Goal: Task Accomplishment & Management: Use online tool/utility

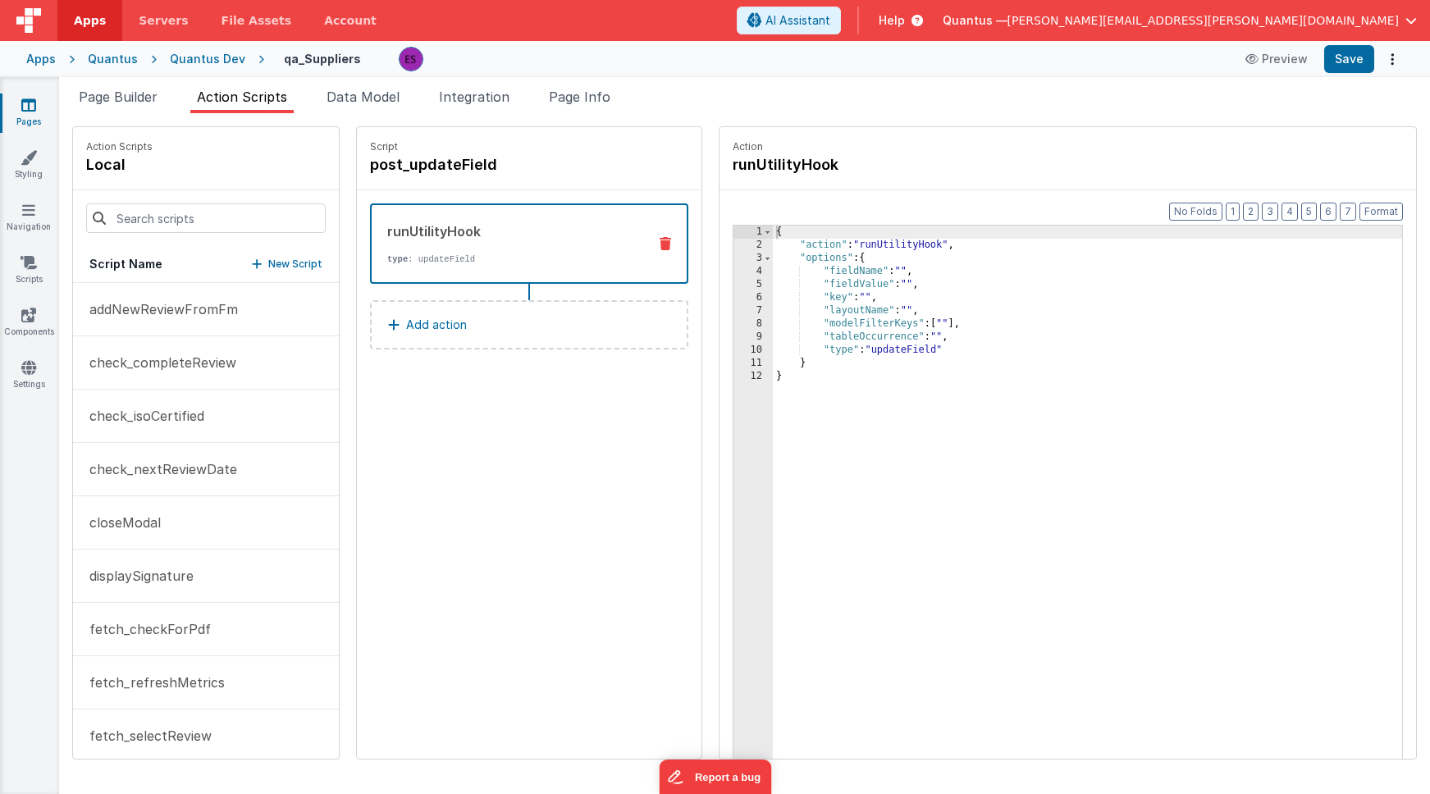
scroll to position [977, 0]
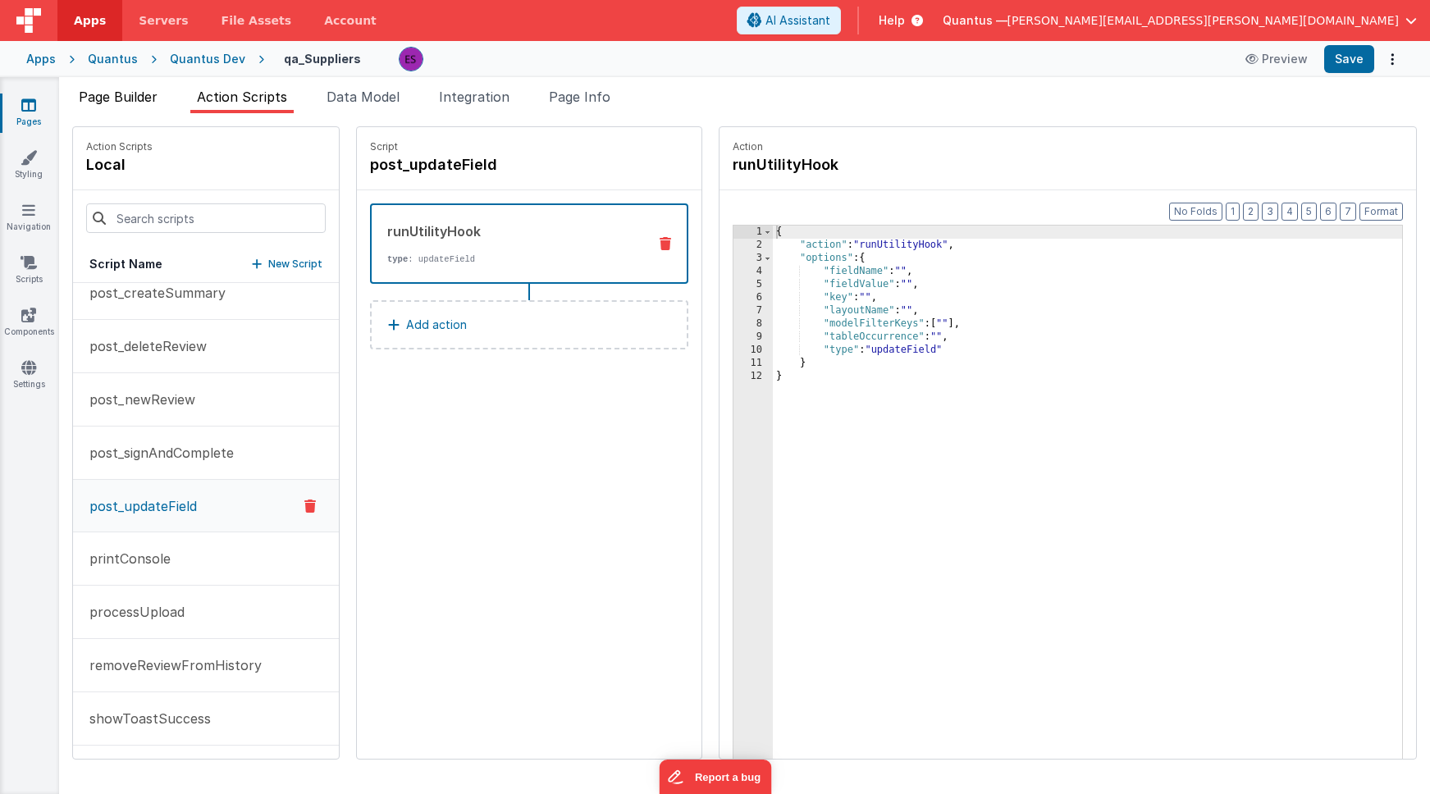
click at [135, 103] on span "Page Builder" at bounding box center [118, 97] width 79 height 16
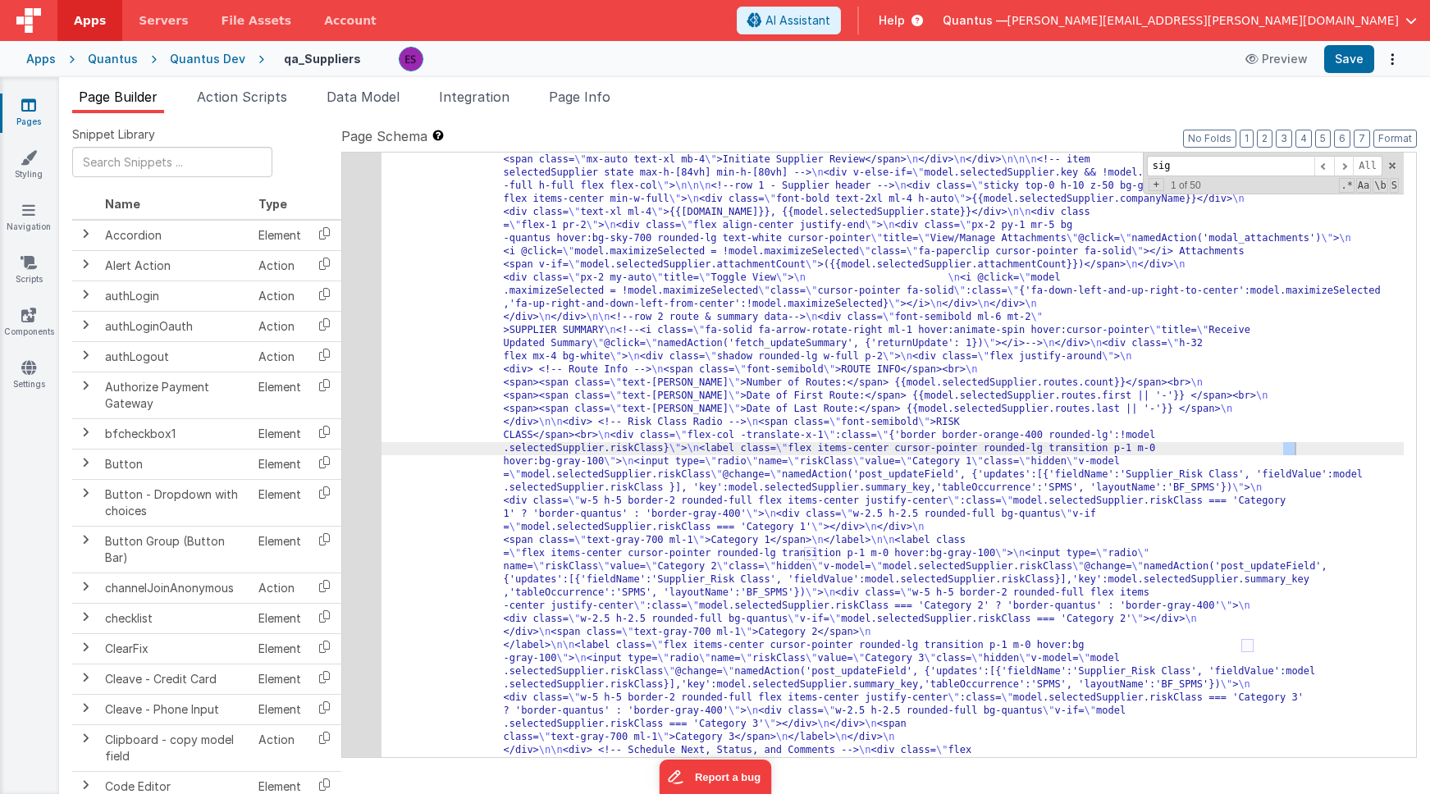
scroll to position [1379, 0]
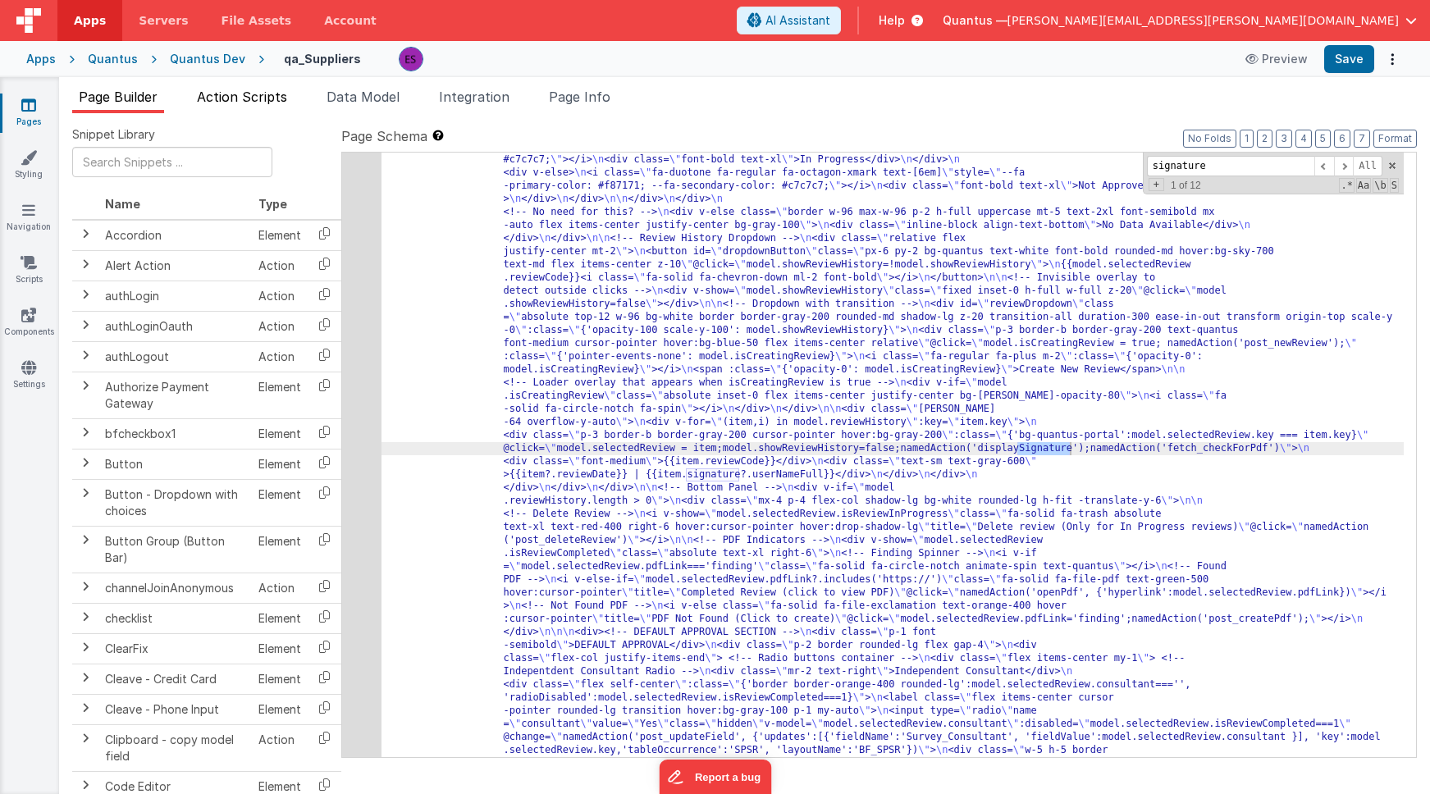
type input "signature"
click at [244, 92] on span "Action Scripts" at bounding box center [242, 97] width 90 height 16
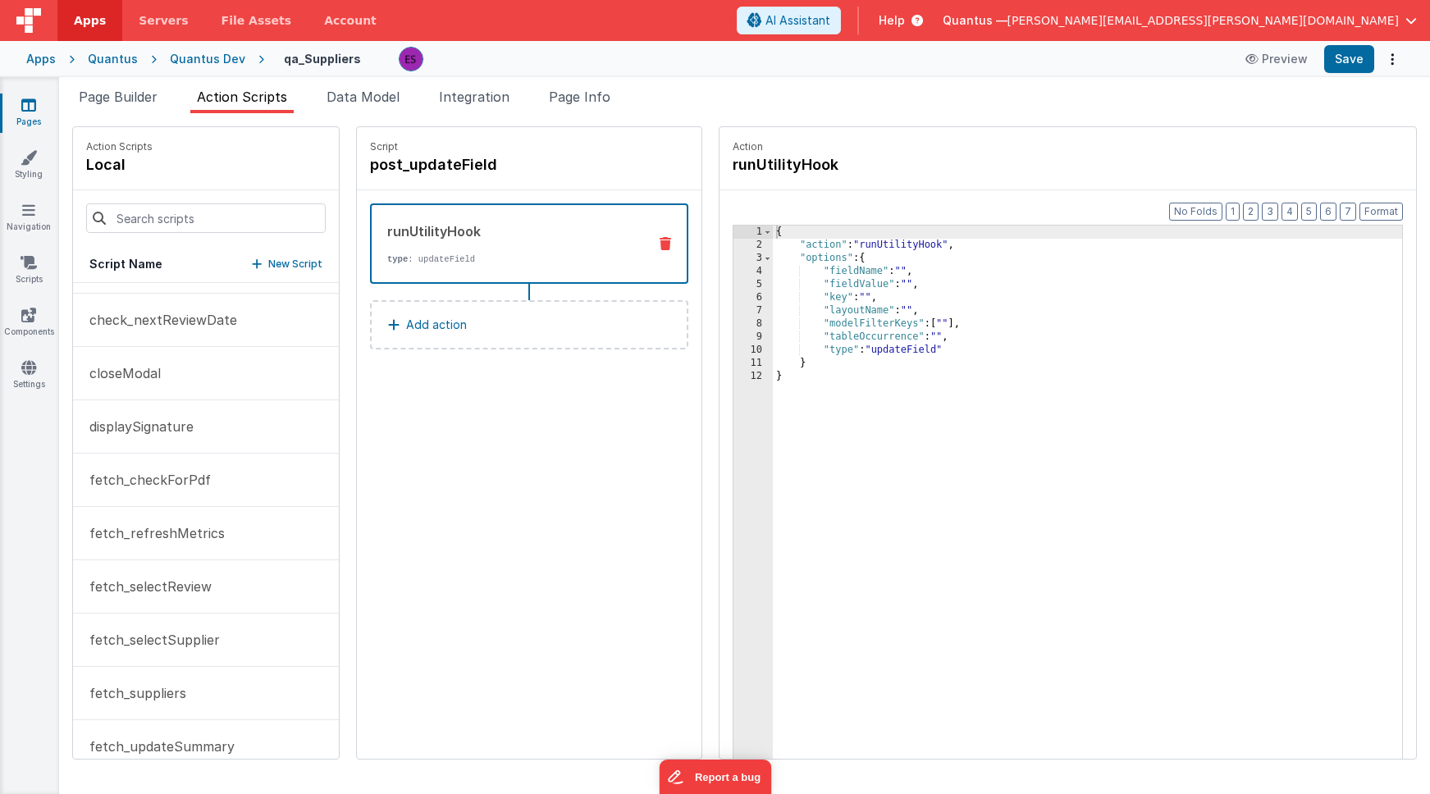
scroll to position [135, 0]
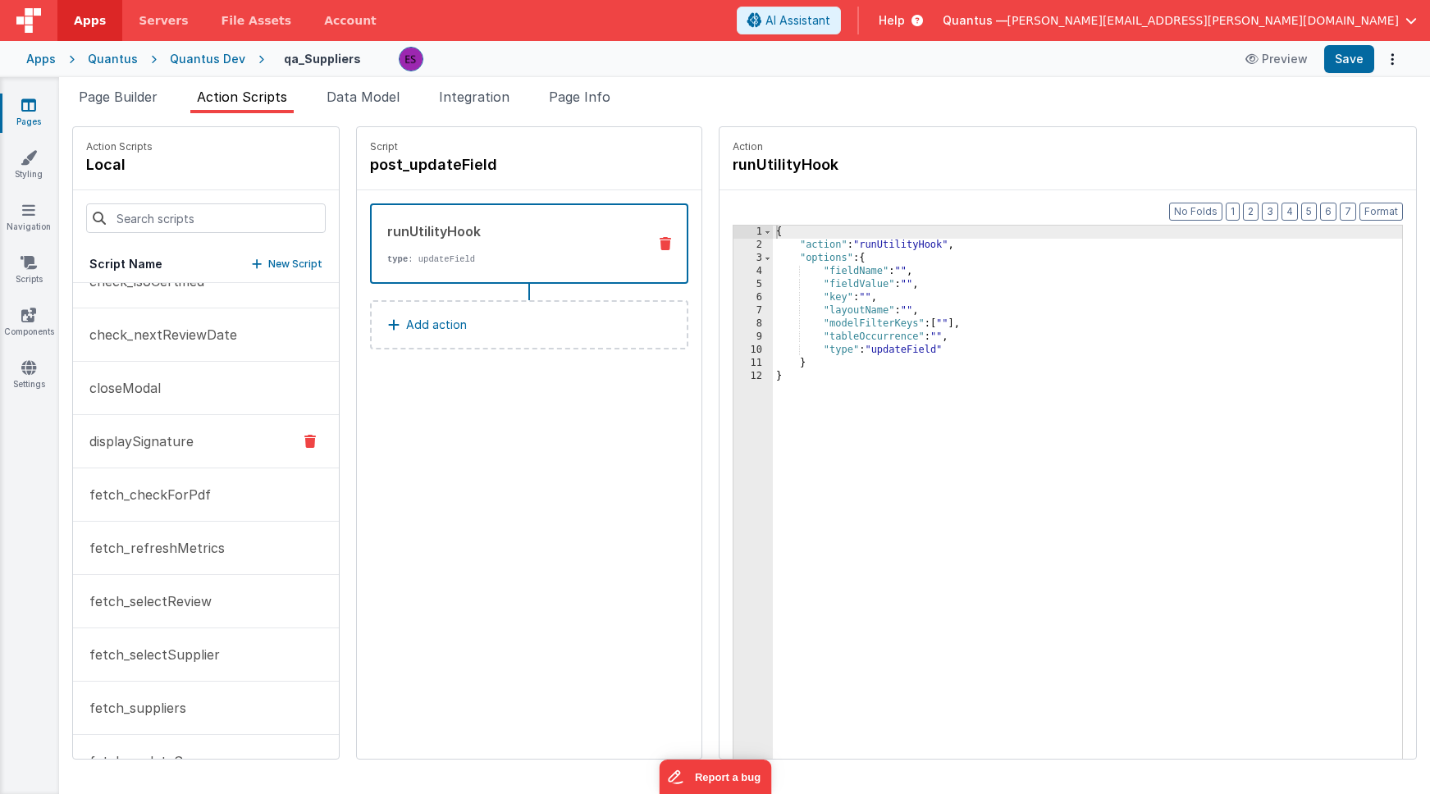
click at [155, 437] on p "displaySignature" at bounding box center [137, 442] width 114 height 20
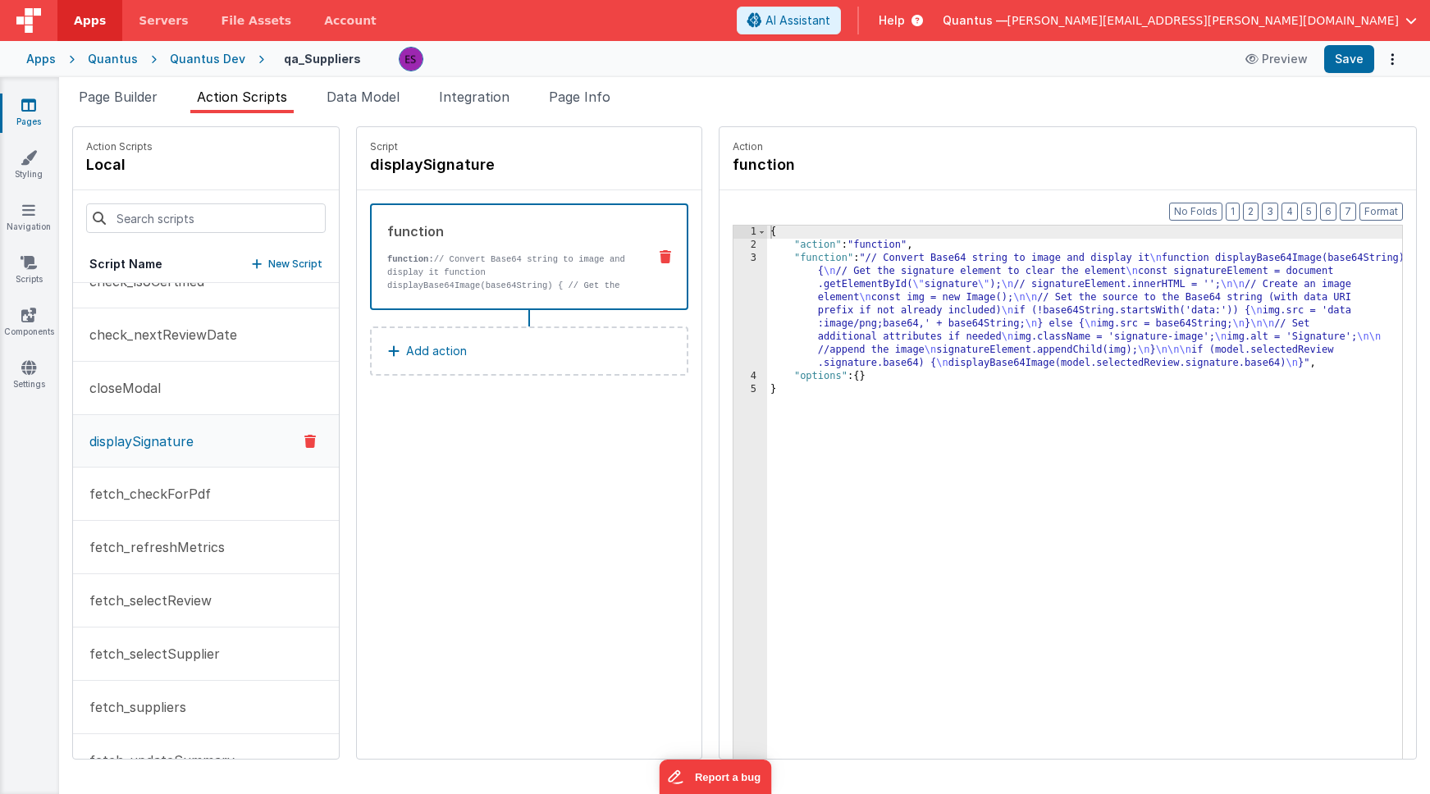
click at [859, 311] on div "{ "action" : "function" , "function" : "// Convert Base64 string to image and d…" at bounding box center [1100, 531] width 667 height 611
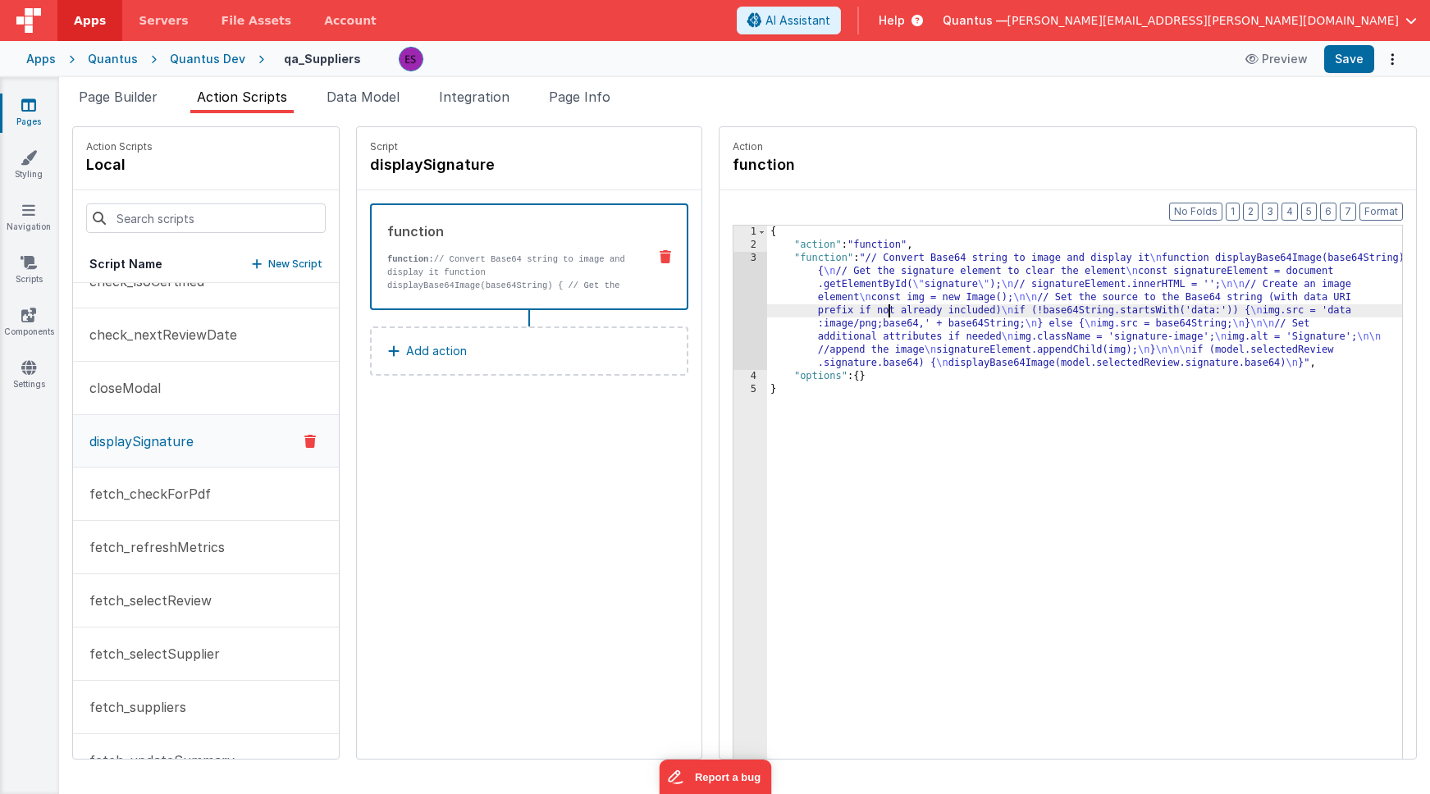
click at [734, 329] on div "3" at bounding box center [751, 311] width 34 height 118
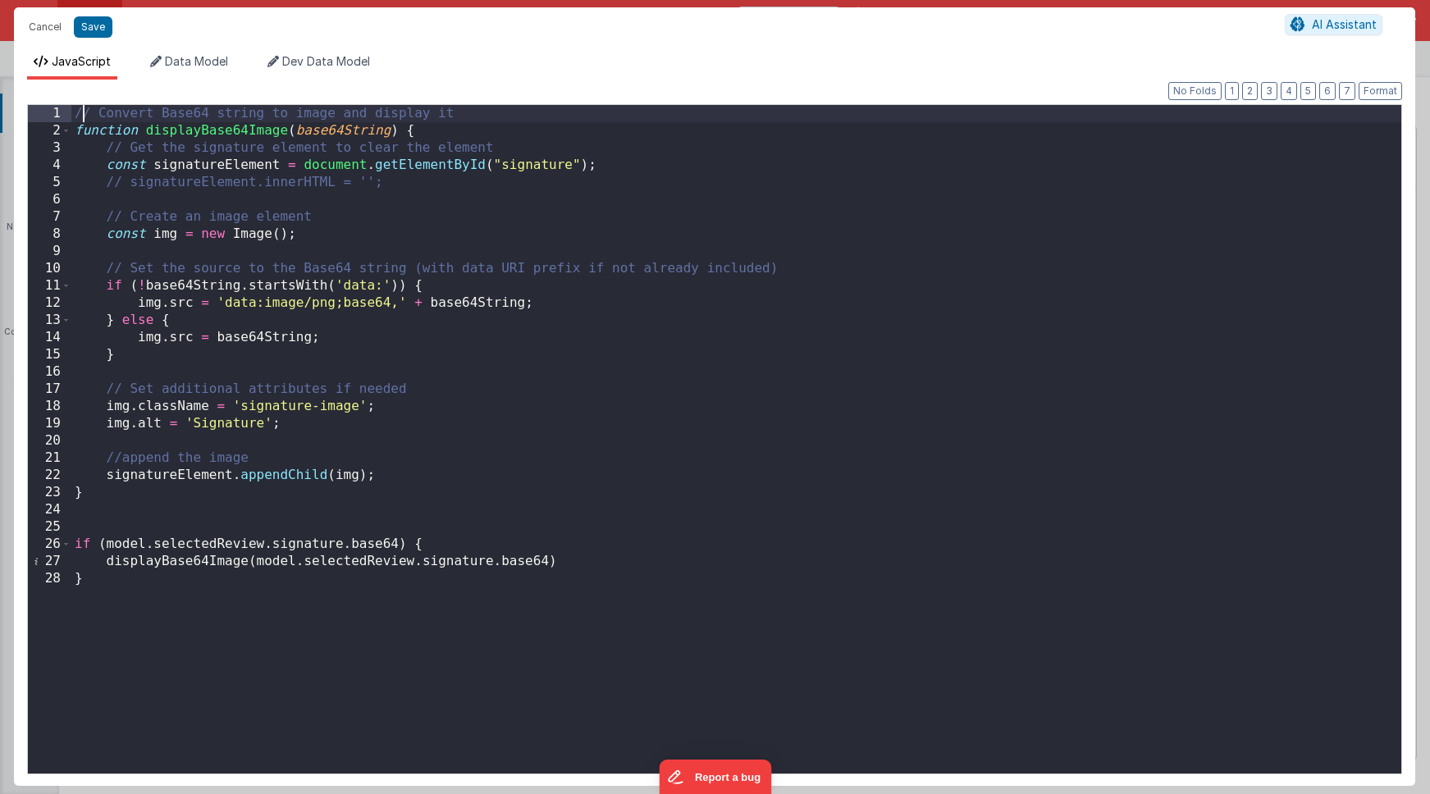
click at [79, 114] on div "// Convert Base64 string to image and display it function displayBase64Image ( …" at bounding box center [736, 456] width 1330 height 703
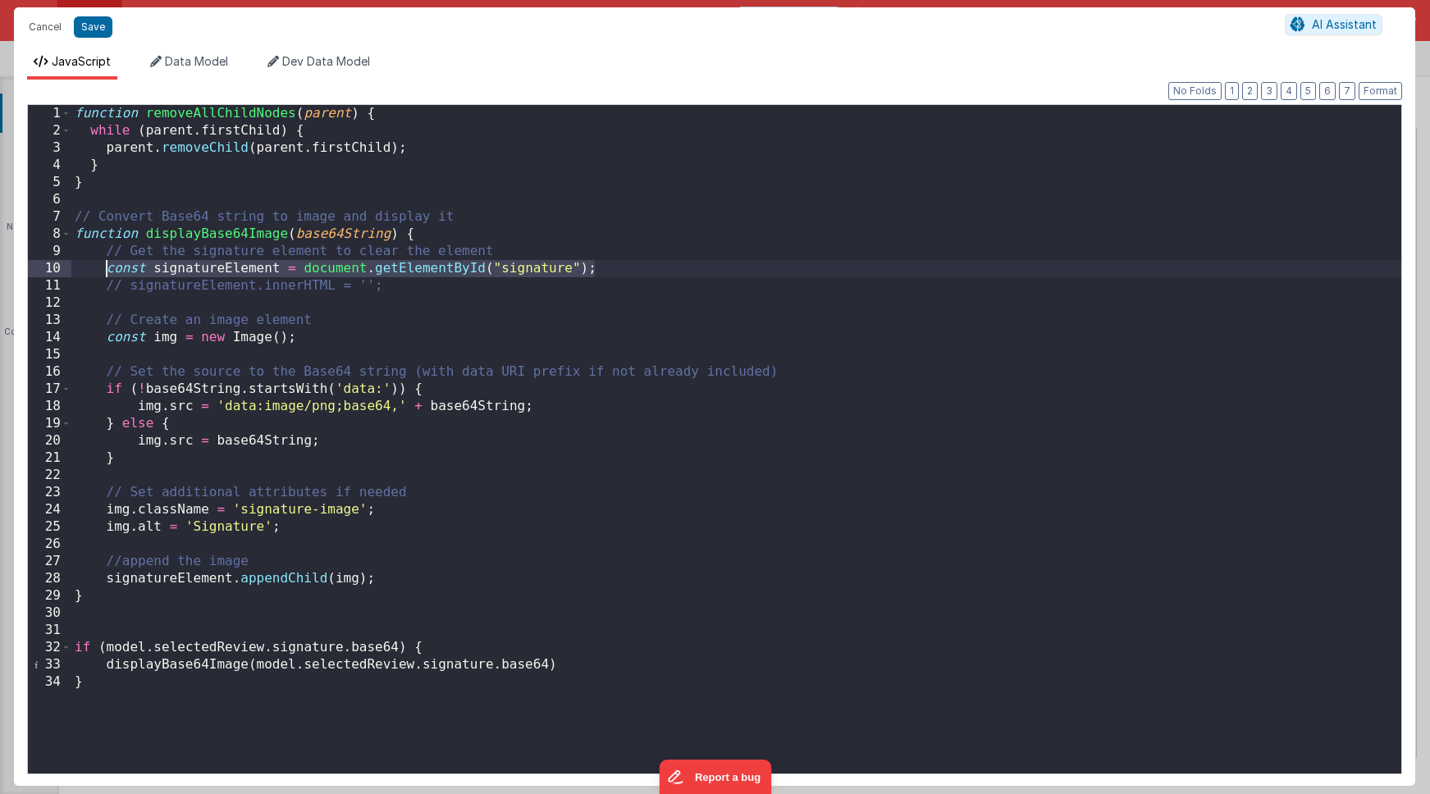
drag, startPoint x: 574, startPoint y: 269, endPoint x: 108, endPoint y: 268, distance: 465.3
click at [108, 268] on div "function removeAllChildNodes ( parent ) { while ( parent . firstChild ) { paren…" at bounding box center [736, 456] width 1330 height 703
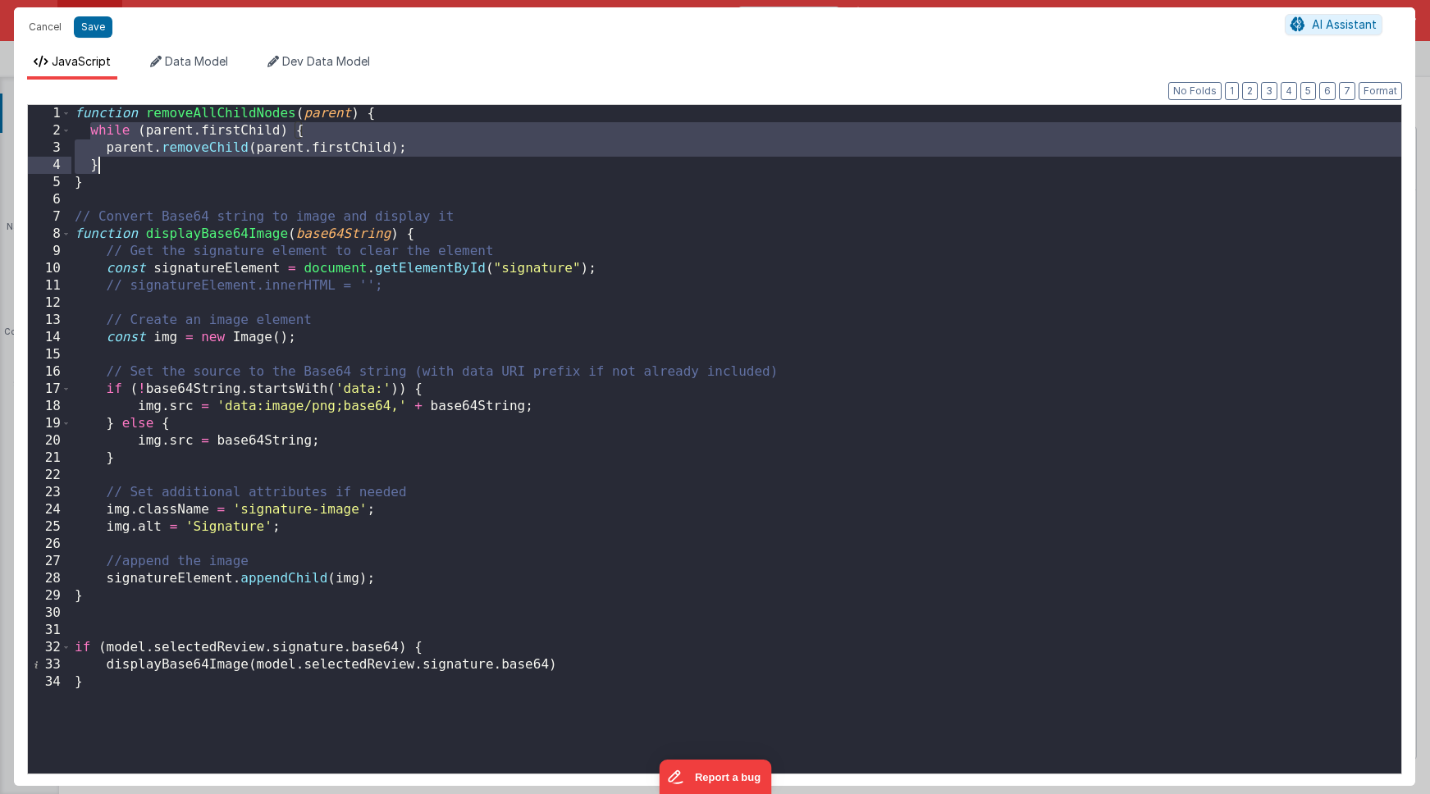
drag, startPoint x: 90, startPoint y: 131, endPoint x: 119, endPoint y: 159, distance: 40.0
click at [119, 159] on div "function removeAllChildNodes ( parent ) { while ( parent . firstChild ) { paren…" at bounding box center [736, 456] width 1330 height 703
click at [611, 267] on div "function removeAllChildNodes ( parent ) { while ( parent . firstChild ) { paren…" at bounding box center [736, 456] width 1330 height 703
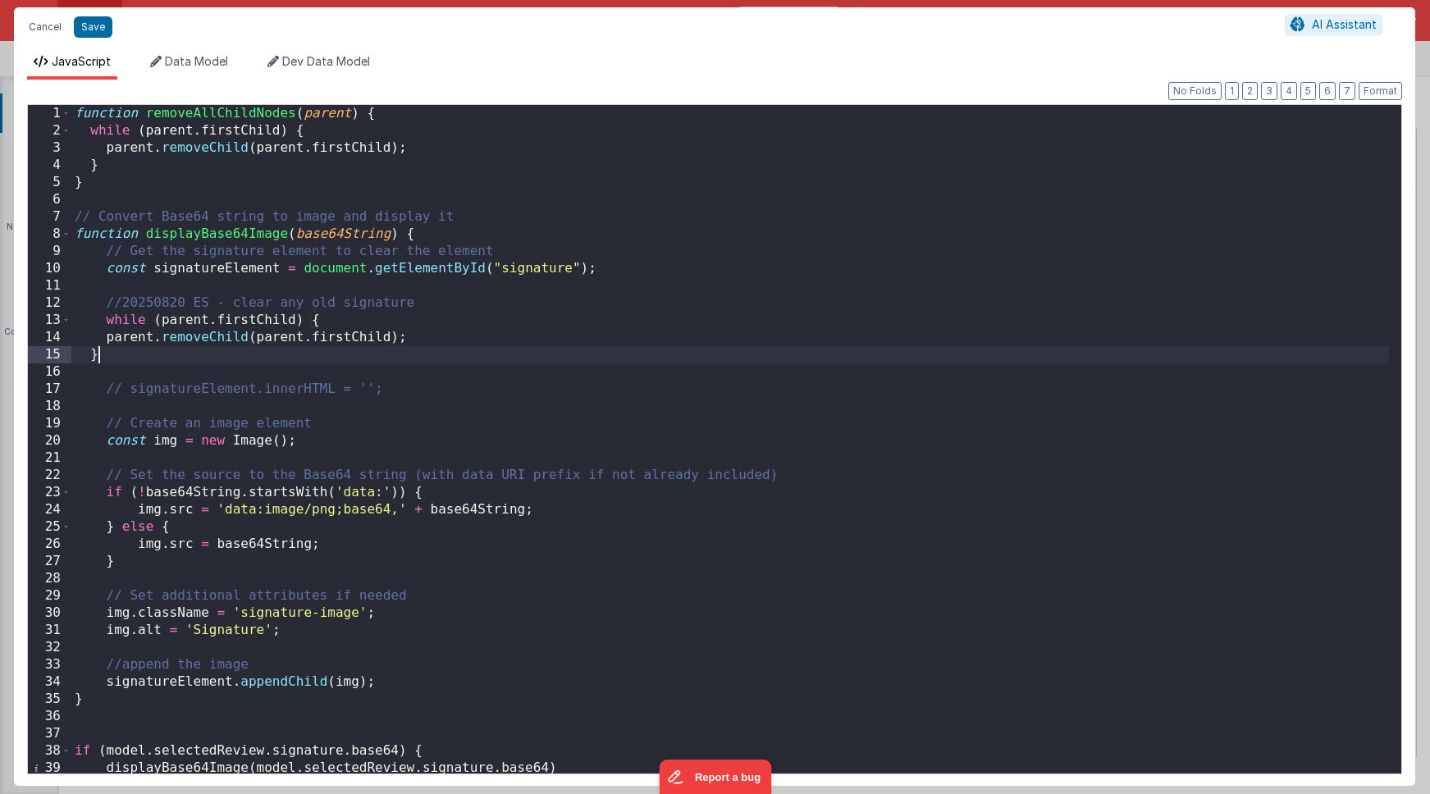
click at [210, 270] on div "function removeAllChildNodes ( parent ) { while ( parent . firstChild ) { paren…" at bounding box center [730, 456] width 1318 height 703
click at [181, 318] on div "function removeAllChildNodes ( parent ) { while ( parent . firstChild ) { paren…" at bounding box center [730, 456] width 1318 height 703
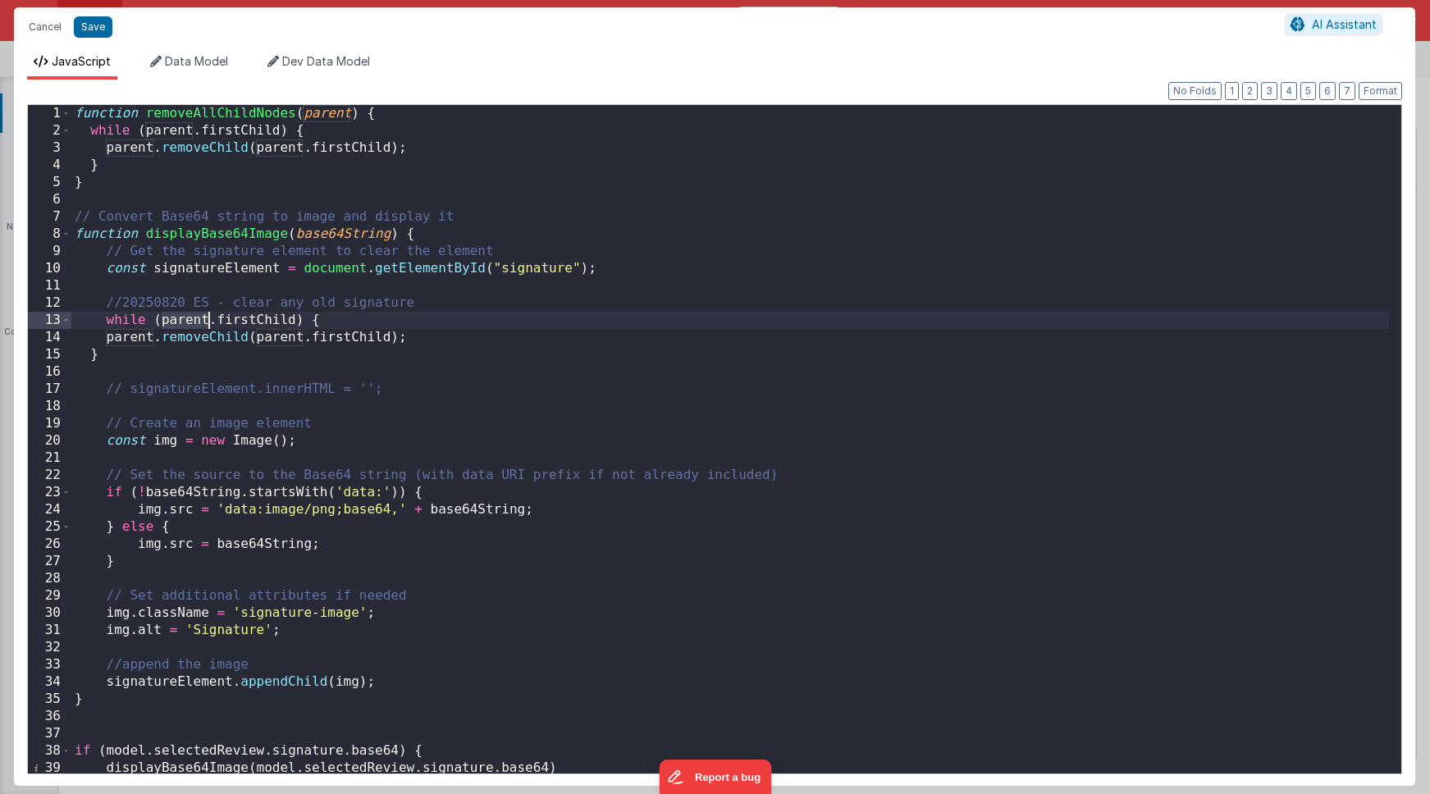
click at [181, 318] on div "function removeAllChildNodes ( parent ) { while ( parent . firstChild ) { paren…" at bounding box center [730, 456] width 1318 height 703
click at [131, 340] on div "function removeAllChildNodes ( parent ) { while ( parent . firstChild ) { paren…" at bounding box center [730, 456] width 1318 height 703
click at [364, 333] on div "function removeAllChildNodes ( parent ) { while ( parent . firstChild ) { paren…" at bounding box center [730, 456] width 1318 height 703
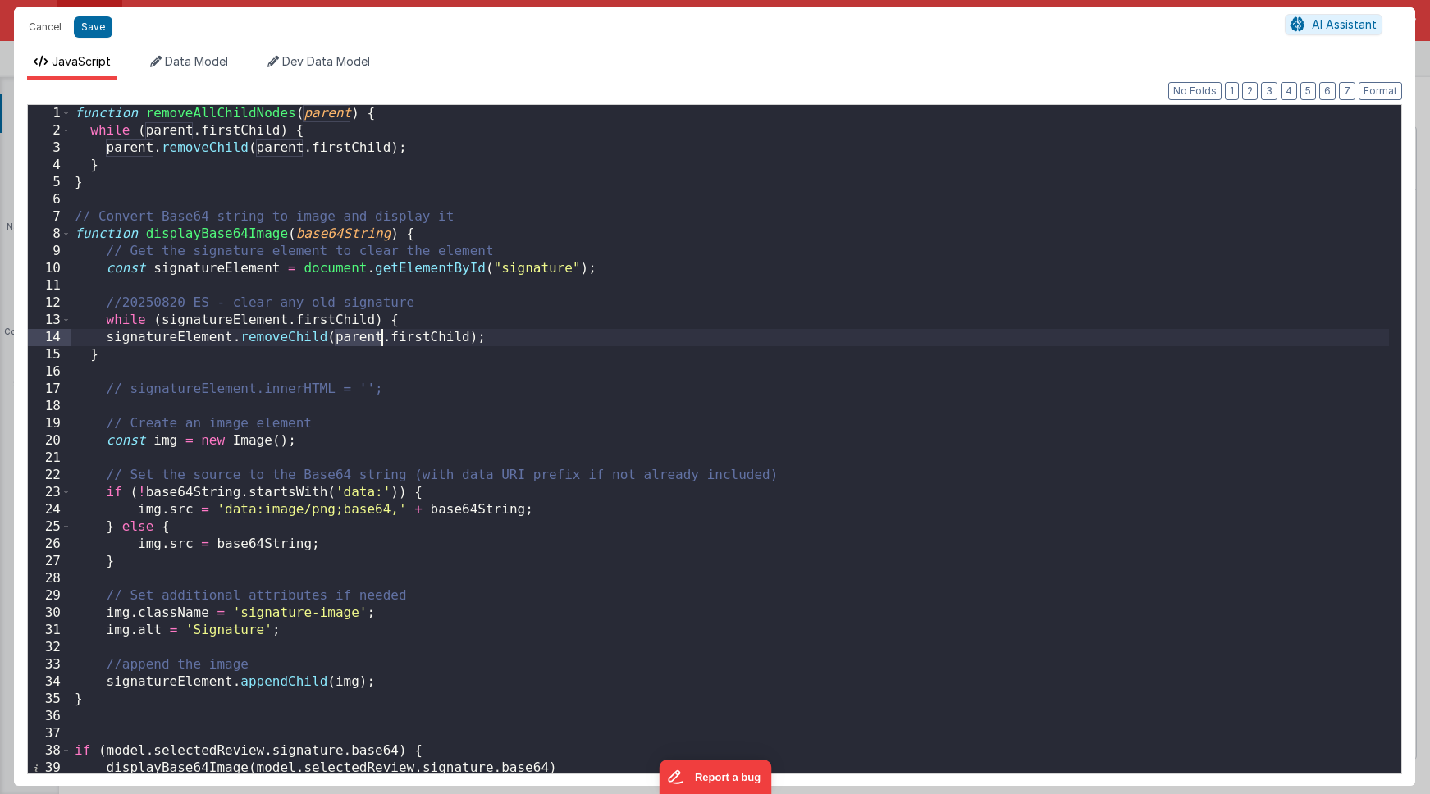
paste textarea
click at [85, 354] on div "function removeAllChildNodes ( parent ) { while ( parent . firstChild ) { paren…" at bounding box center [730, 456] width 1318 height 703
click at [112, 332] on div "function removeAllChildNodes ( parent ) { while ( parent . firstChild ) { paren…" at bounding box center [730, 456] width 1318 height 703
click at [107, 336] on div "function removeAllChildNodes ( parent ) { while ( parent . firstChild ) { paren…" at bounding box center [730, 456] width 1318 height 703
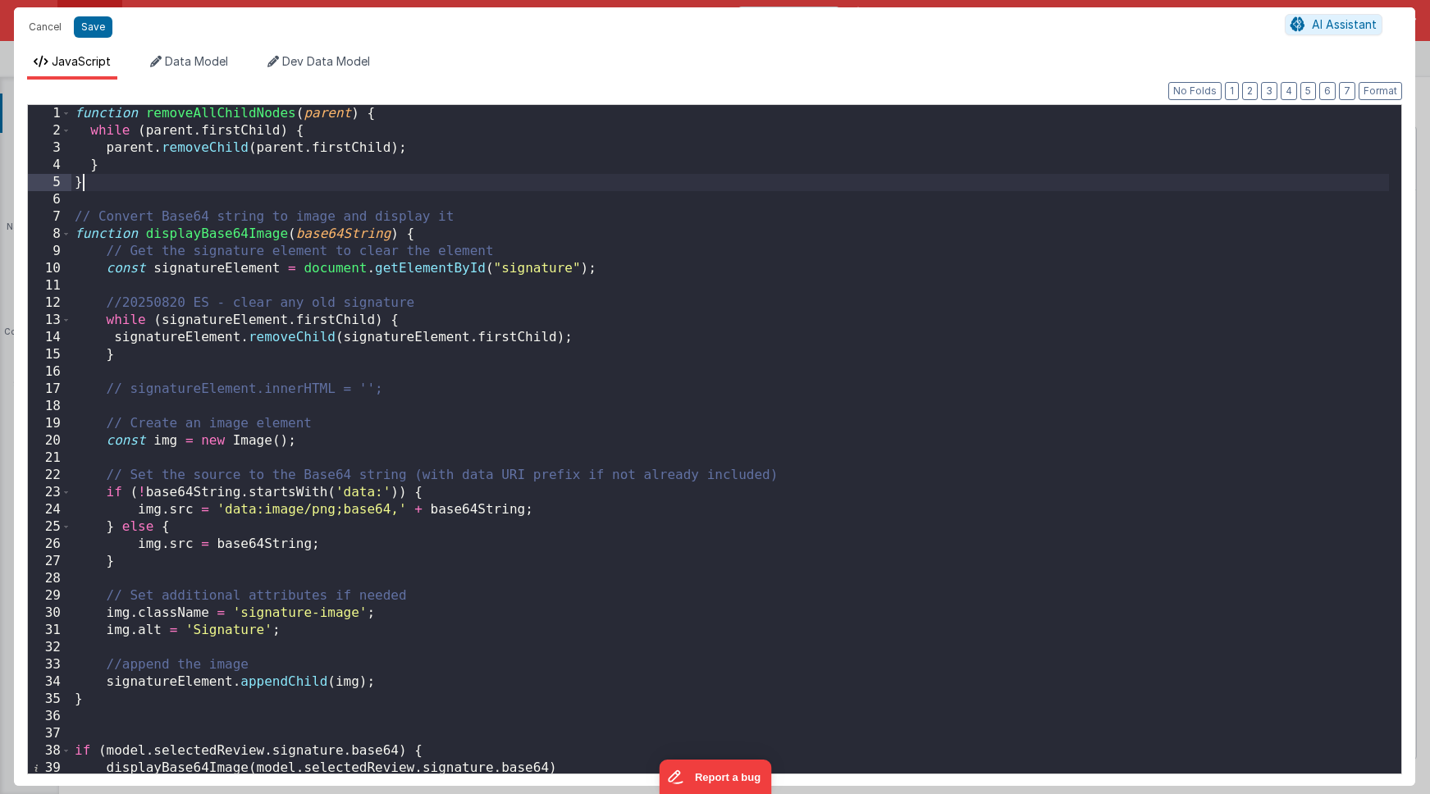
drag, startPoint x: 96, startPoint y: 185, endPoint x: -1, endPoint y: 60, distance: 157.9
click at [0, 60] on div "Cancel Save AI Assistant JavaScript Data Model Dev Data Model Format 7 6 5 4 3 …" at bounding box center [715, 397] width 1430 height 794
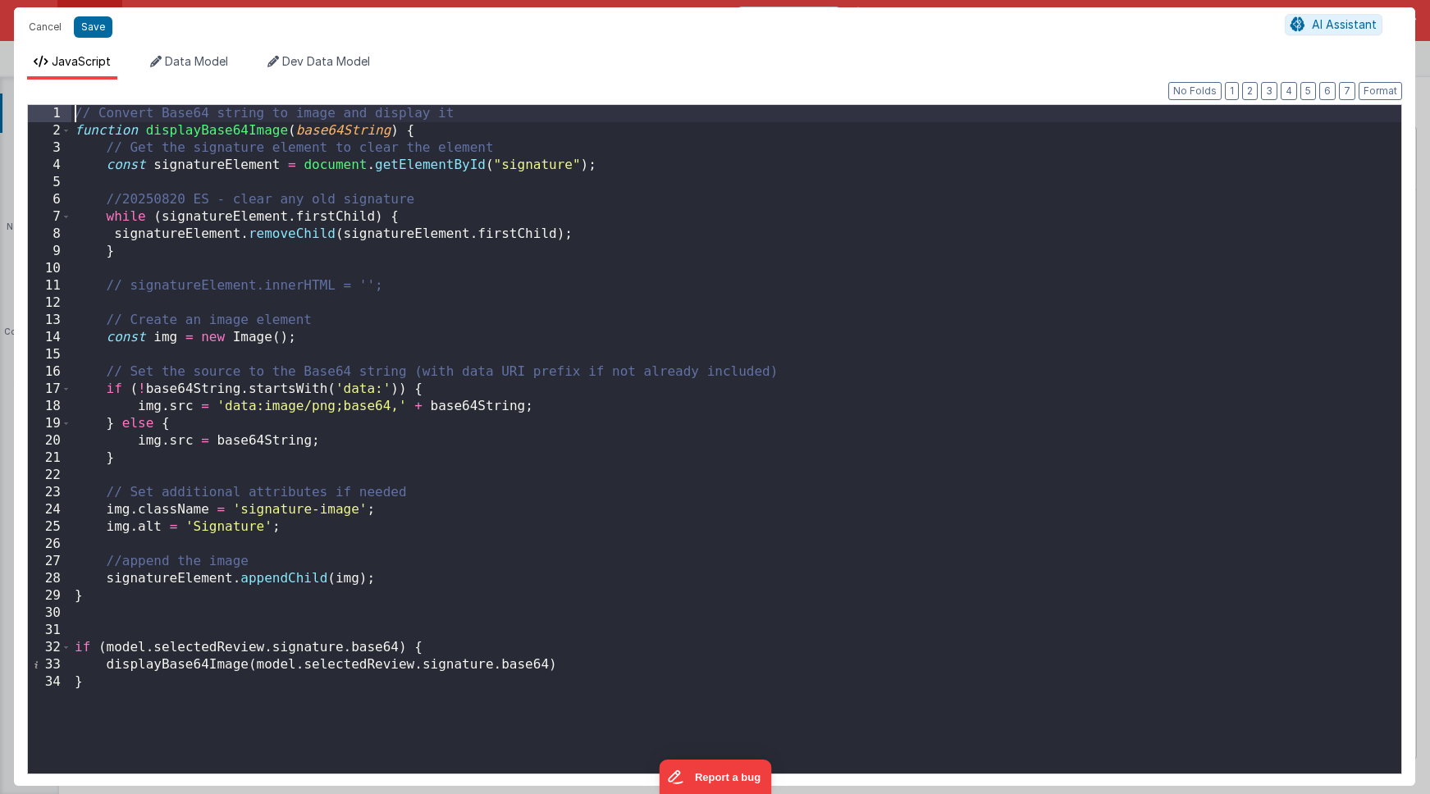
click at [423, 199] on div "// Convert Base64 string to image and display it function displayBase64Image ( …" at bounding box center [736, 456] width 1330 height 703
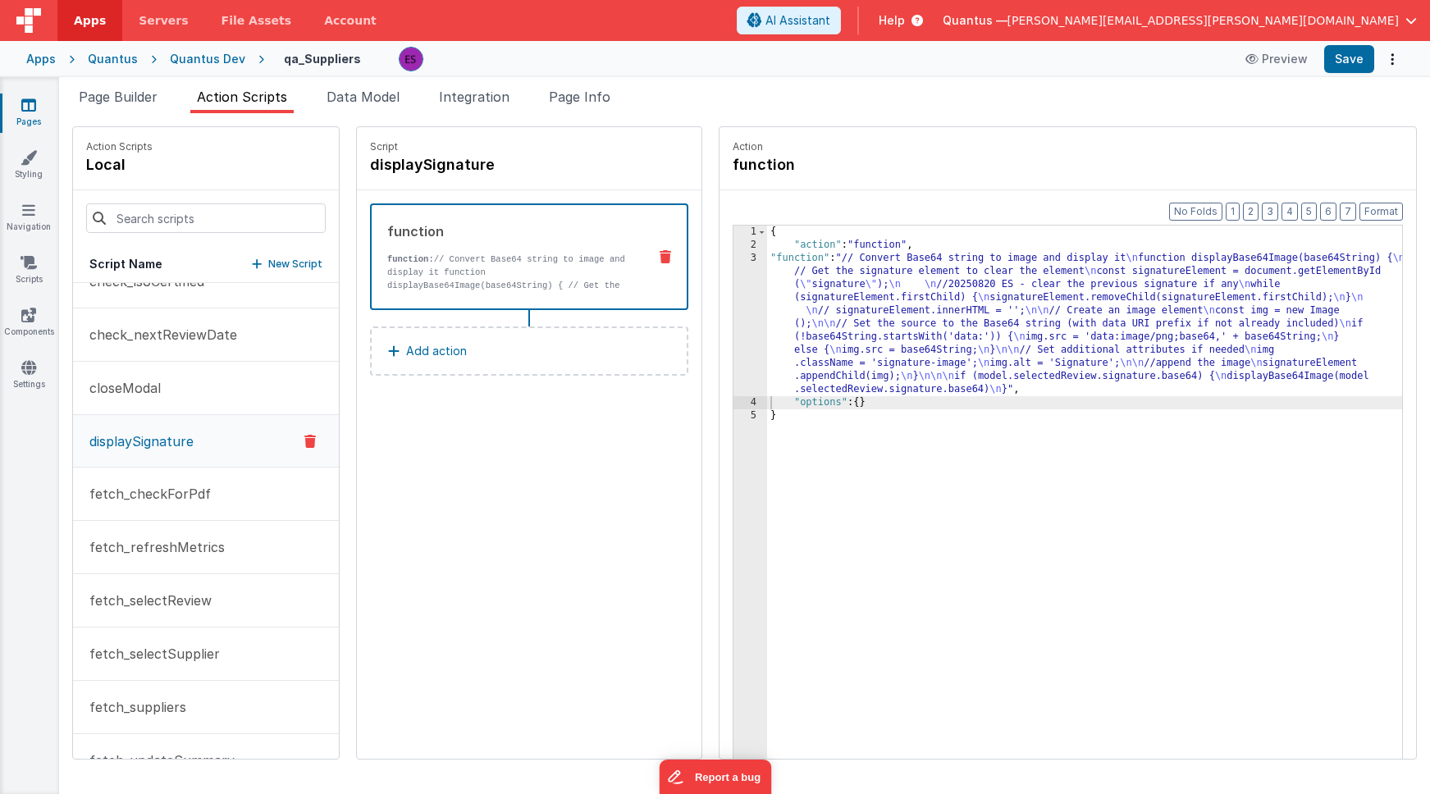
click at [826, 318] on div "{ "action" : "function" , "function" : "// Convert Base64 string to image and d…" at bounding box center [1100, 531] width 667 height 611
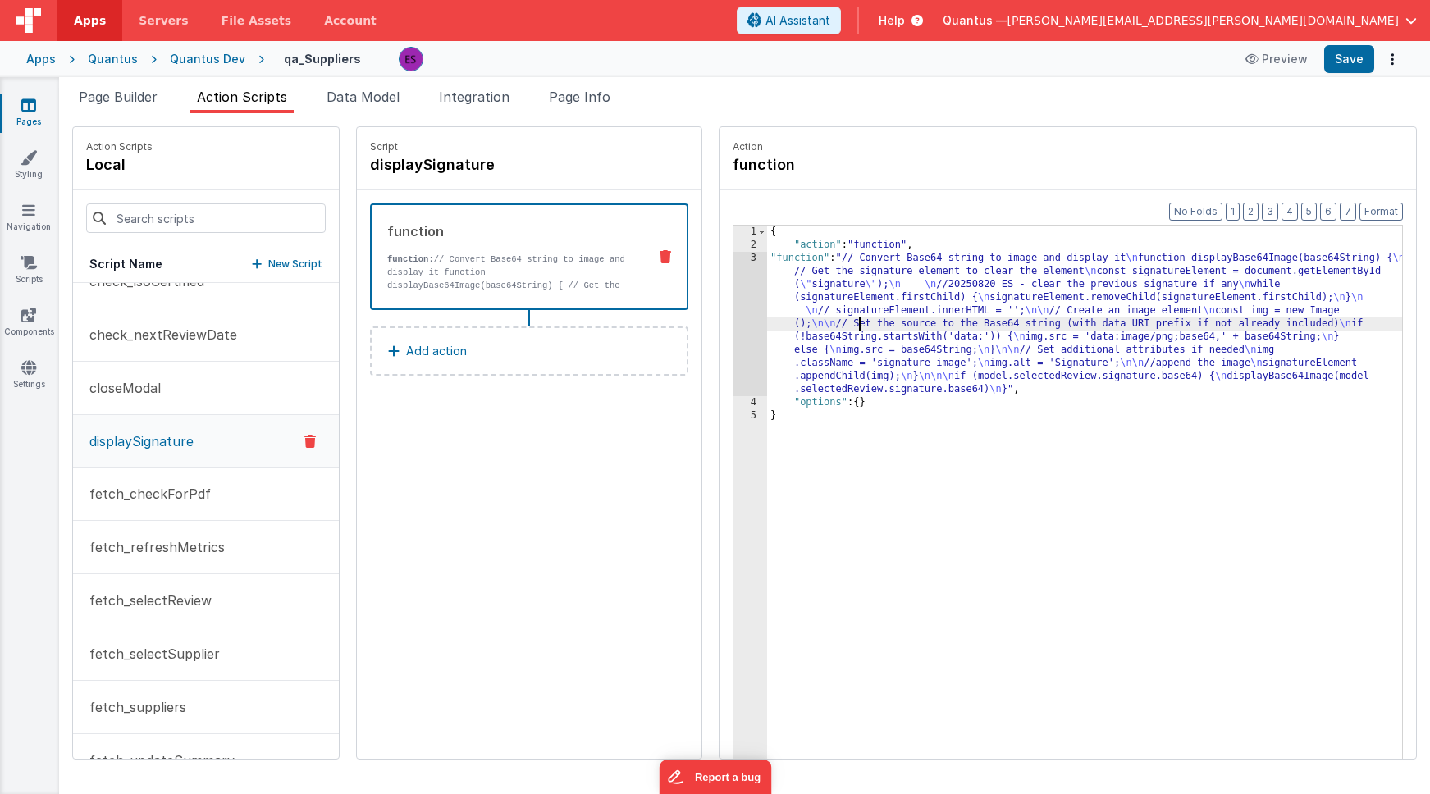
click at [734, 308] on div "3" at bounding box center [751, 324] width 34 height 144
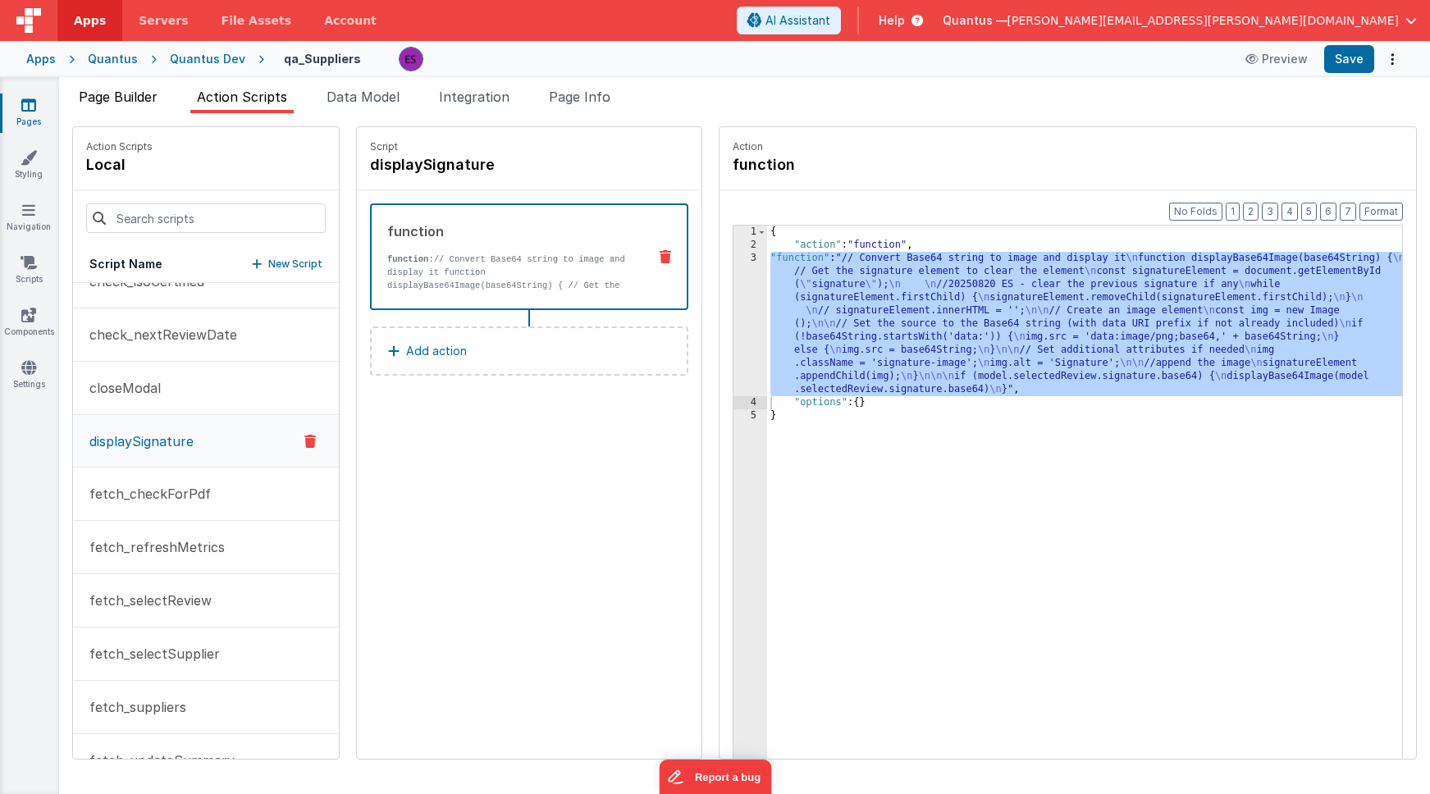
click at [133, 103] on span "Page Builder" at bounding box center [118, 97] width 79 height 16
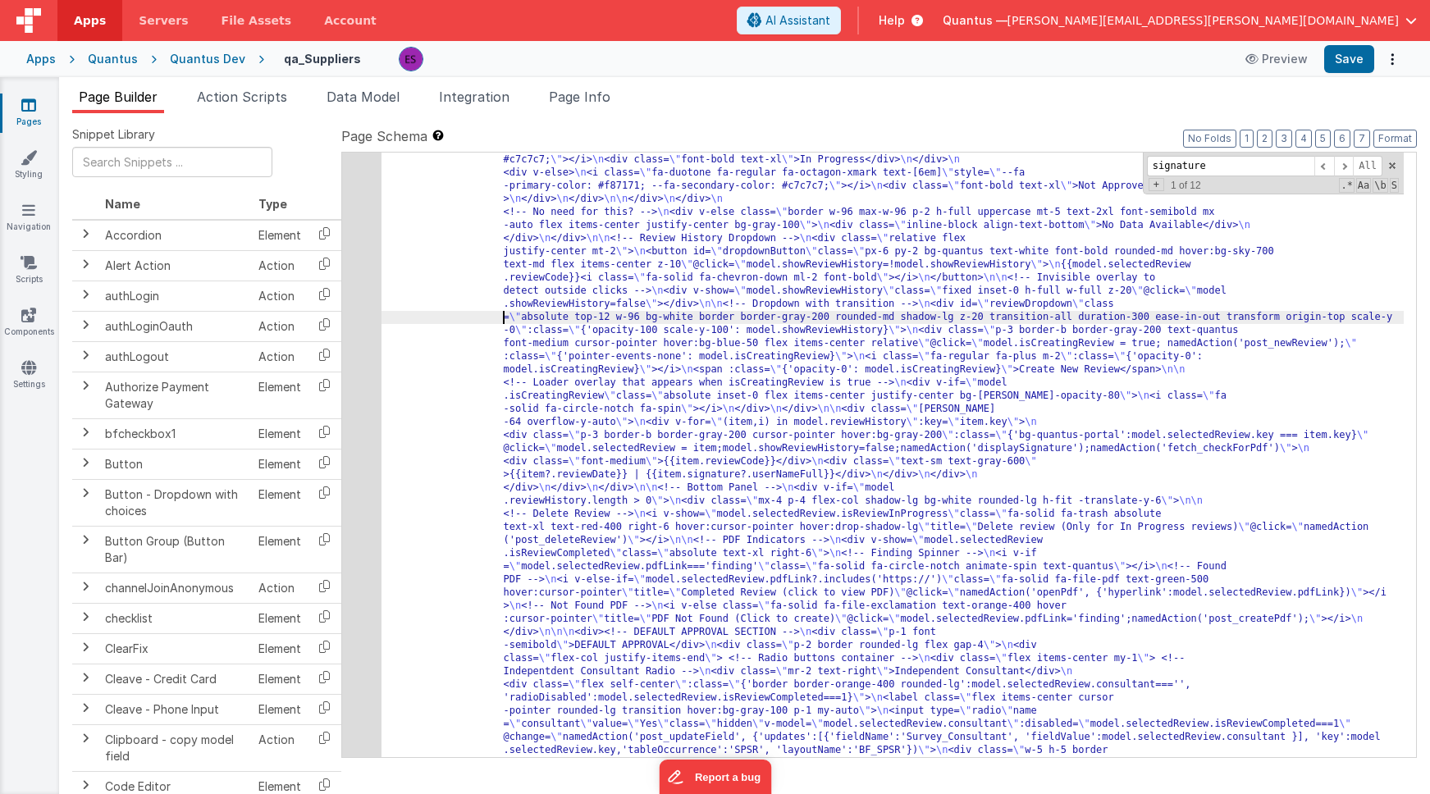
click at [352, 332] on div "6" at bounding box center [361, 803] width 39 height 3926
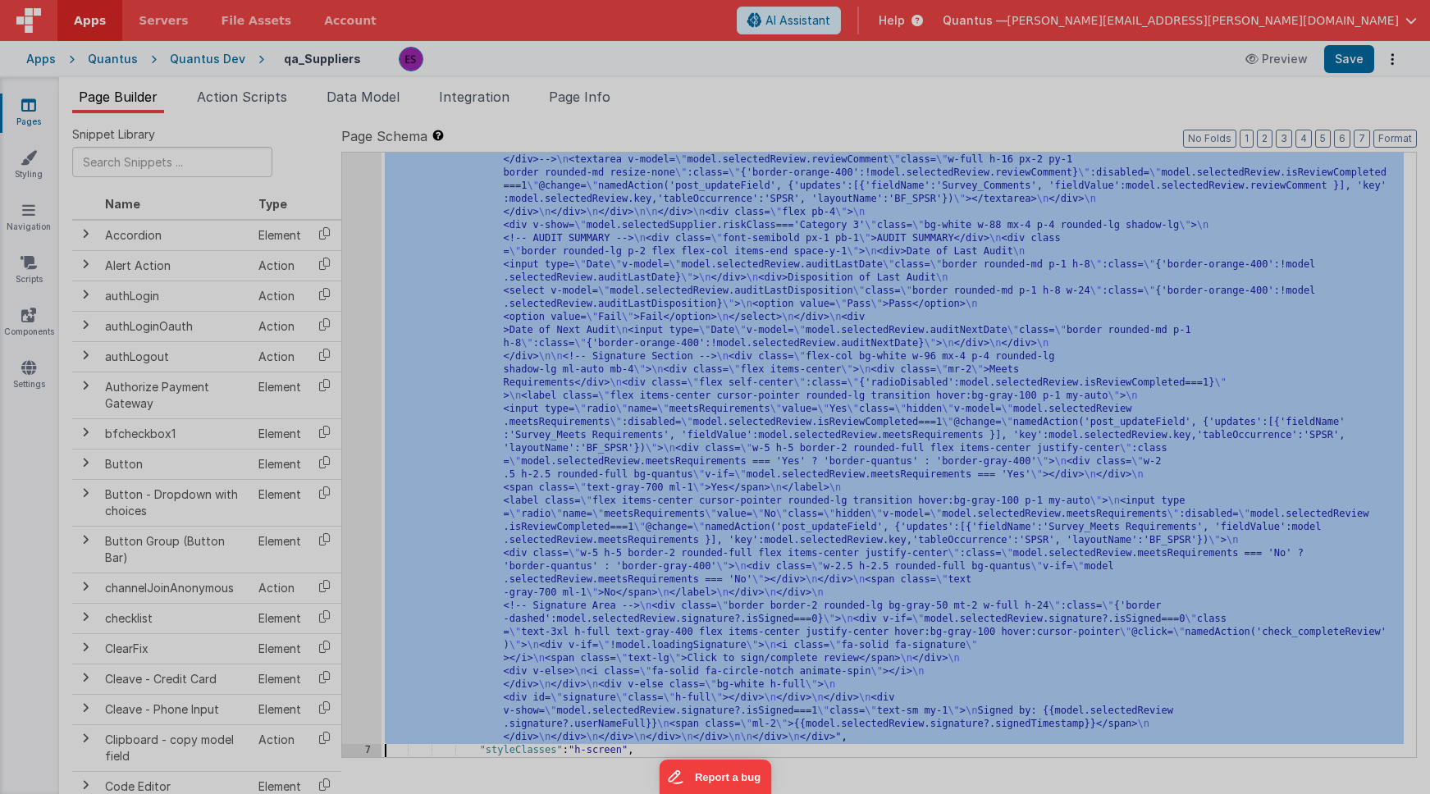
scroll to position [3400, 0]
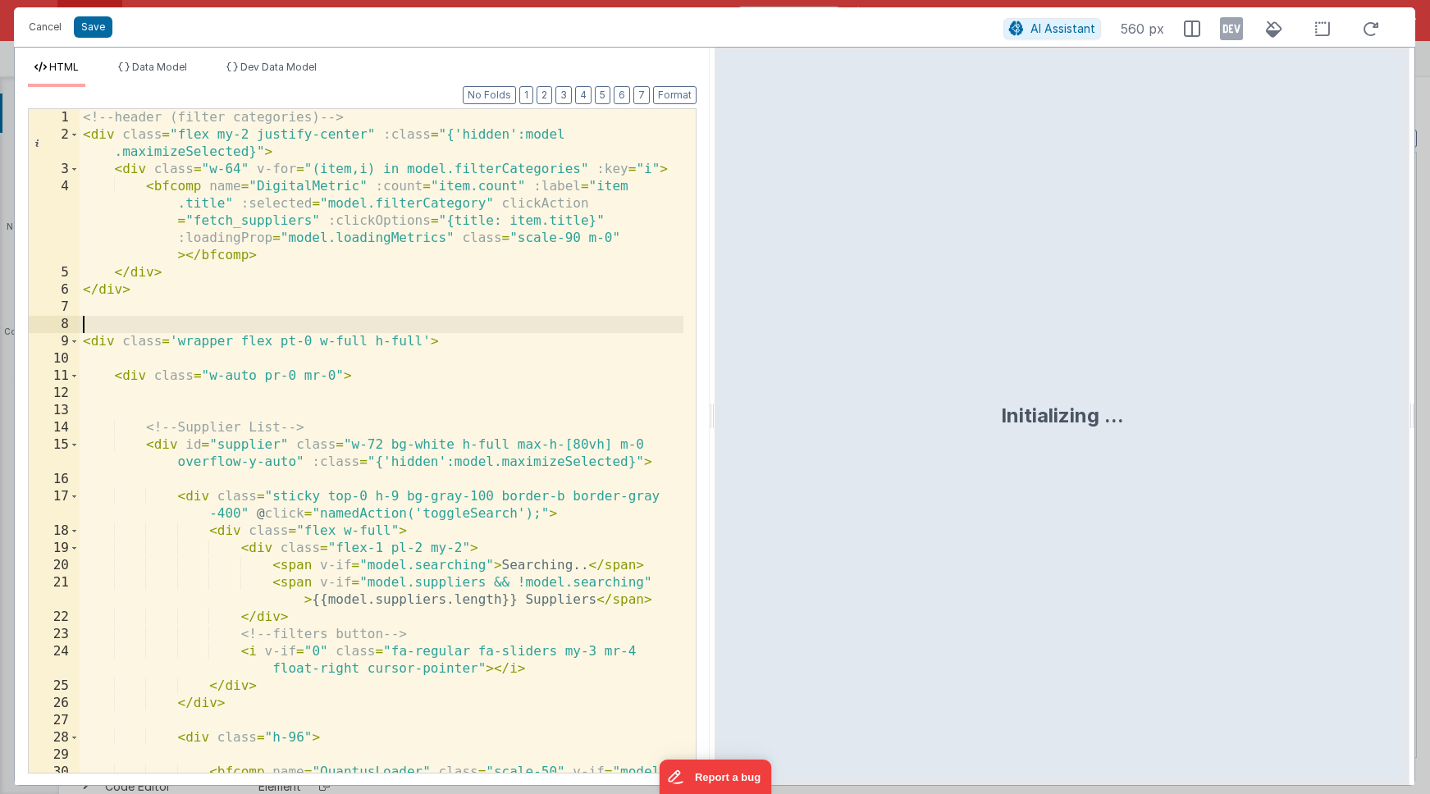
click at [381, 332] on div "<!-- header (filter categories) --> < div class = "flex my-2 justify-center" :c…" at bounding box center [382, 467] width 604 height 716
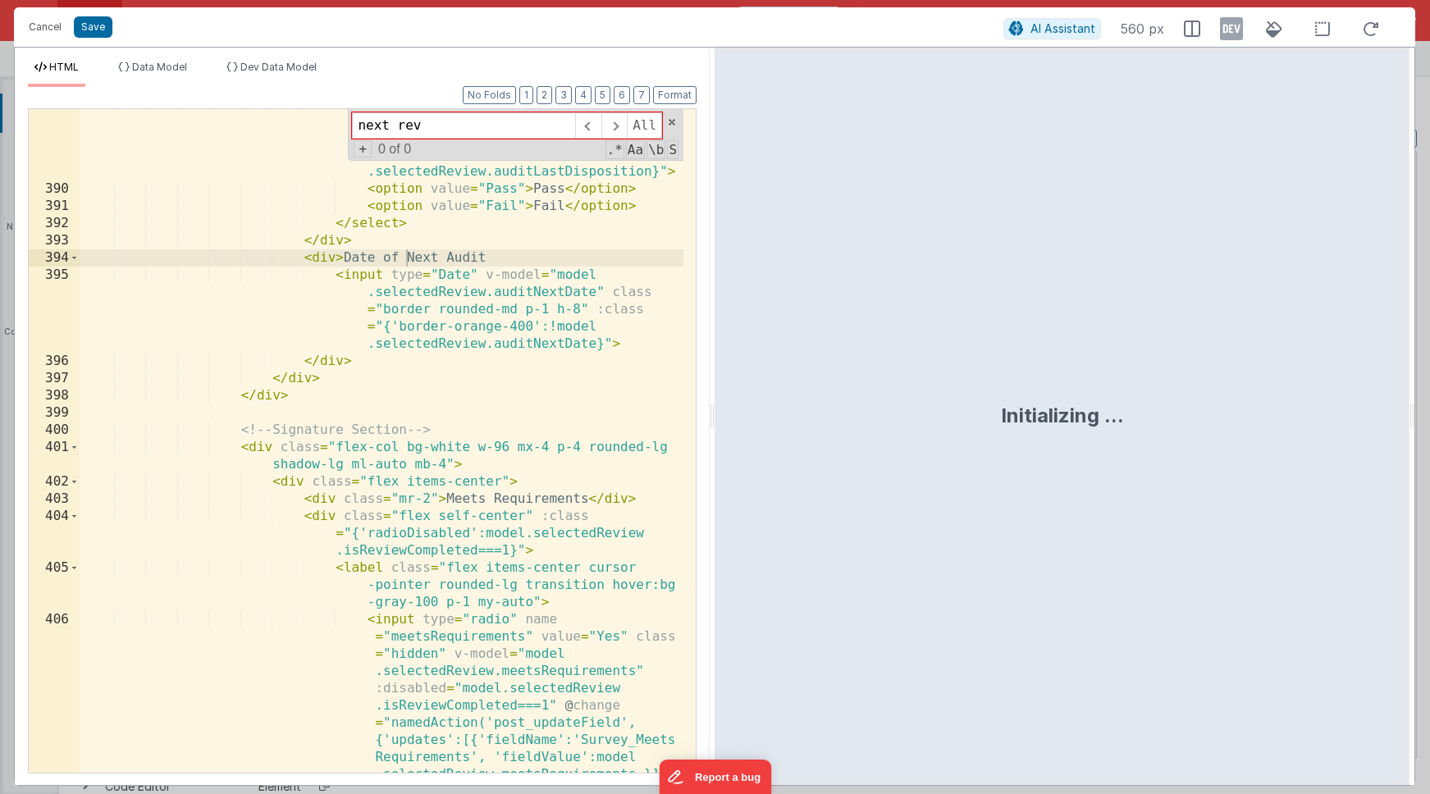
scroll to position [16926, 0]
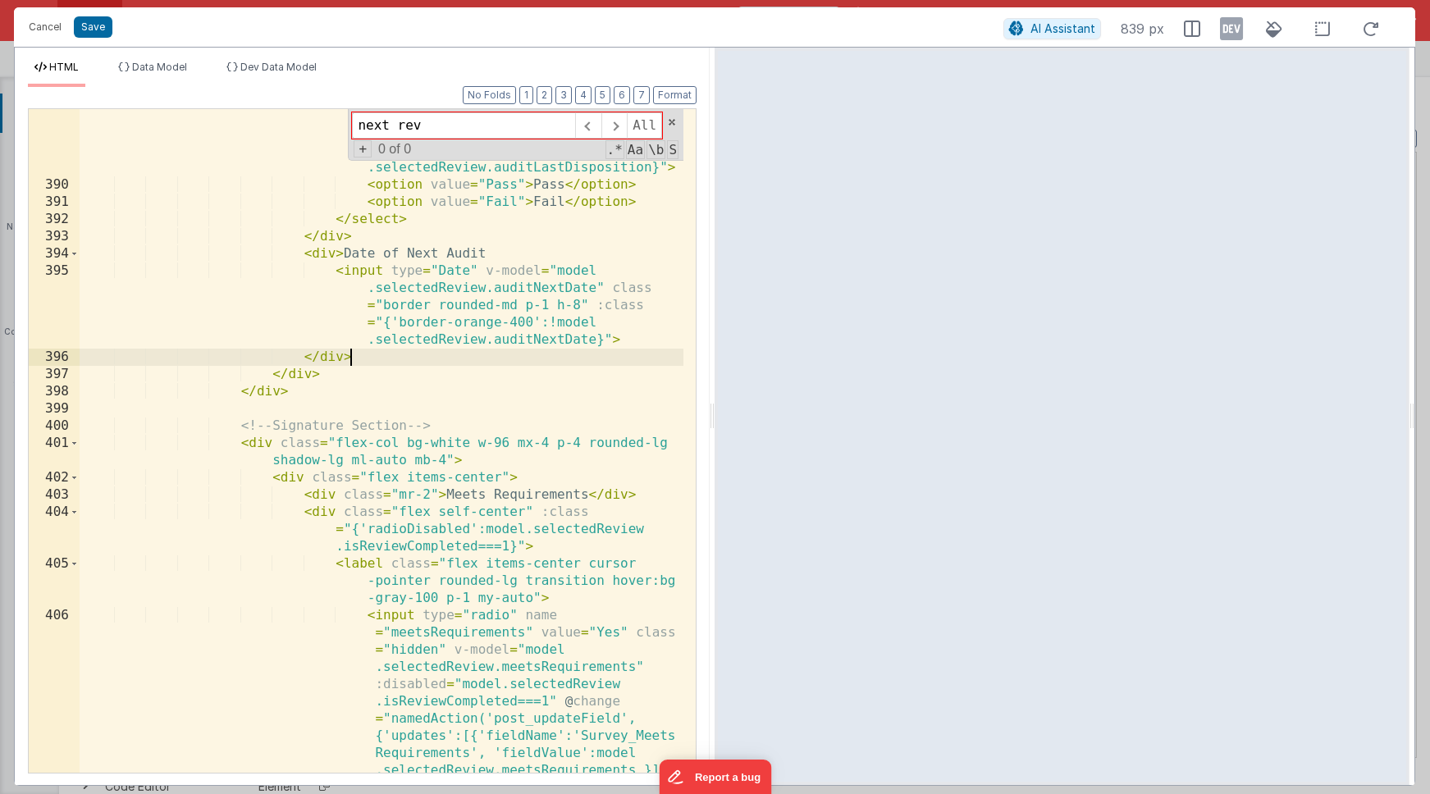
click at [425, 354] on div "< select v-model = "model.selectedReview .auditLastDisposition" class = "border…" at bounding box center [382, 577] width 604 height 974
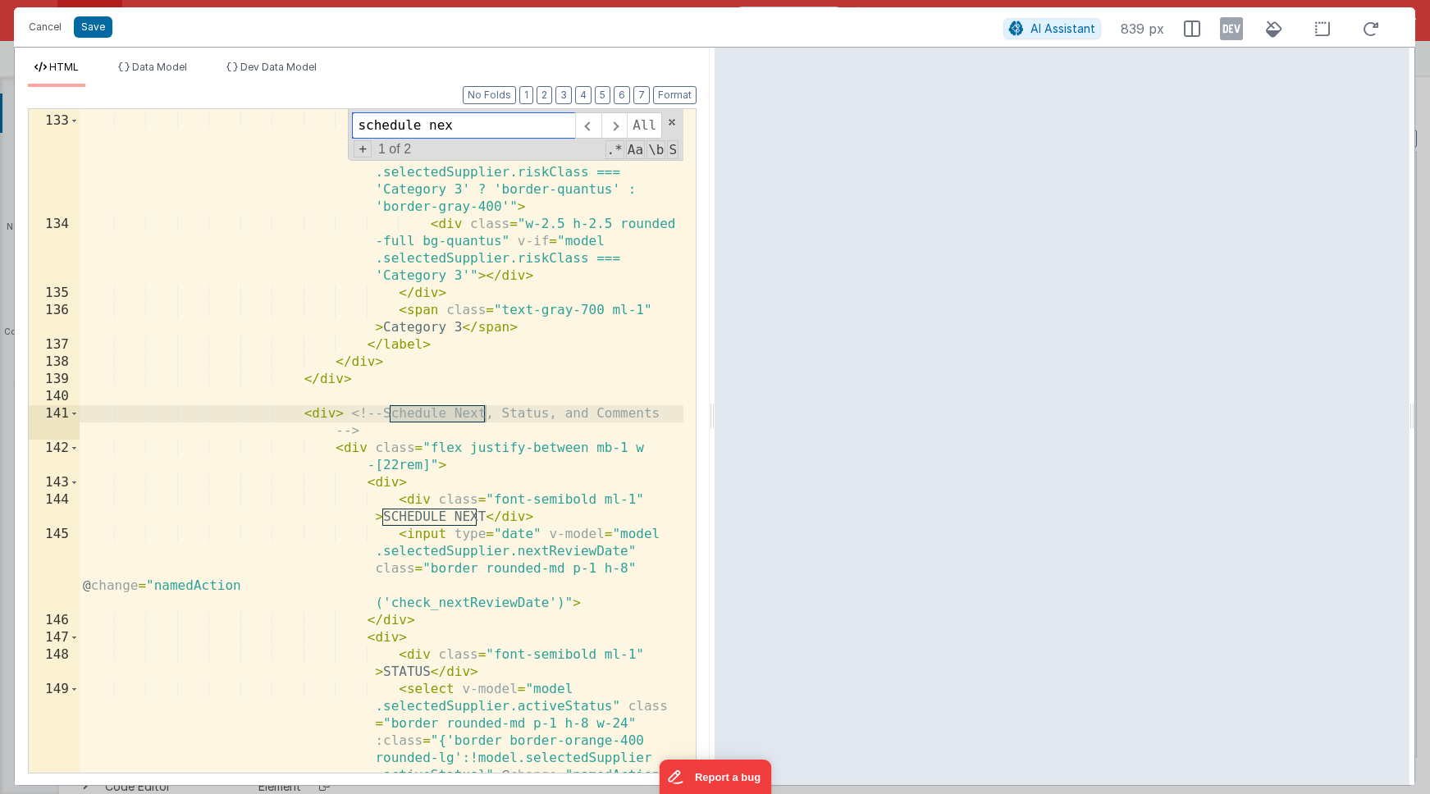
scroll to position [4330, 0]
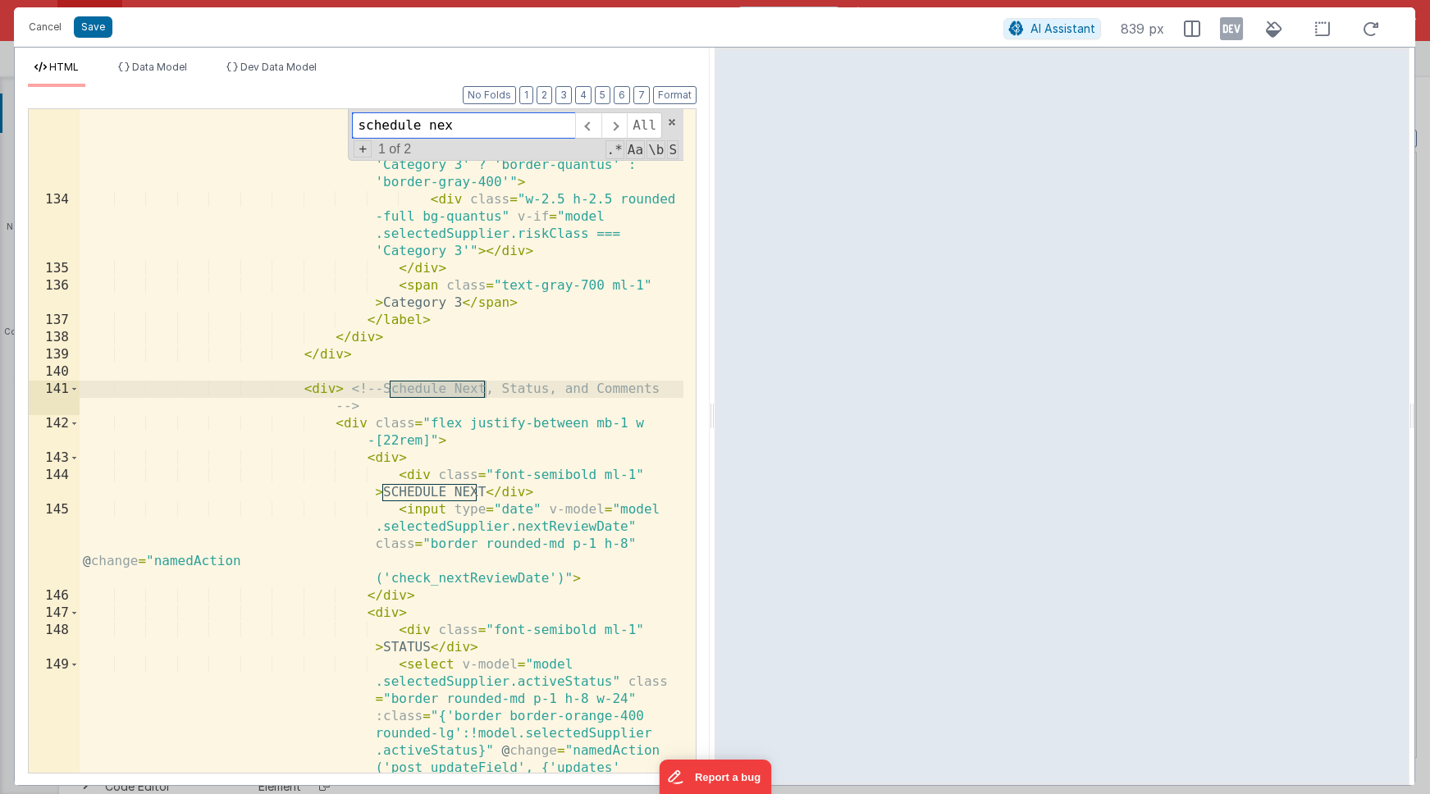
type input "schedule nex"
click at [382, 460] on div "< div class = "w-5 h-5 border-2 rounded-full flex items-center justify -center"…" at bounding box center [382, 583] width 604 height 991
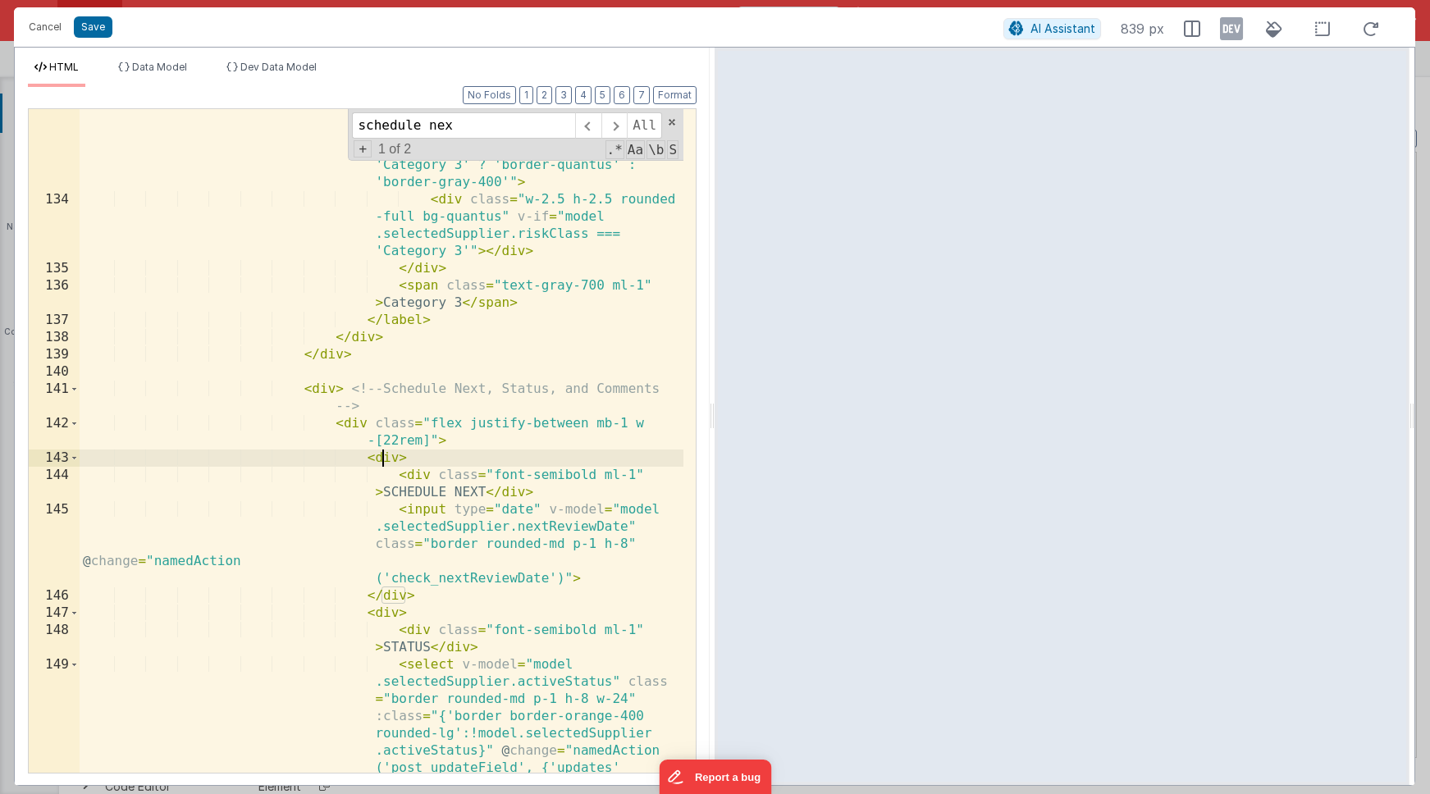
click at [351, 423] on div "< div class = "w-5 h-5 border-2 rounded-full flex items-center justify -center"…" at bounding box center [382, 583] width 604 height 991
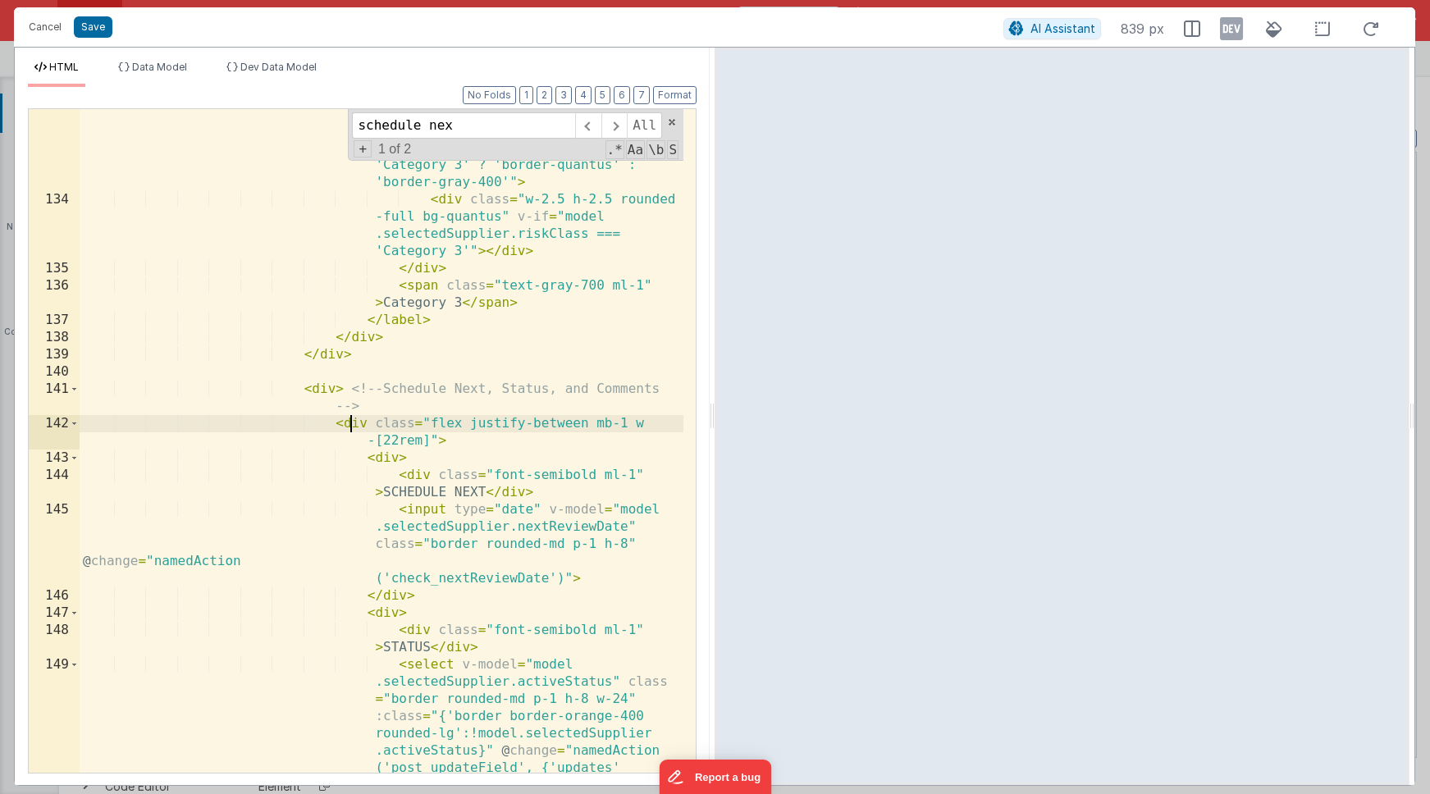
click at [387, 458] on div "< div class = "w-5 h-5 border-2 rounded-full flex items-center justify -center"…" at bounding box center [382, 583] width 604 height 991
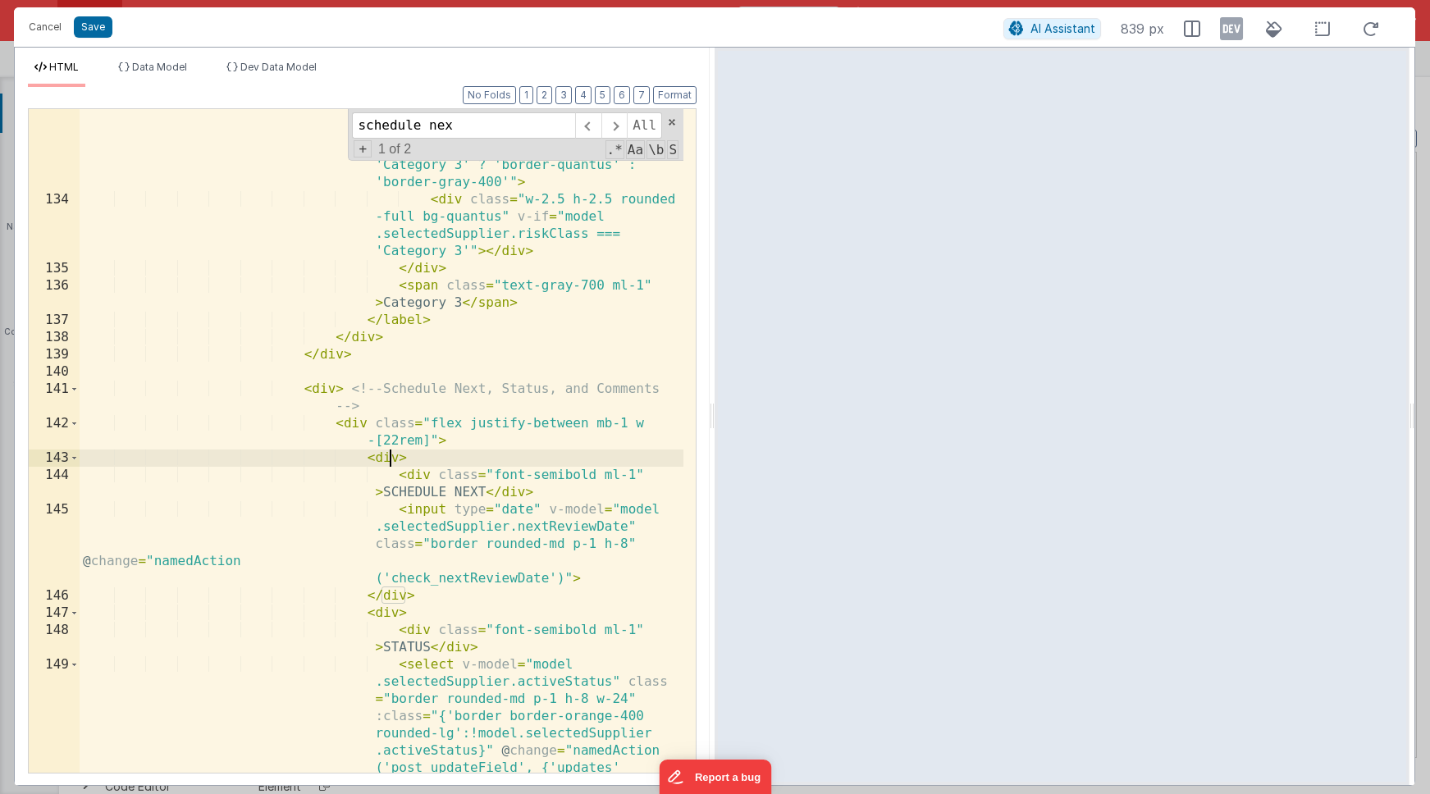
click at [397, 458] on div "< div class = "w-5 h-5 border-2 rounded-full flex items-center justify -center"…" at bounding box center [382, 583] width 604 height 991
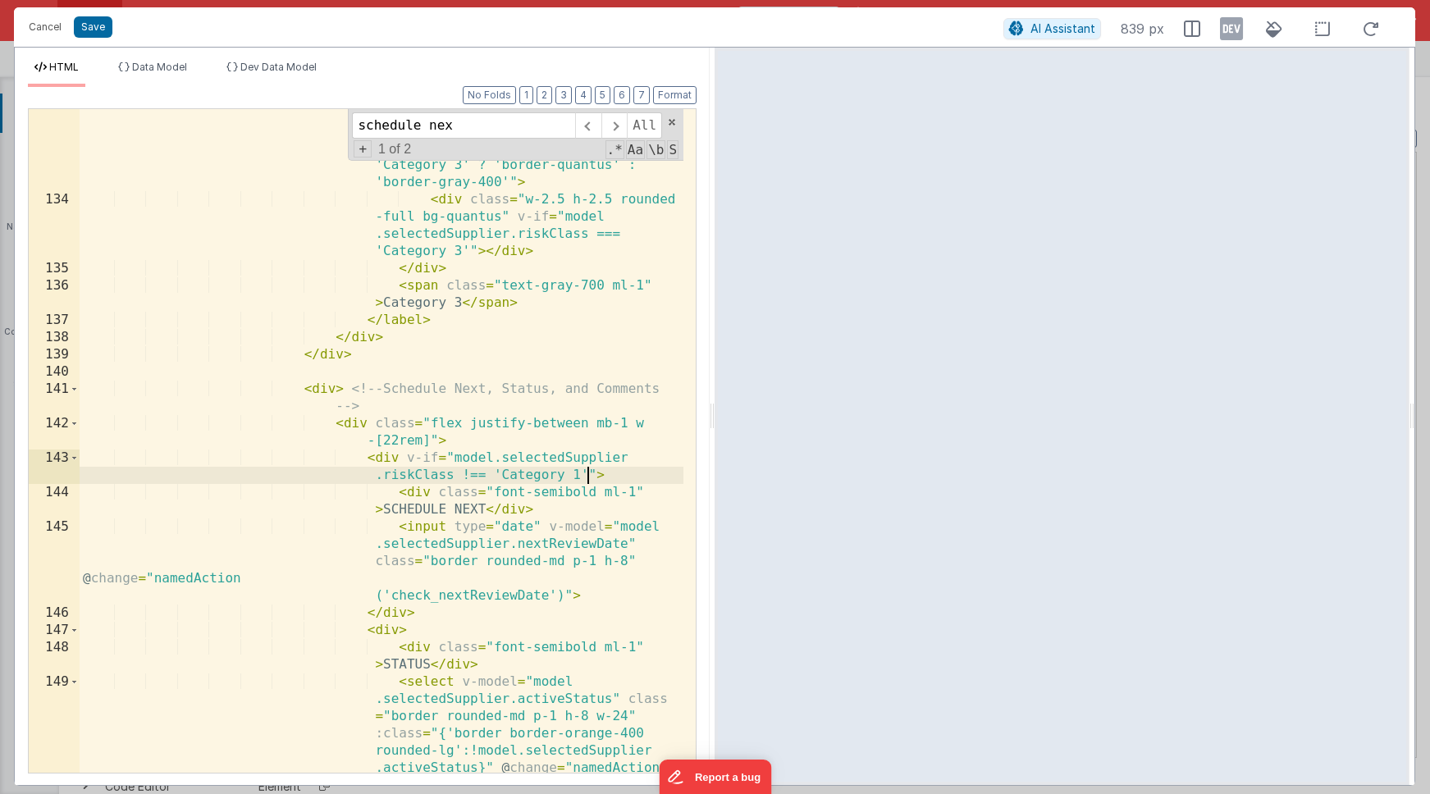
click at [460, 497] on div "< div class = "w-5 h-5 border-2 rounded-full flex items-center justify -center"…" at bounding box center [382, 583] width 604 height 991
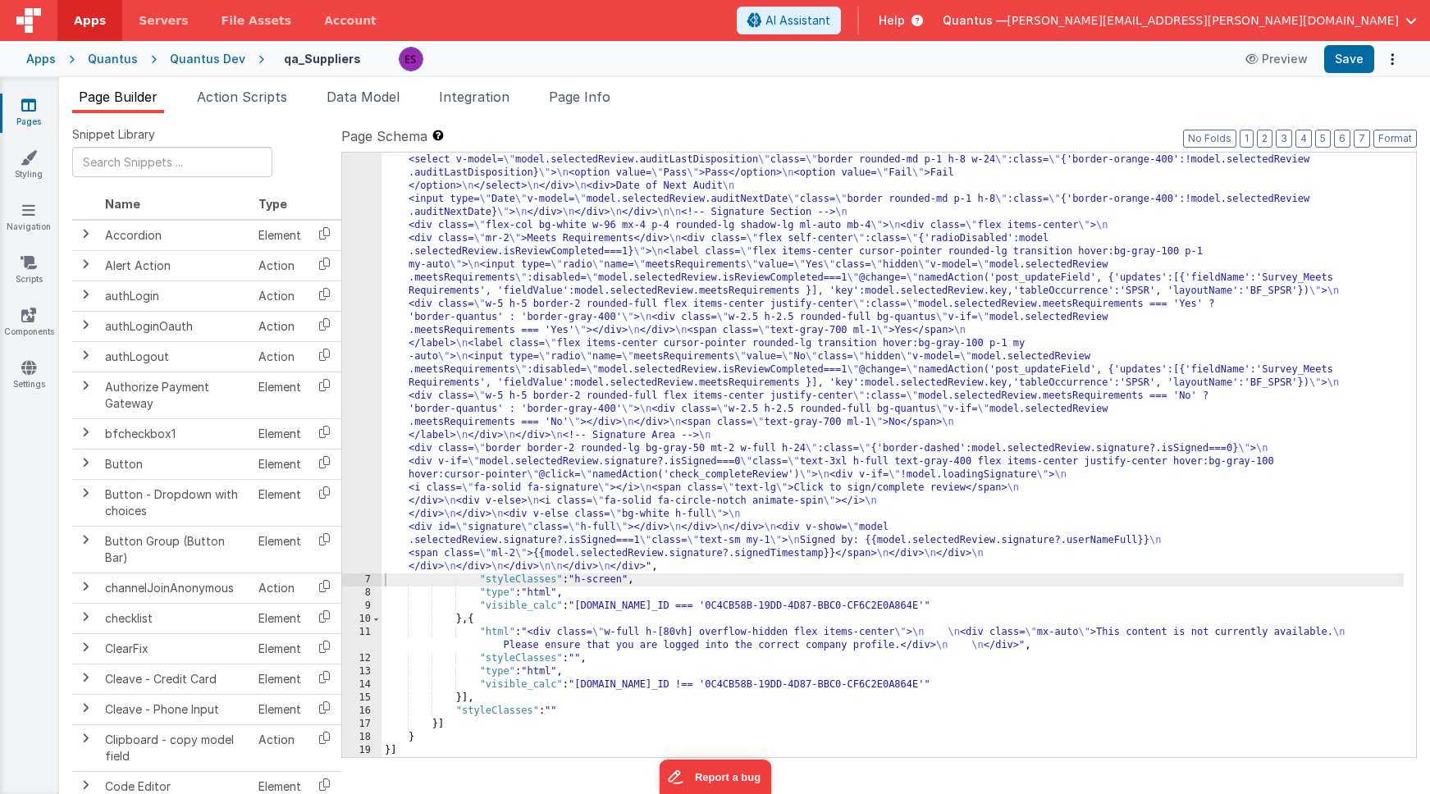
scroll to position [3190, 0]
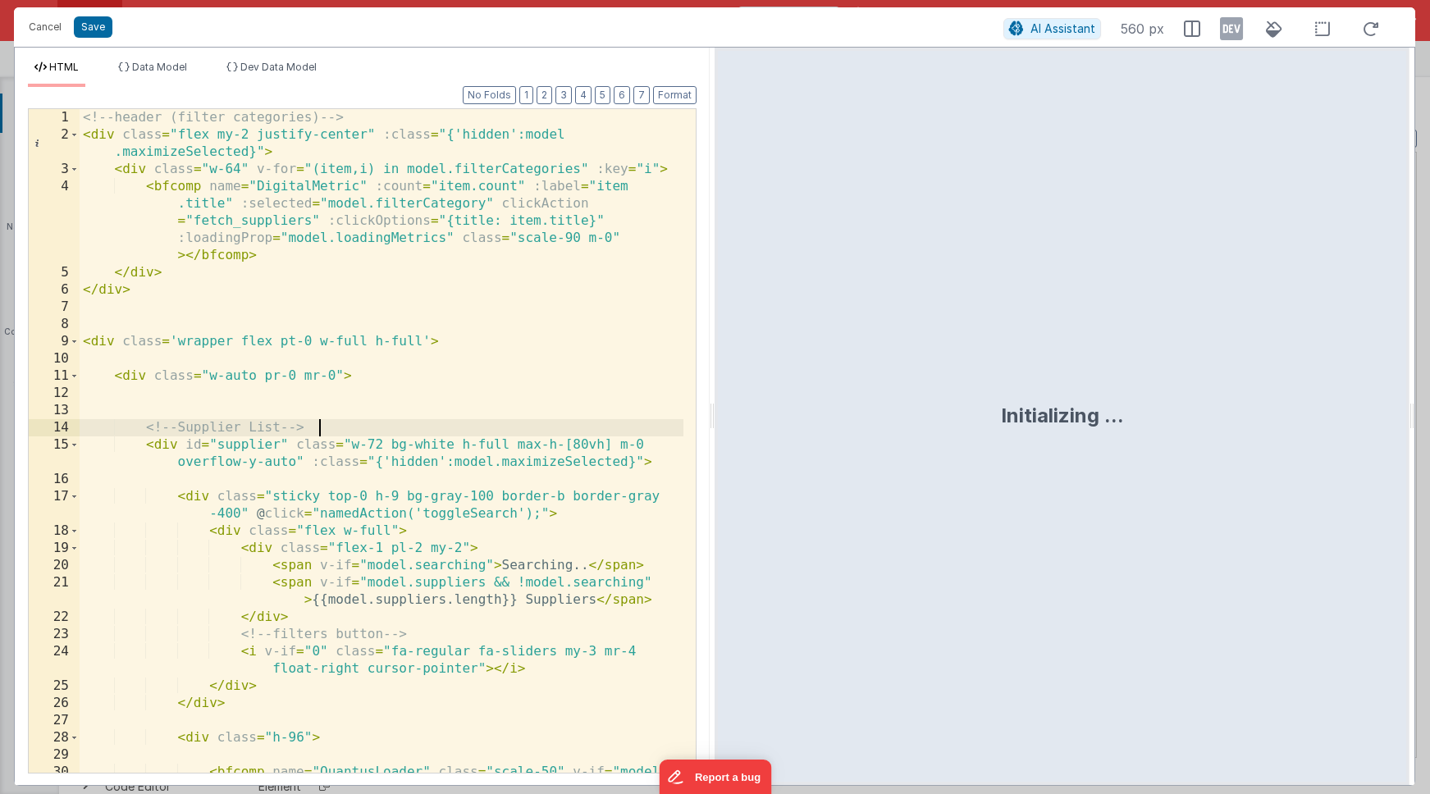
click at [400, 436] on div "<!-- header (filter categories) --> < div class = "flex my-2 justify-center" :c…" at bounding box center [382, 467] width 604 height 716
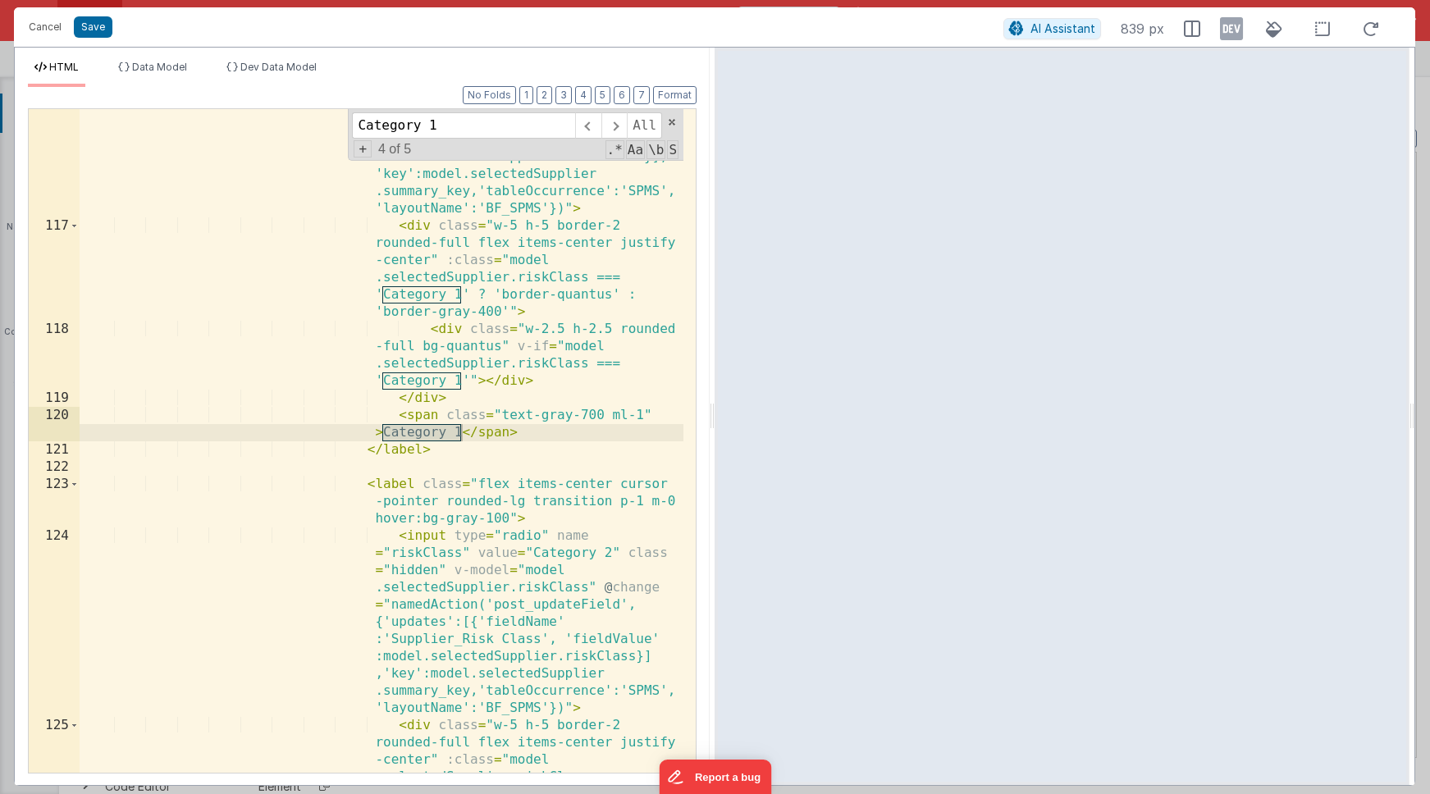
scroll to position [4373, 0]
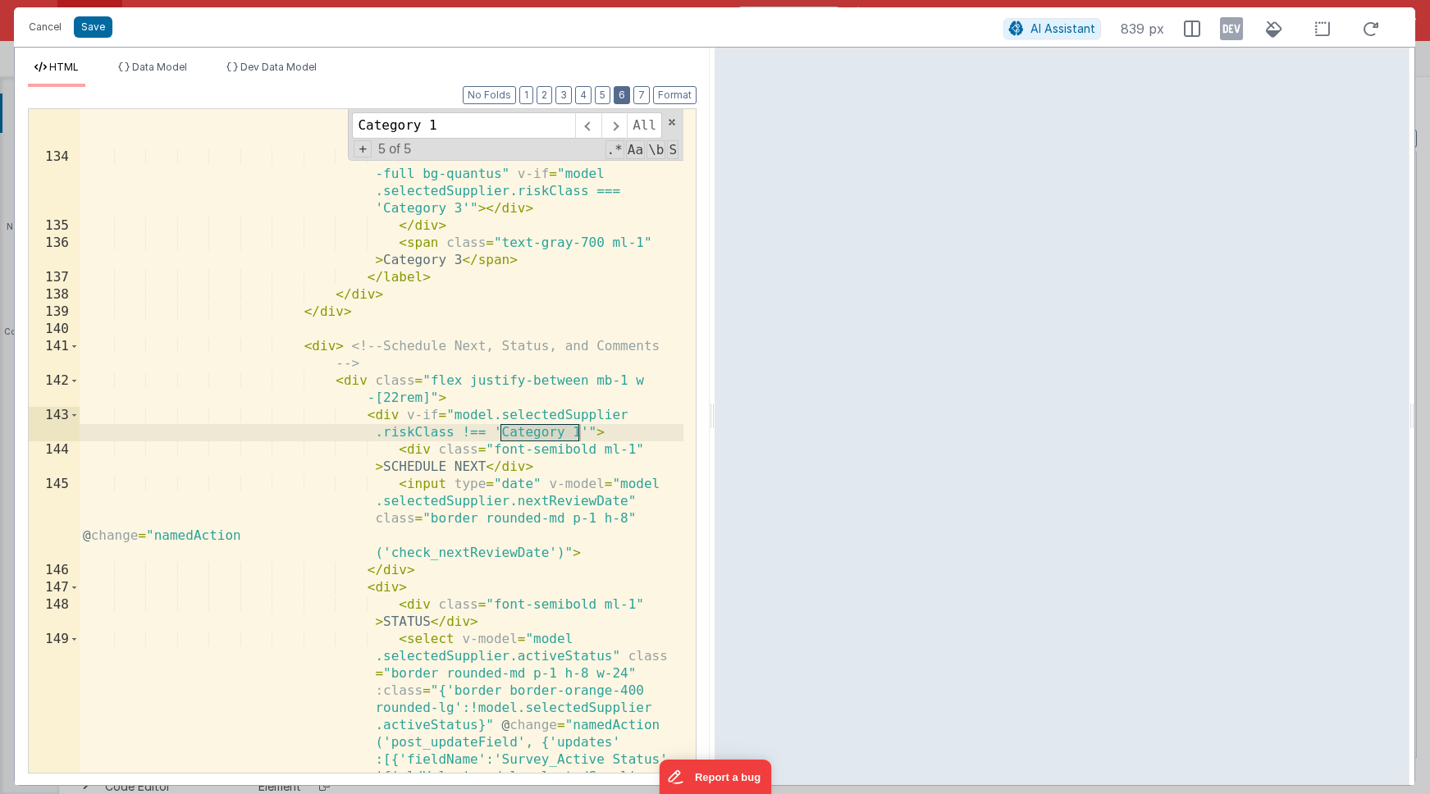
type input "Category 1"
click at [263, 65] on span "Dev Data Model" at bounding box center [278, 67] width 76 height 12
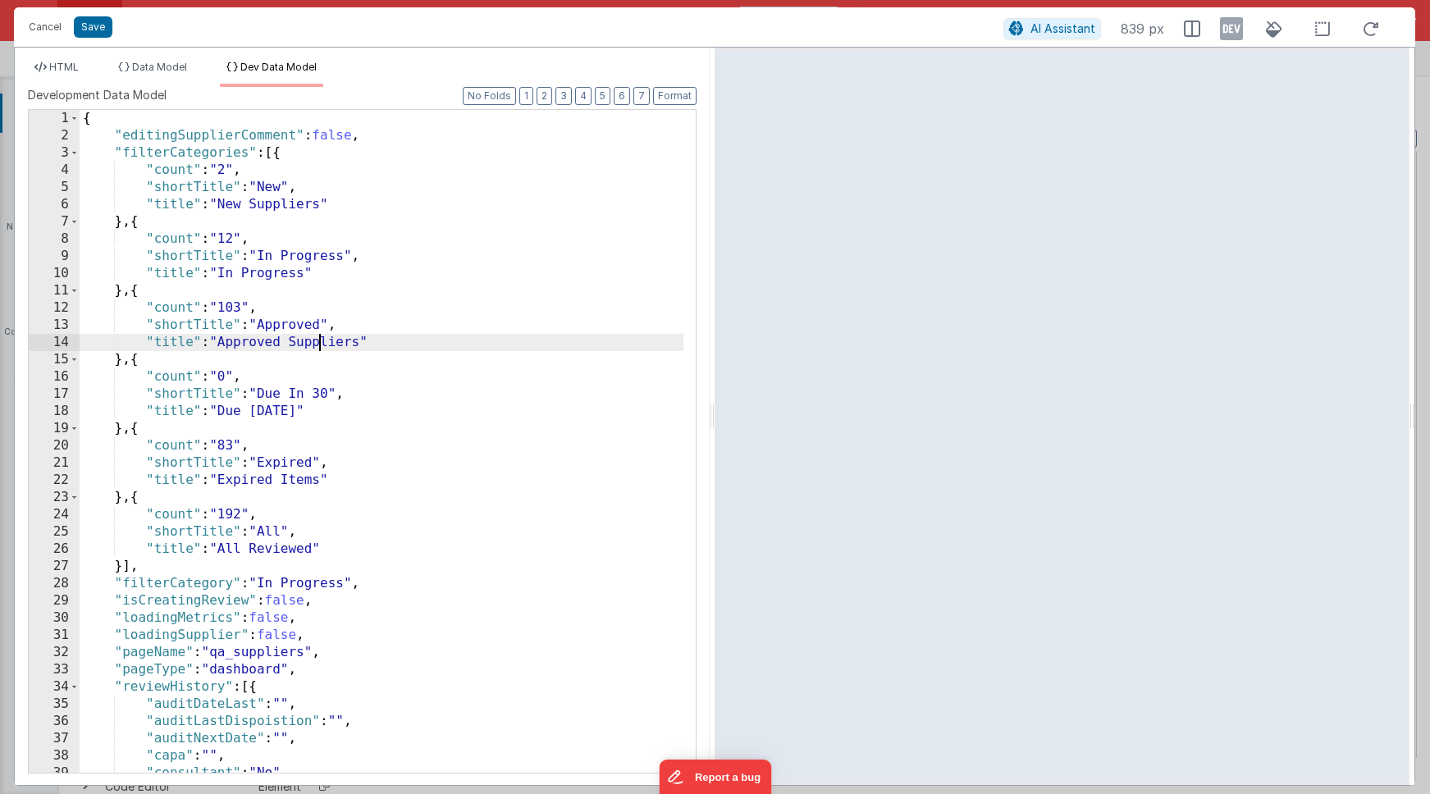
click at [322, 350] on div "{ "editingSupplierComment" : false , "filterCategories" : [{ "count" : "2" , "s…" at bounding box center [382, 459] width 604 height 698
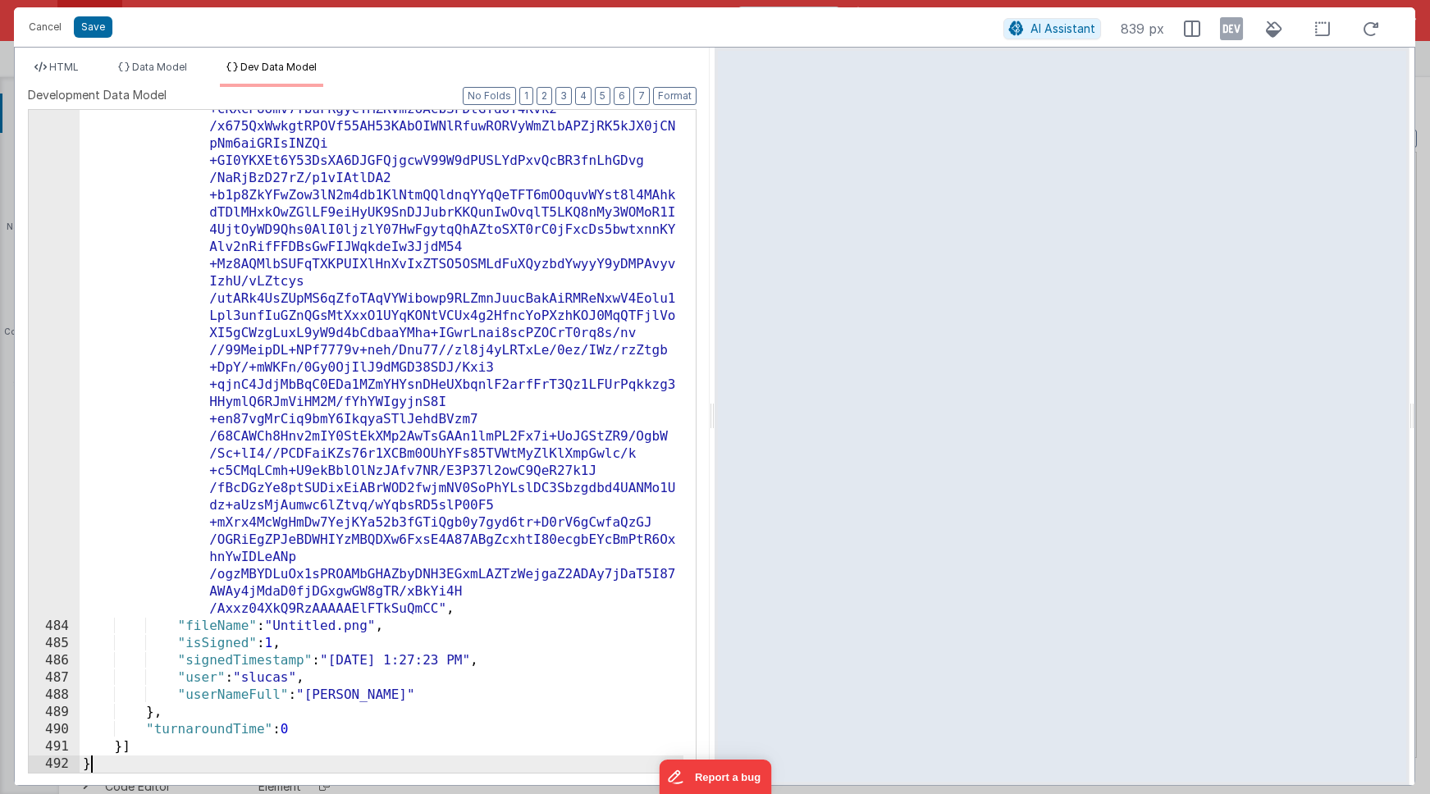
scroll to position [26229, 0]
click at [1225, 29] on icon at bounding box center [1231, 29] width 23 height 26
click at [1193, 29] on icon at bounding box center [1192, 29] width 16 height 16
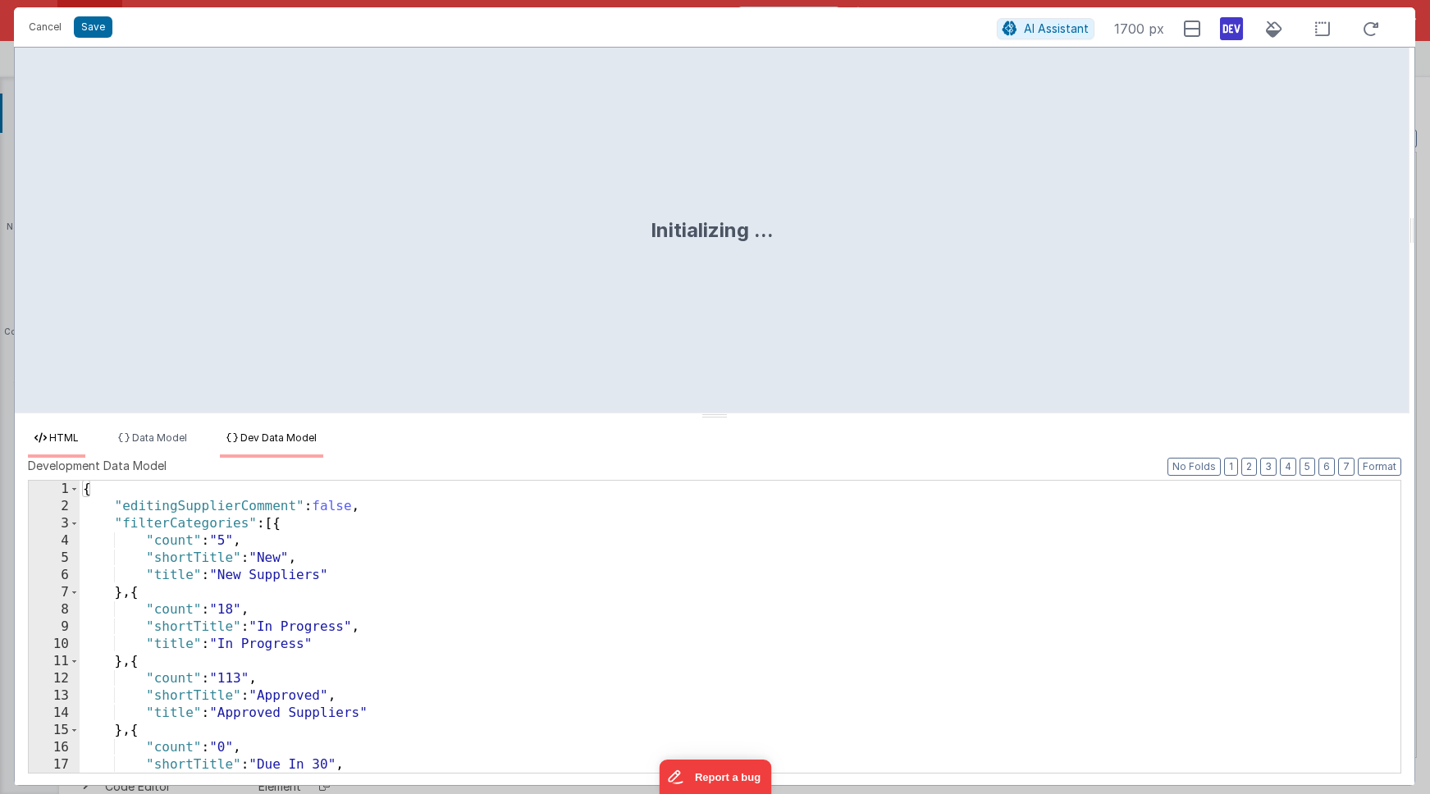
click at [57, 440] on span "HTML" at bounding box center [64, 438] width 30 height 12
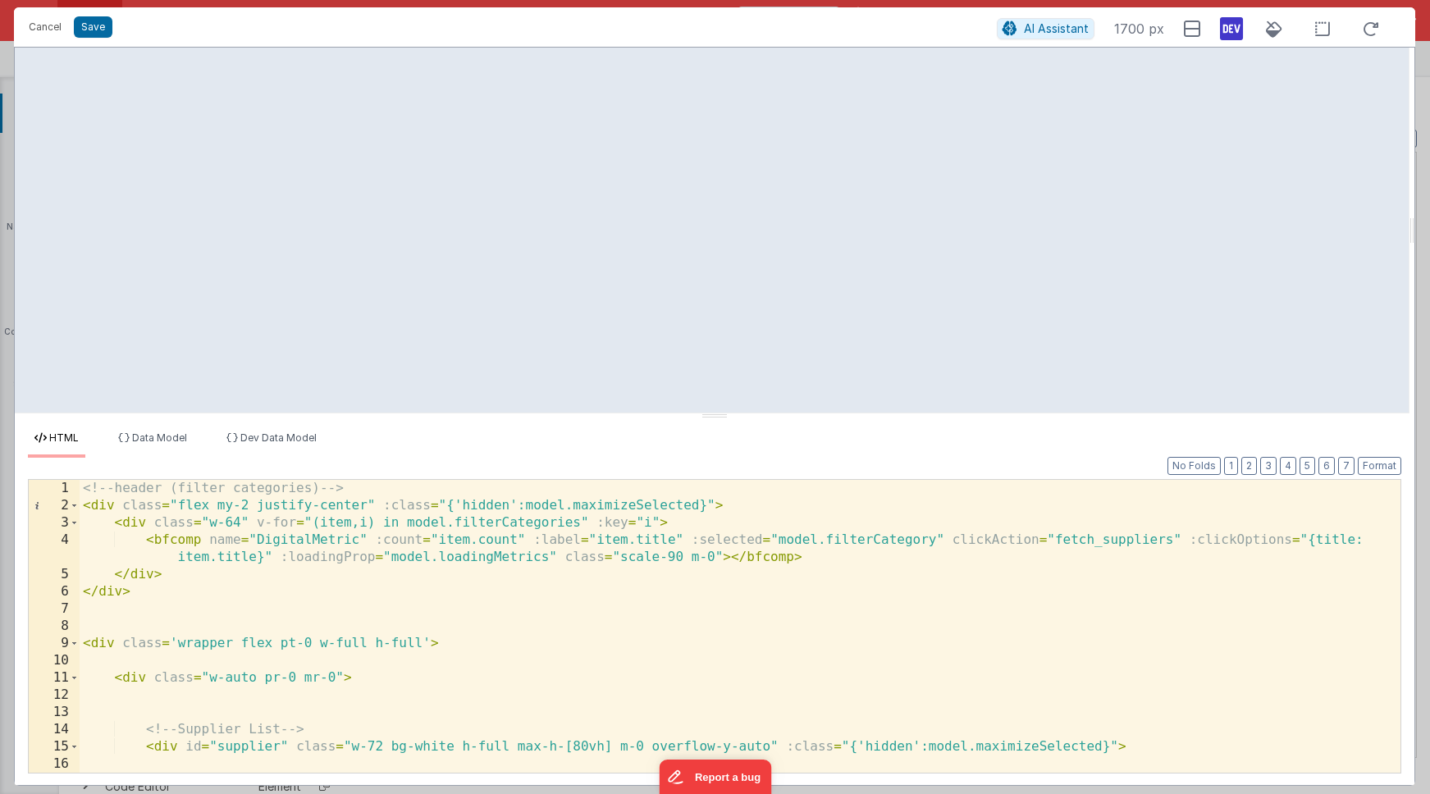
click at [502, 564] on div "<!-- header (filter categories) --> < div class = "flex my-2 justify-center" :c…" at bounding box center [734, 643] width 1309 height 327
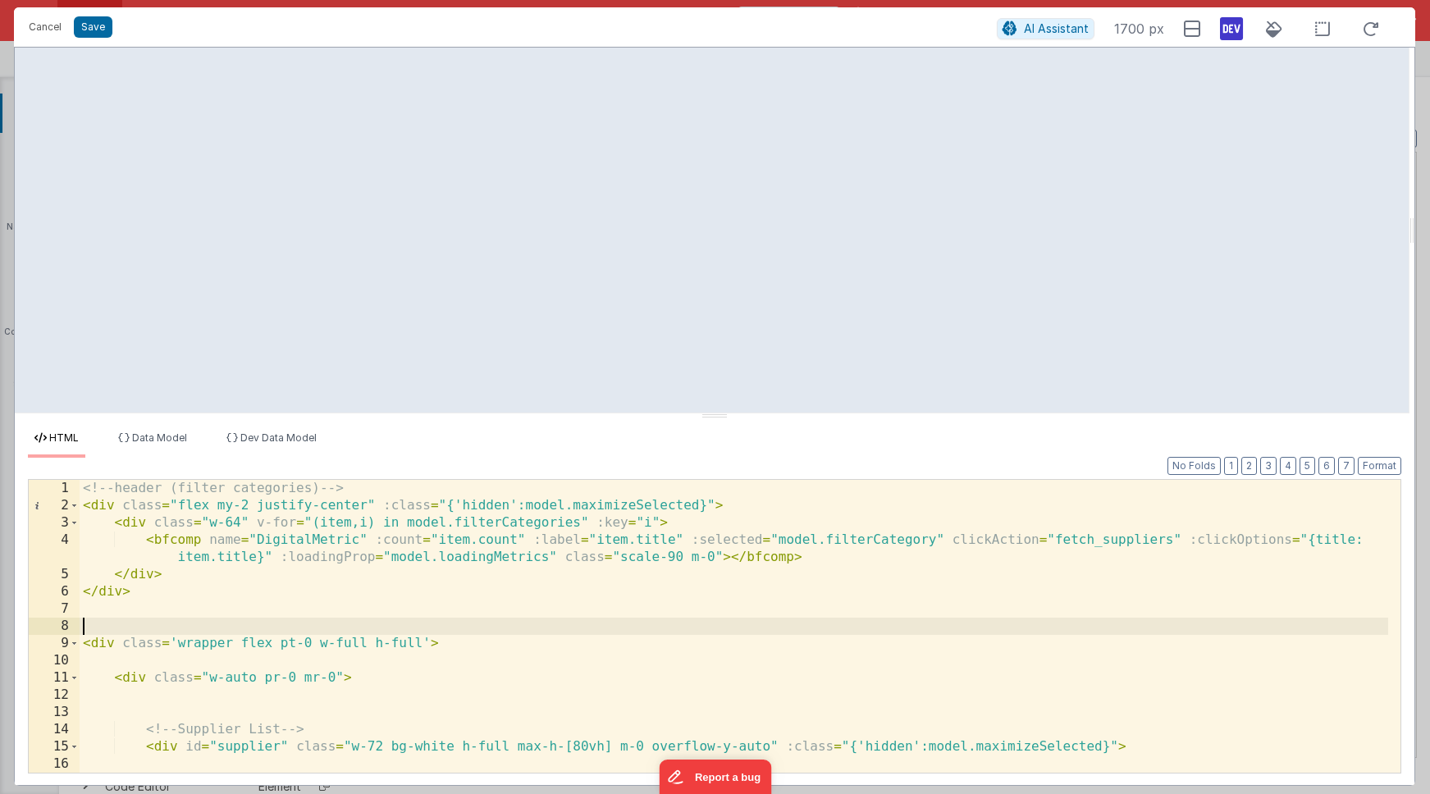
click at [495, 623] on div "<!-- header (filter categories) --> < div class = "flex my-2 justify-center" :c…" at bounding box center [734, 643] width 1309 height 327
click at [1238, 34] on icon at bounding box center [1231, 29] width 23 height 26
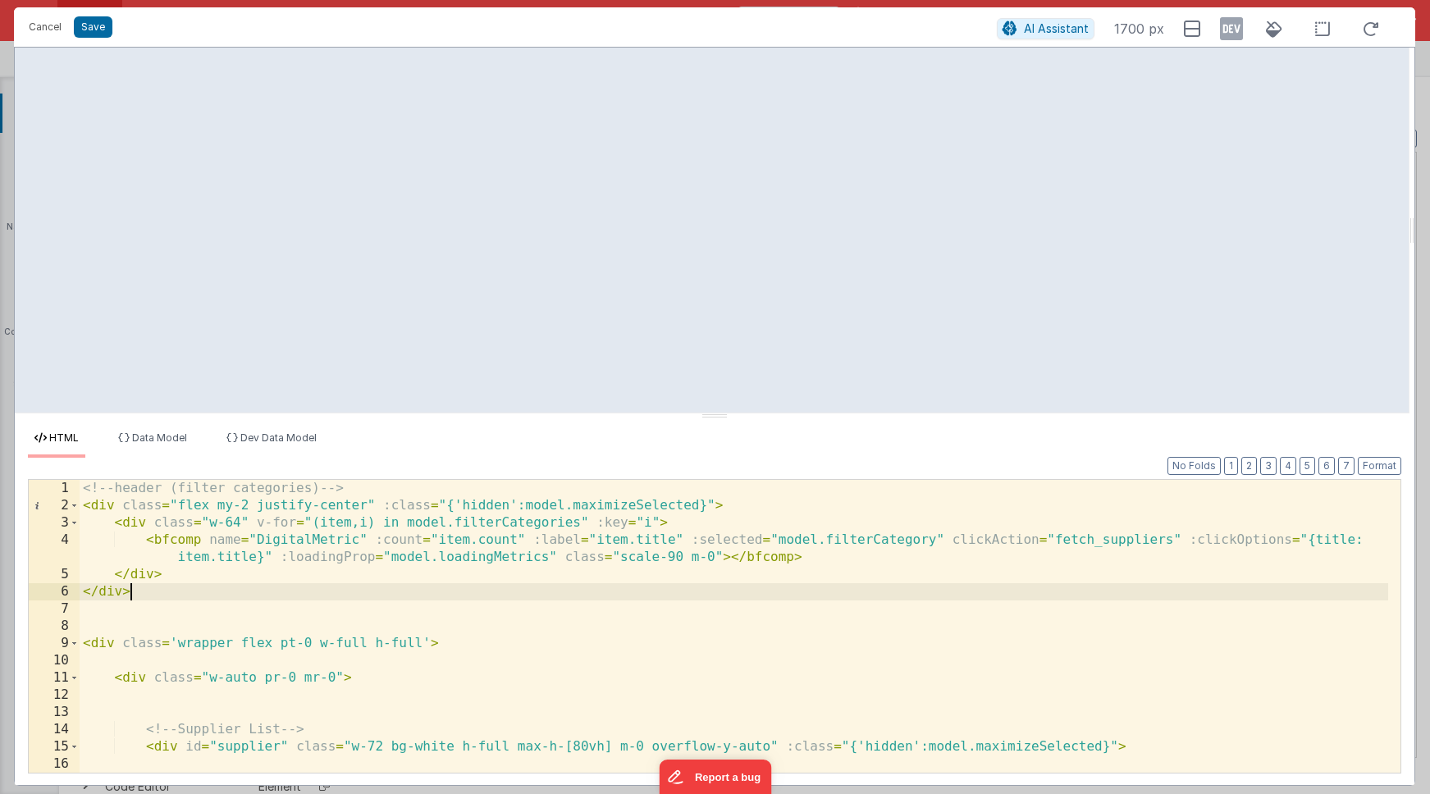
click at [746, 595] on div "<!-- header (filter categories) --> < div class = "flex my-2 justify-center" :c…" at bounding box center [734, 643] width 1309 height 327
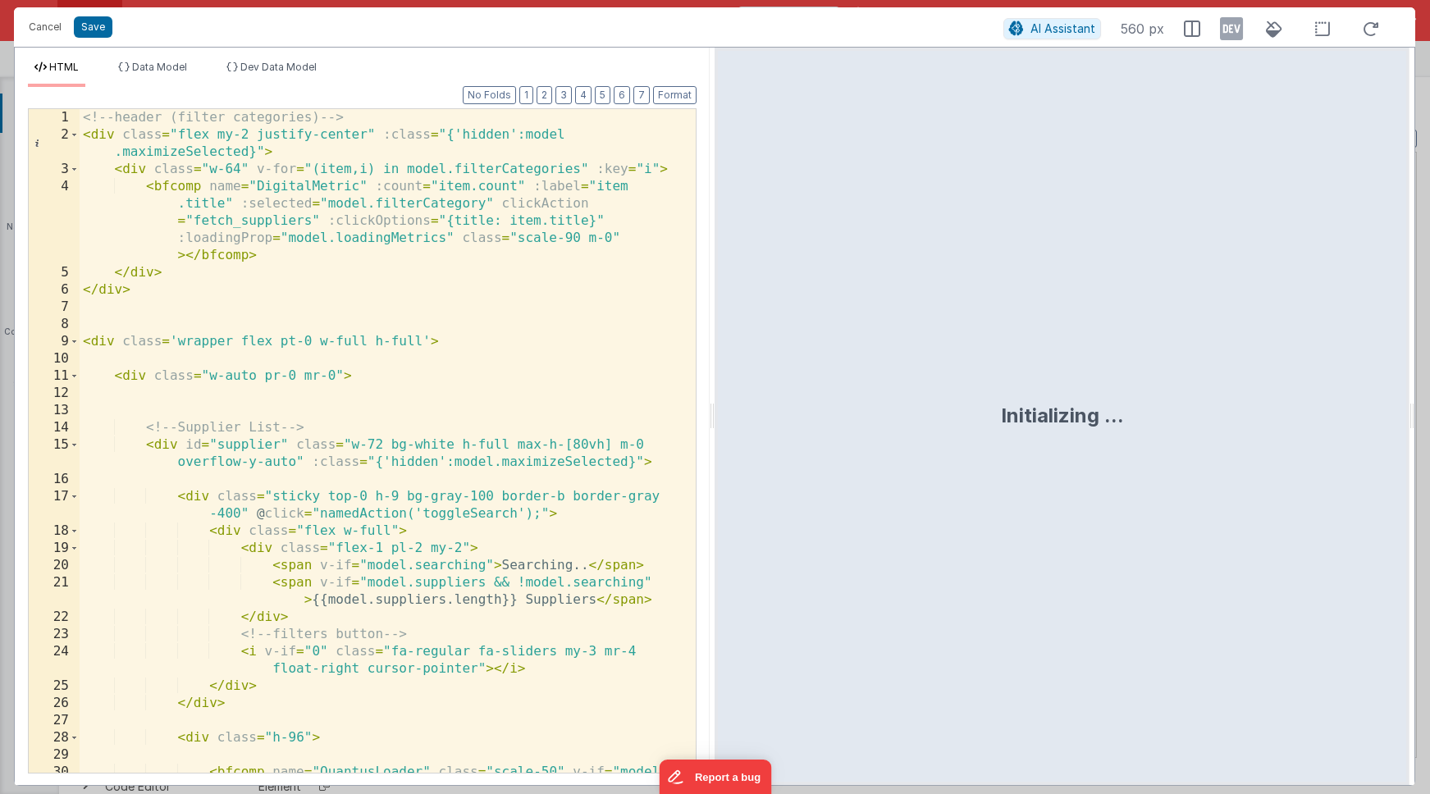
click at [366, 348] on div "<!-- header (filter categories) --> < div class = "flex my-2 justify-center" :c…" at bounding box center [382, 467] width 604 height 716
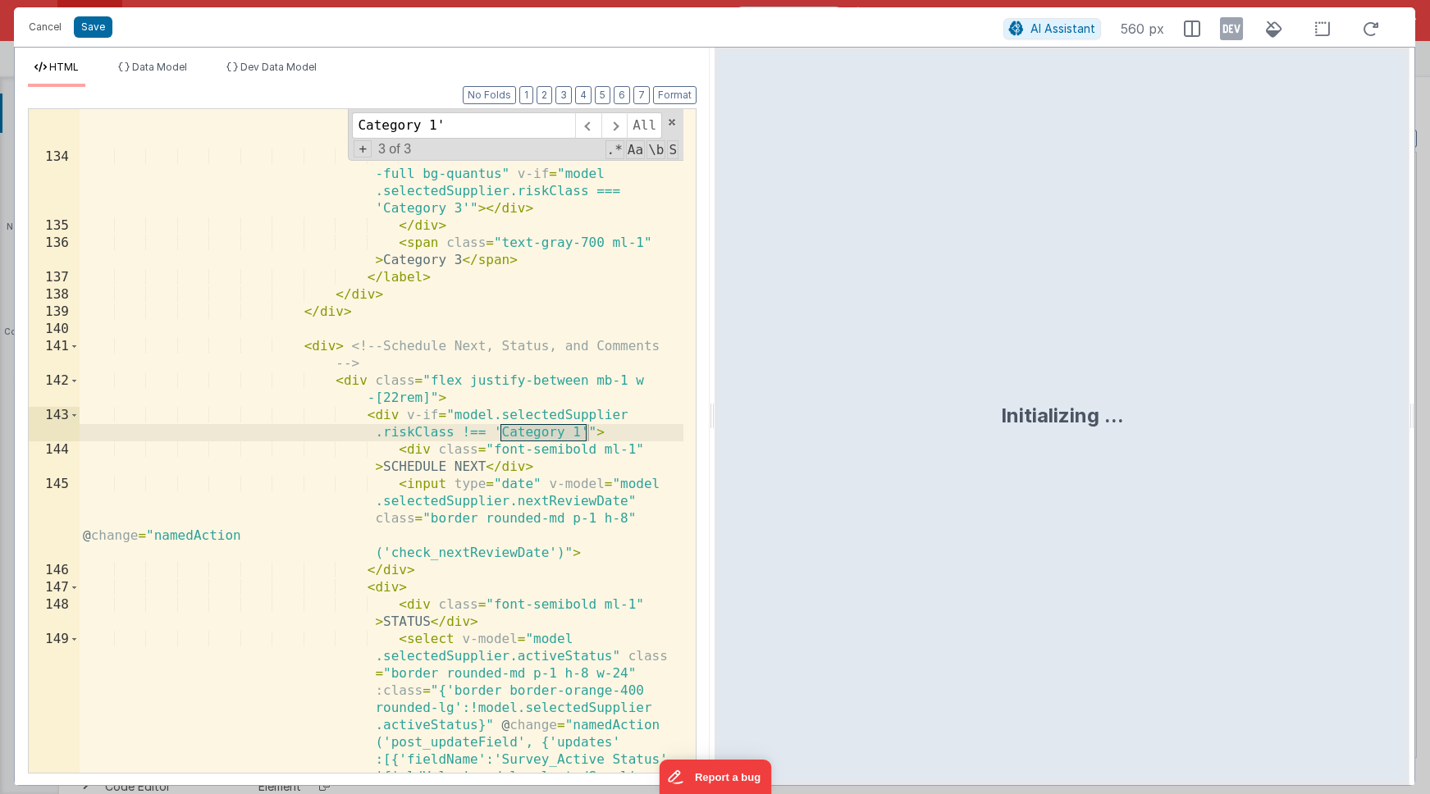
scroll to position [4373, 0]
type input "Category 1'"
click at [370, 418] on div "< div class = "w-5 h-5 border-2 rounded-full flex items-center justify -center"…" at bounding box center [382, 540] width 604 height 991
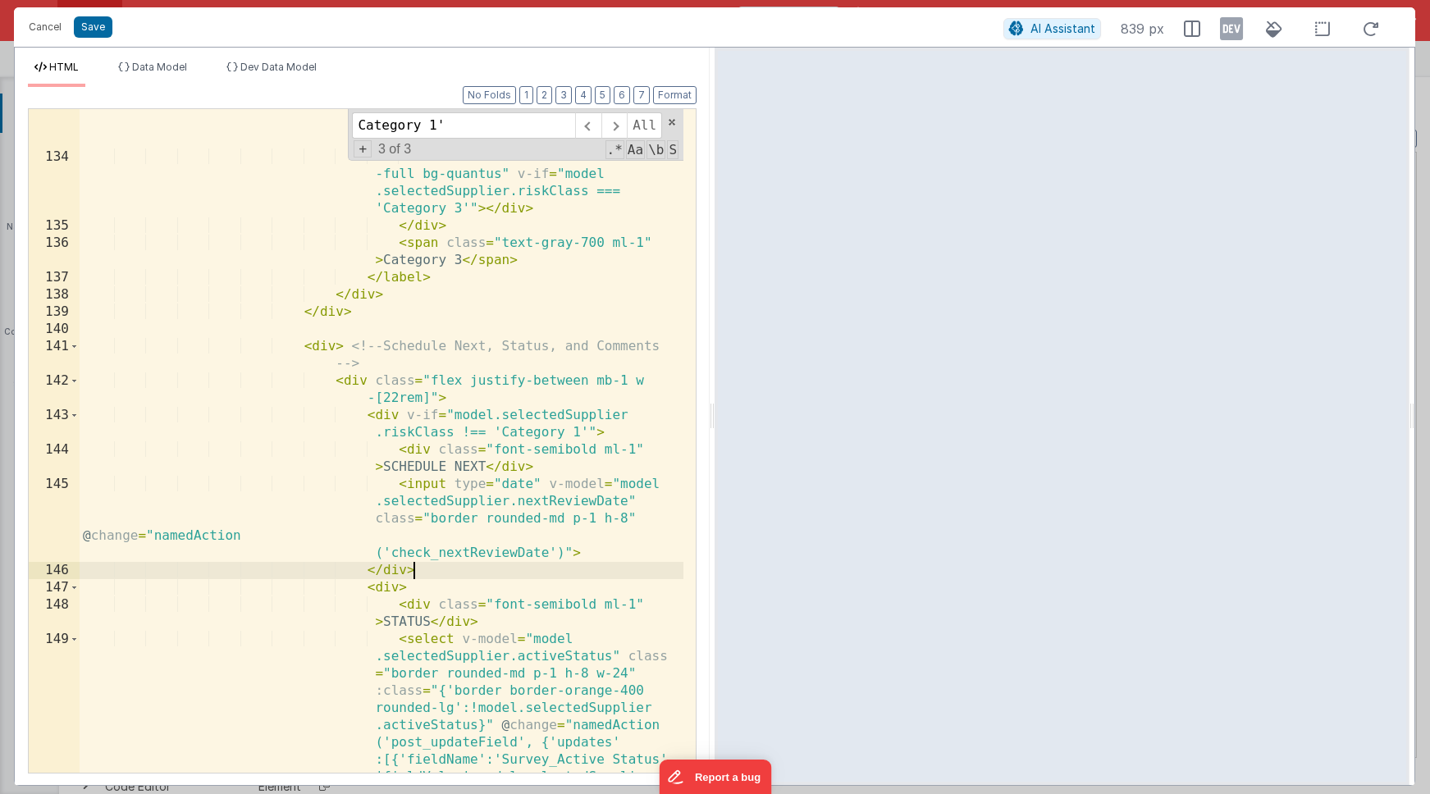
click at [433, 572] on div "< div class = "w-5 h-5 border-2 rounded-full flex items-center justify -center"…" at bounding box center [382, 540] width 604 height 991
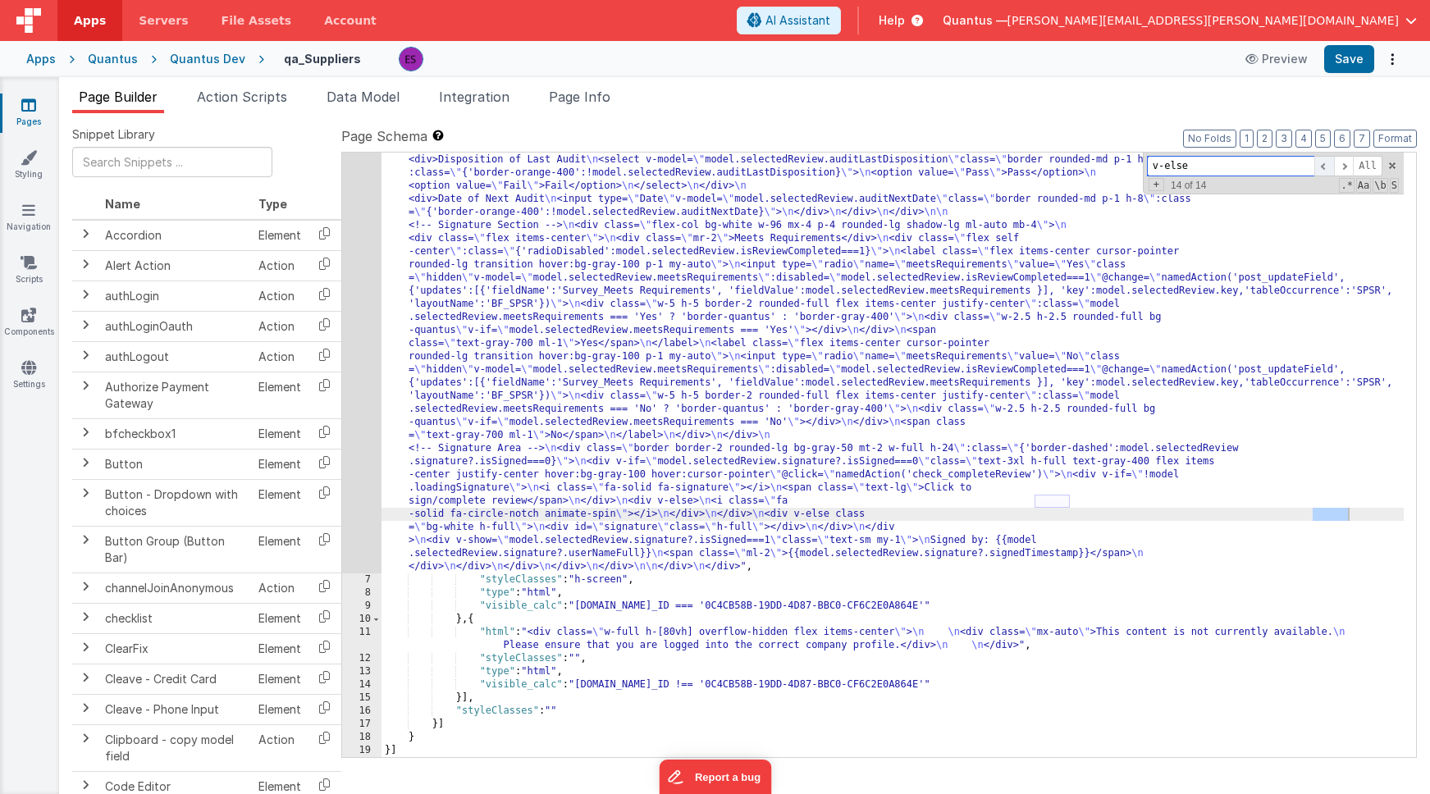
click at [1328, 168] on span at bounding box center [1325, 166] width 20 height 21
click at [1329, 168] on span at bounding box center [1325, 166] width 20 height 21
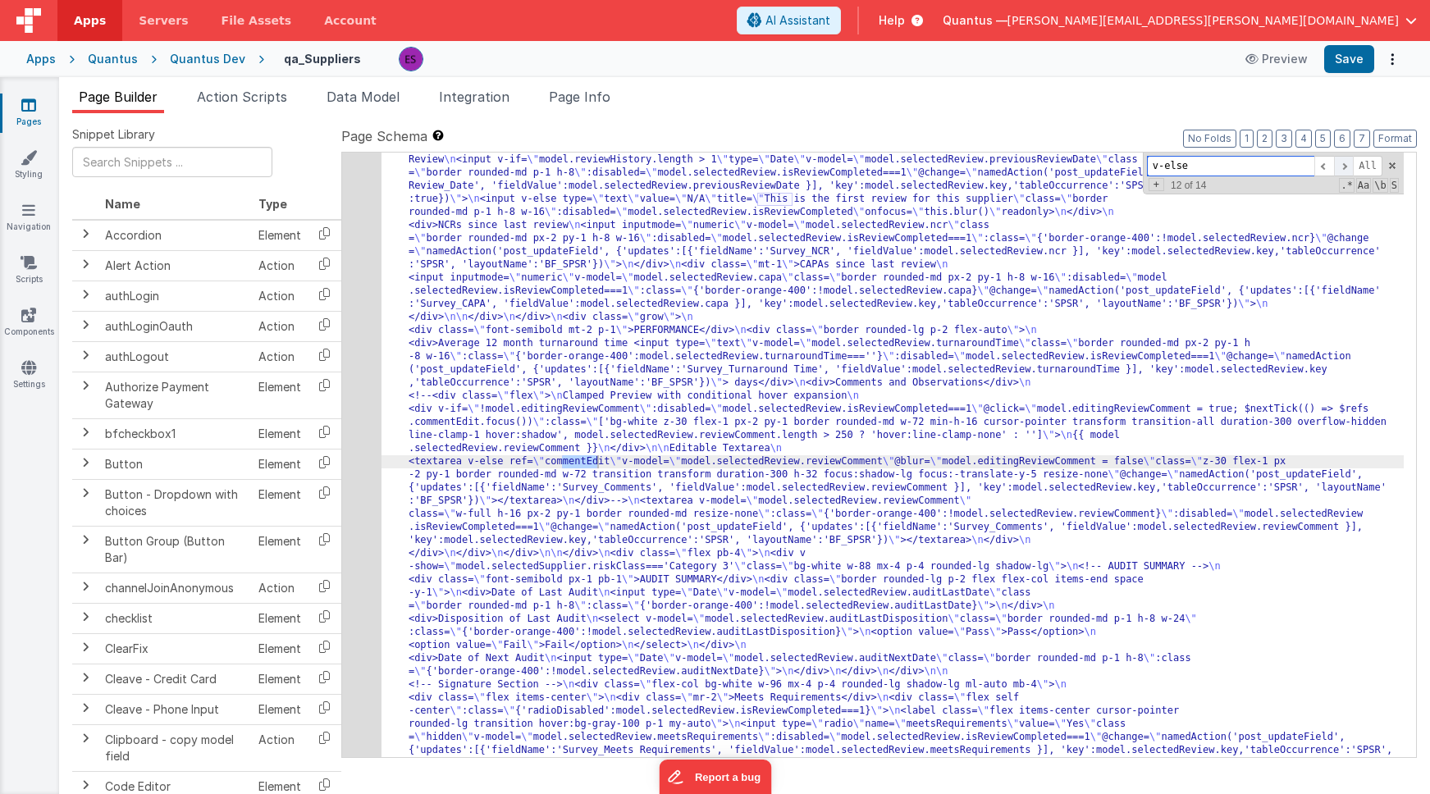
click at [1346, 167] on span at bounding box center [1344, 166] width 20 height 21
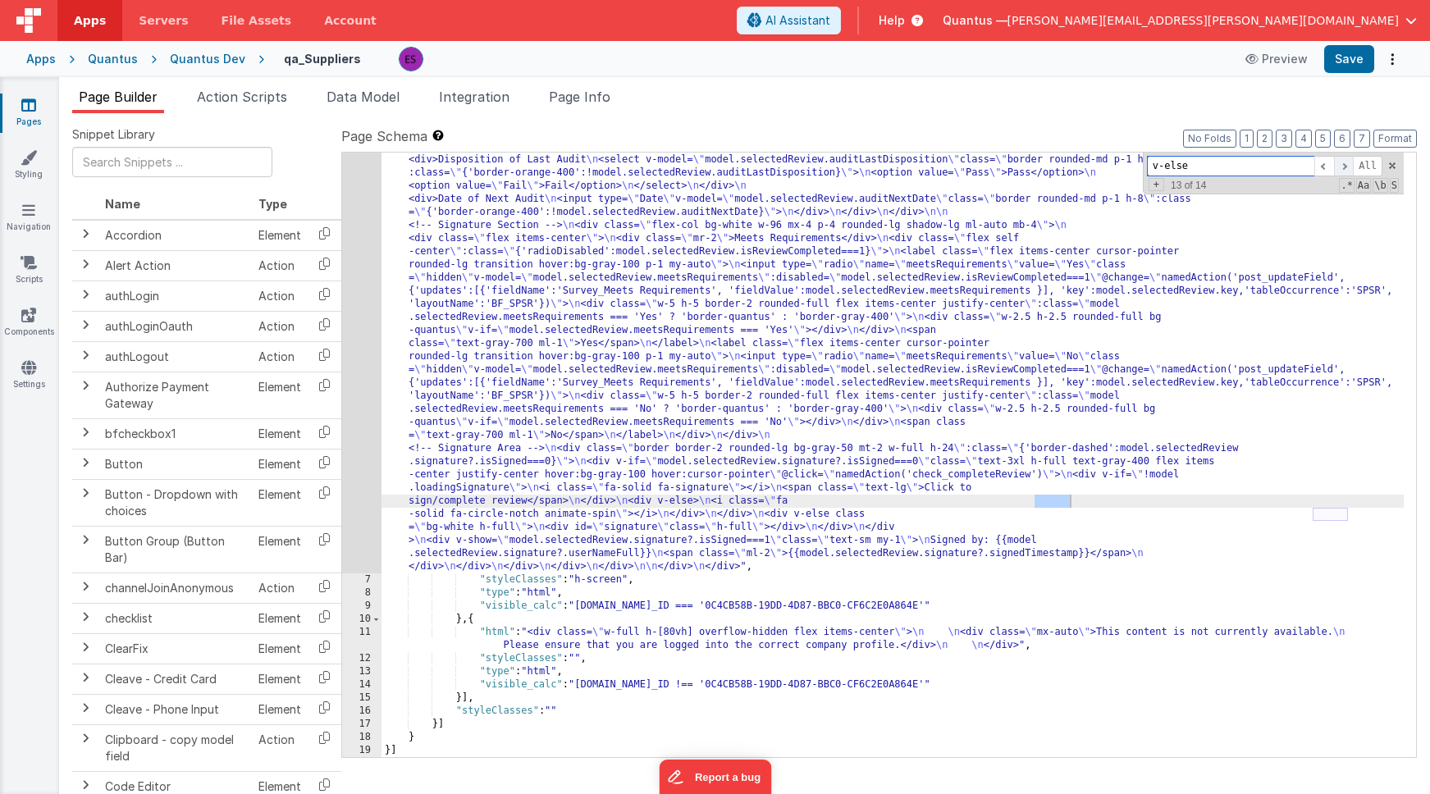
click at [1346, 167] on span at bounding box center [1344, 166] width 20 height 21
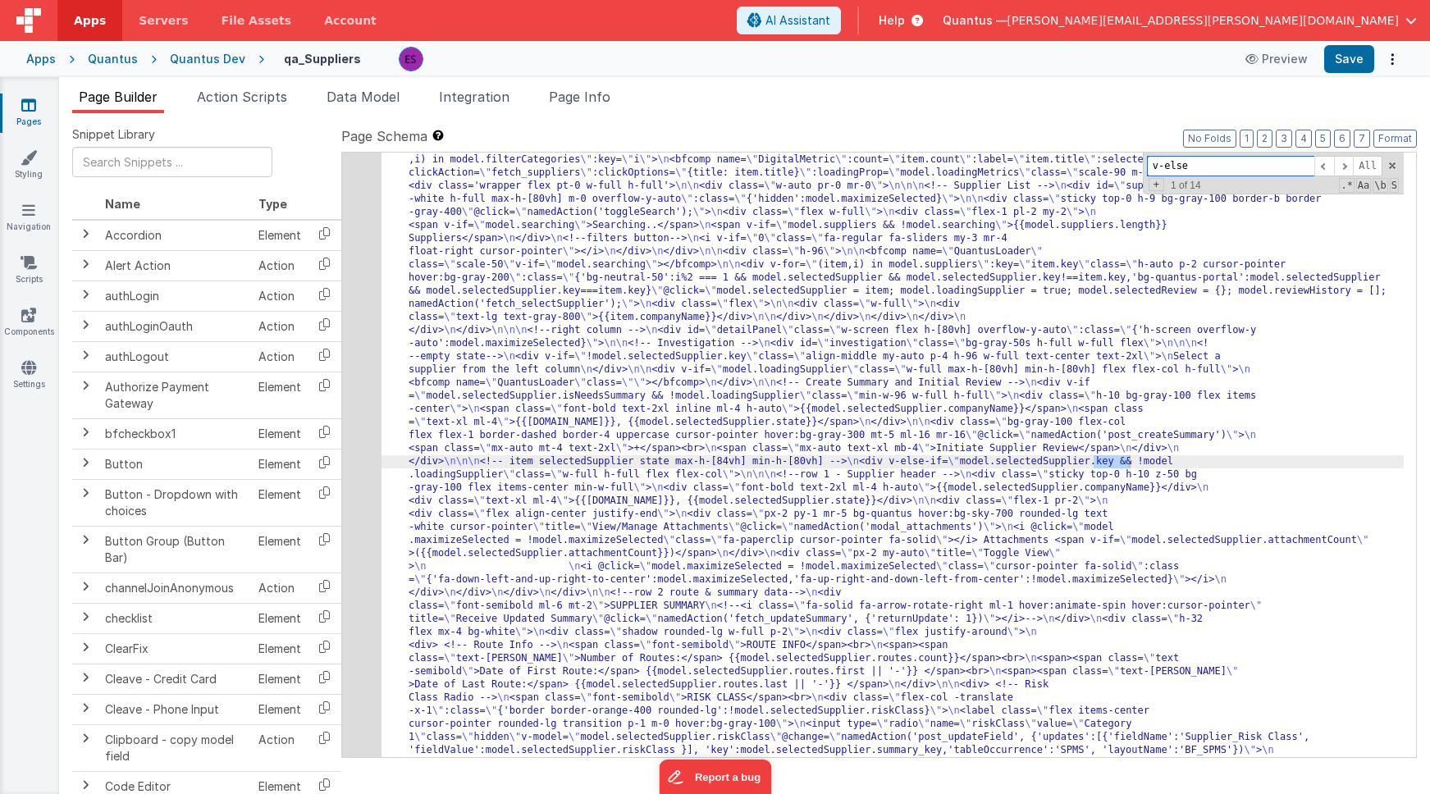
scroll to position [670, 0]
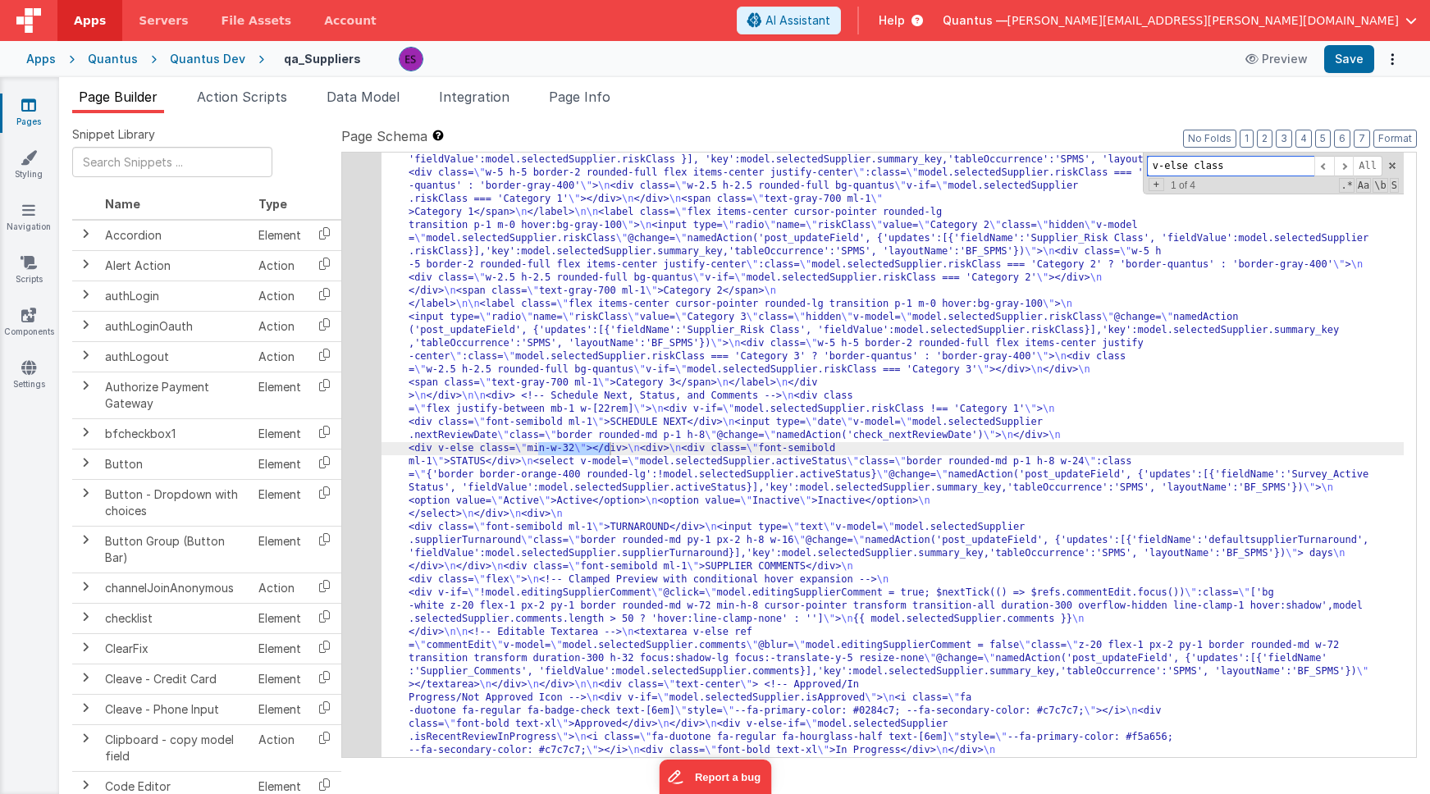
type input "v-else class"
drag, startPoint x: 507, startPoint y: 446, endPoint x: 725, endPoint y: 449, distance: 218.3
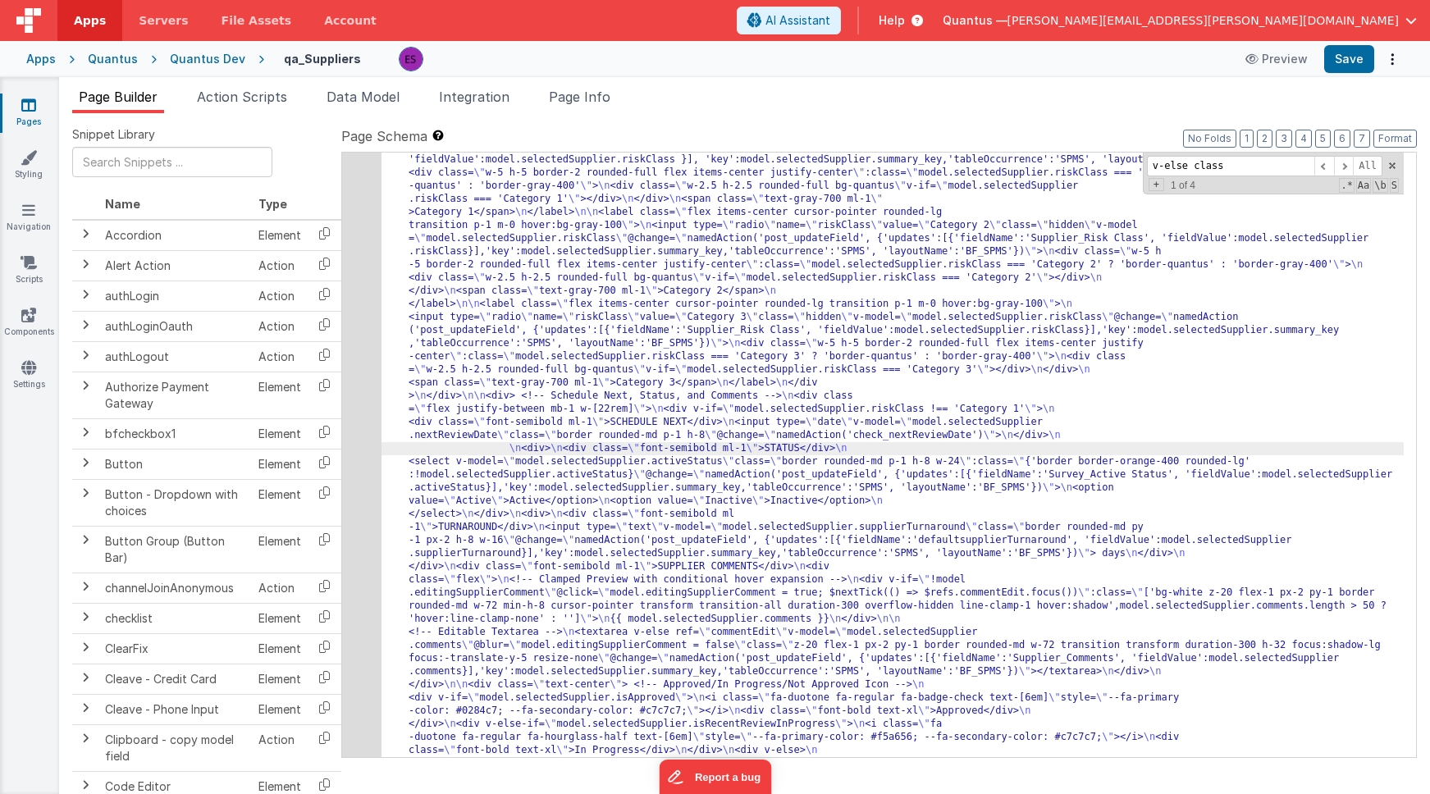
click at [191, 65] on div "Quantus Dev" at bounding box center [208, 59] width 76 height 16
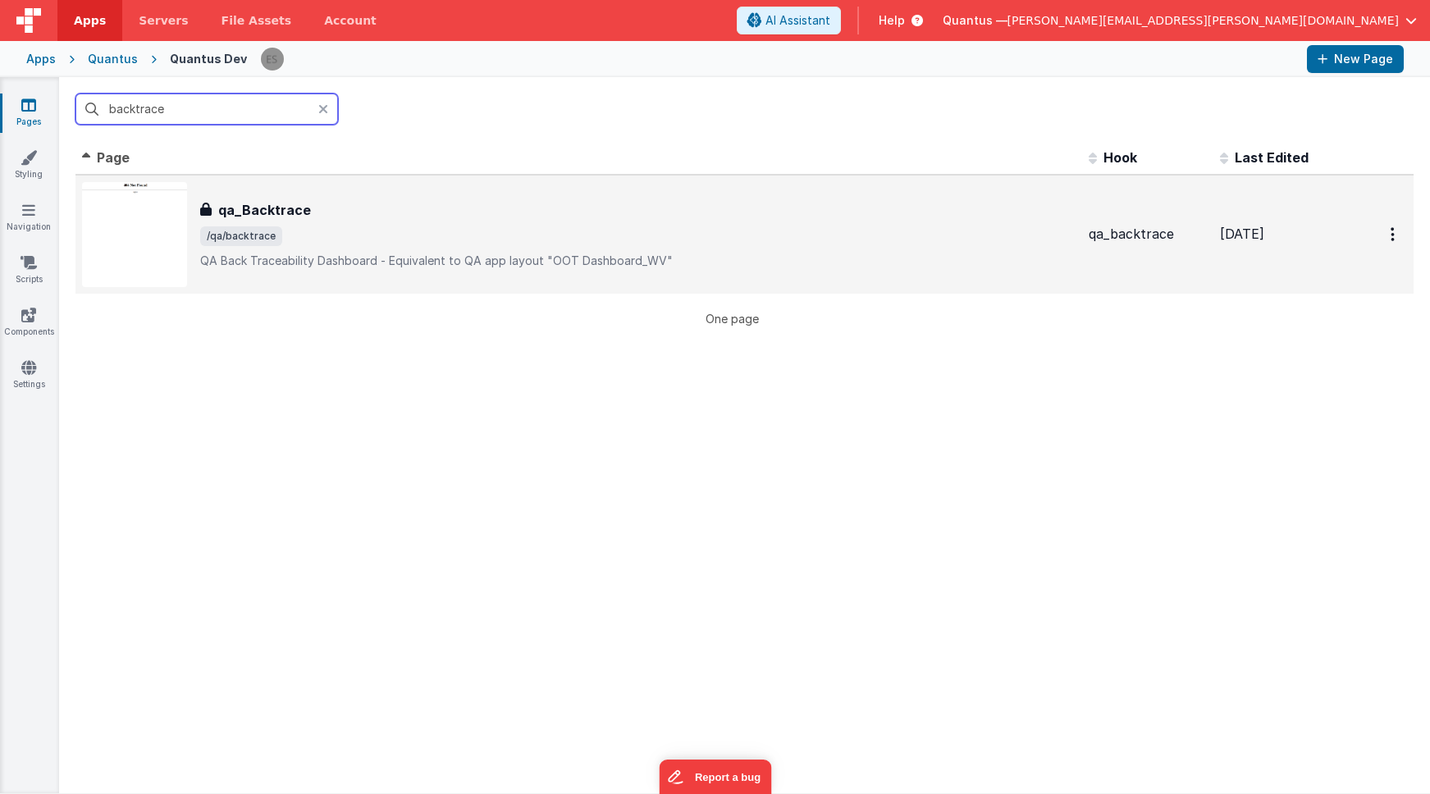
type input "backtrace"
click at [113, 259] on img at bounding box center [134, 234] width 105 height 105
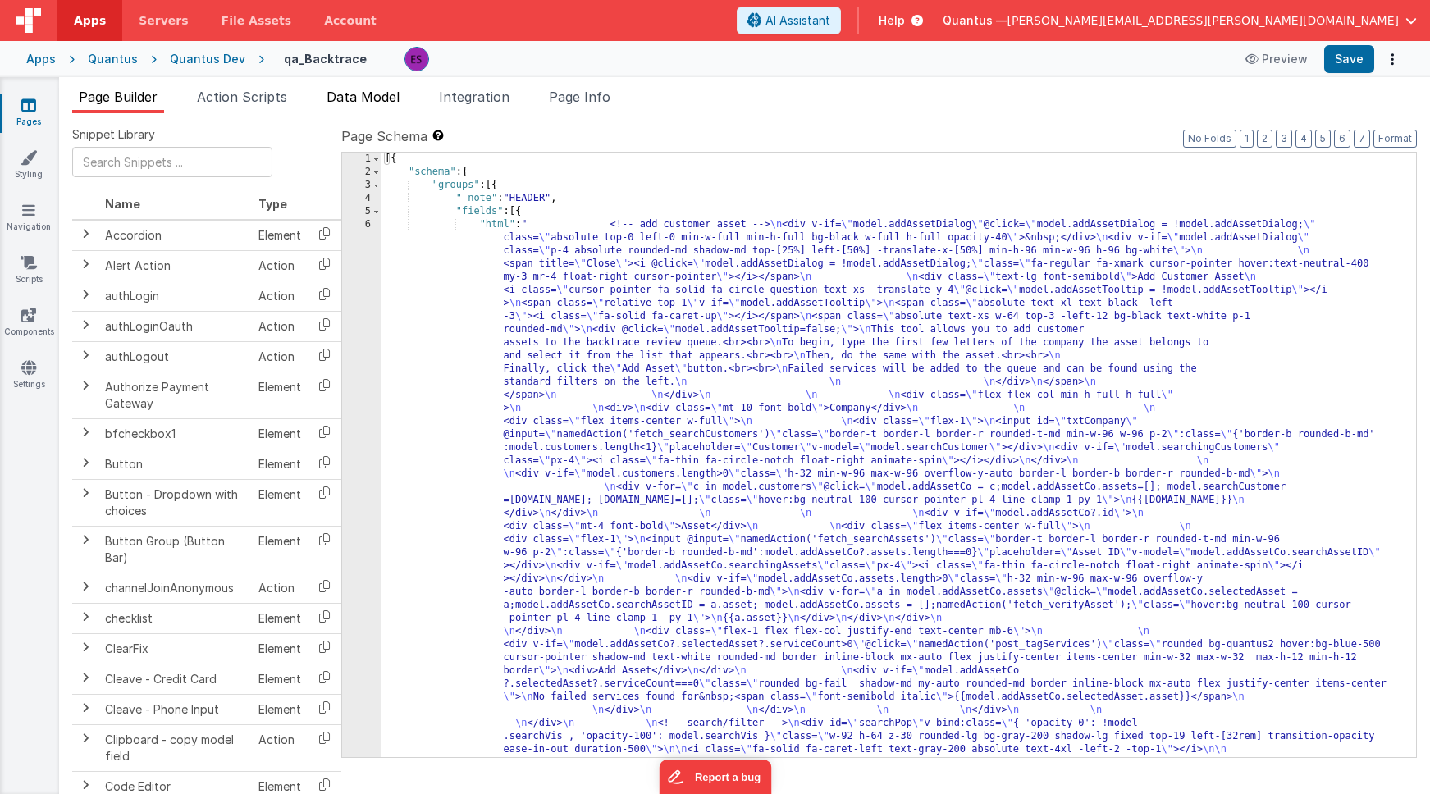
click at [368, 93] on span "Data Model" at bounding box center [363, 97] width 73 height 16
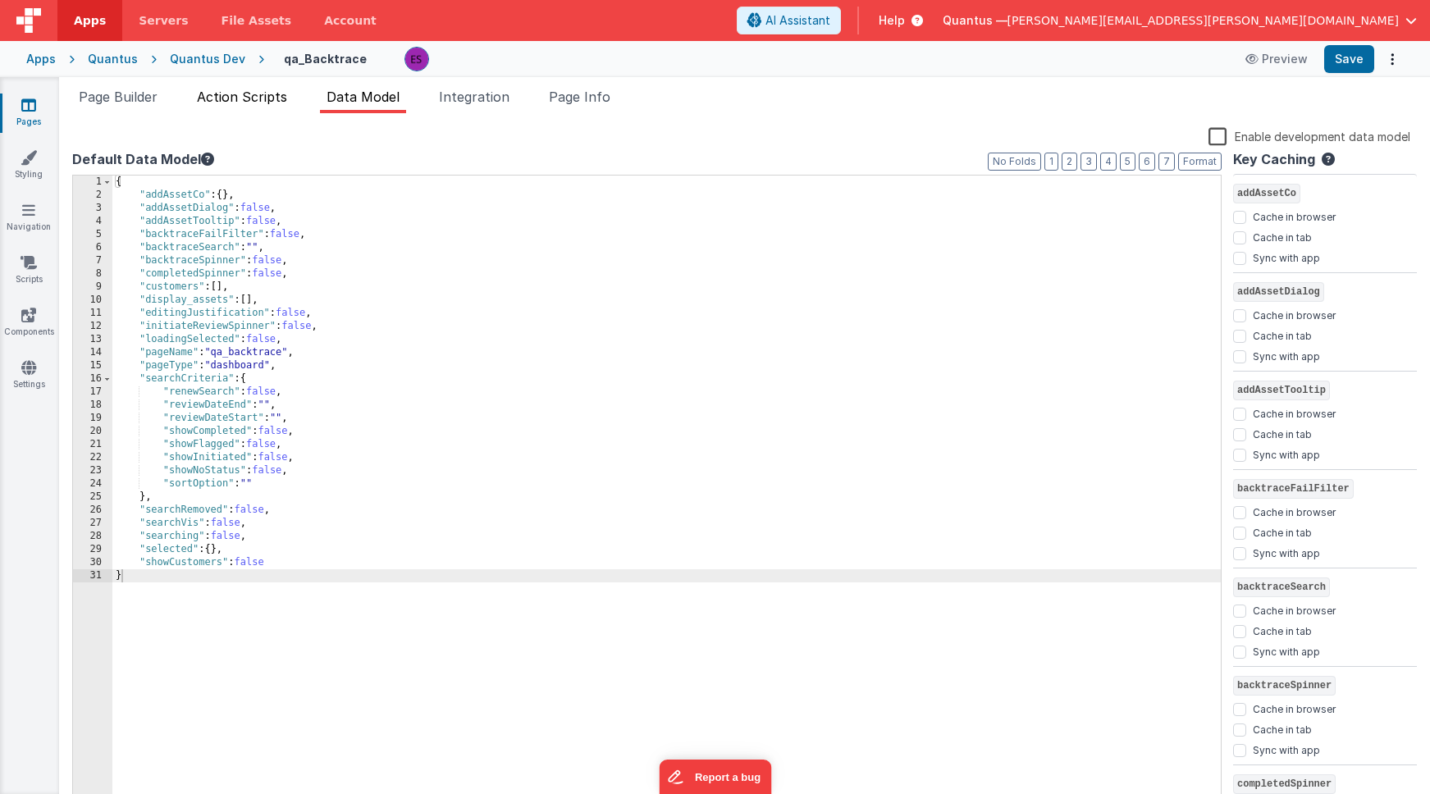
click at [223, 100] on span "Action Scripts" at bounding box center [242, 97] width 90 height 16
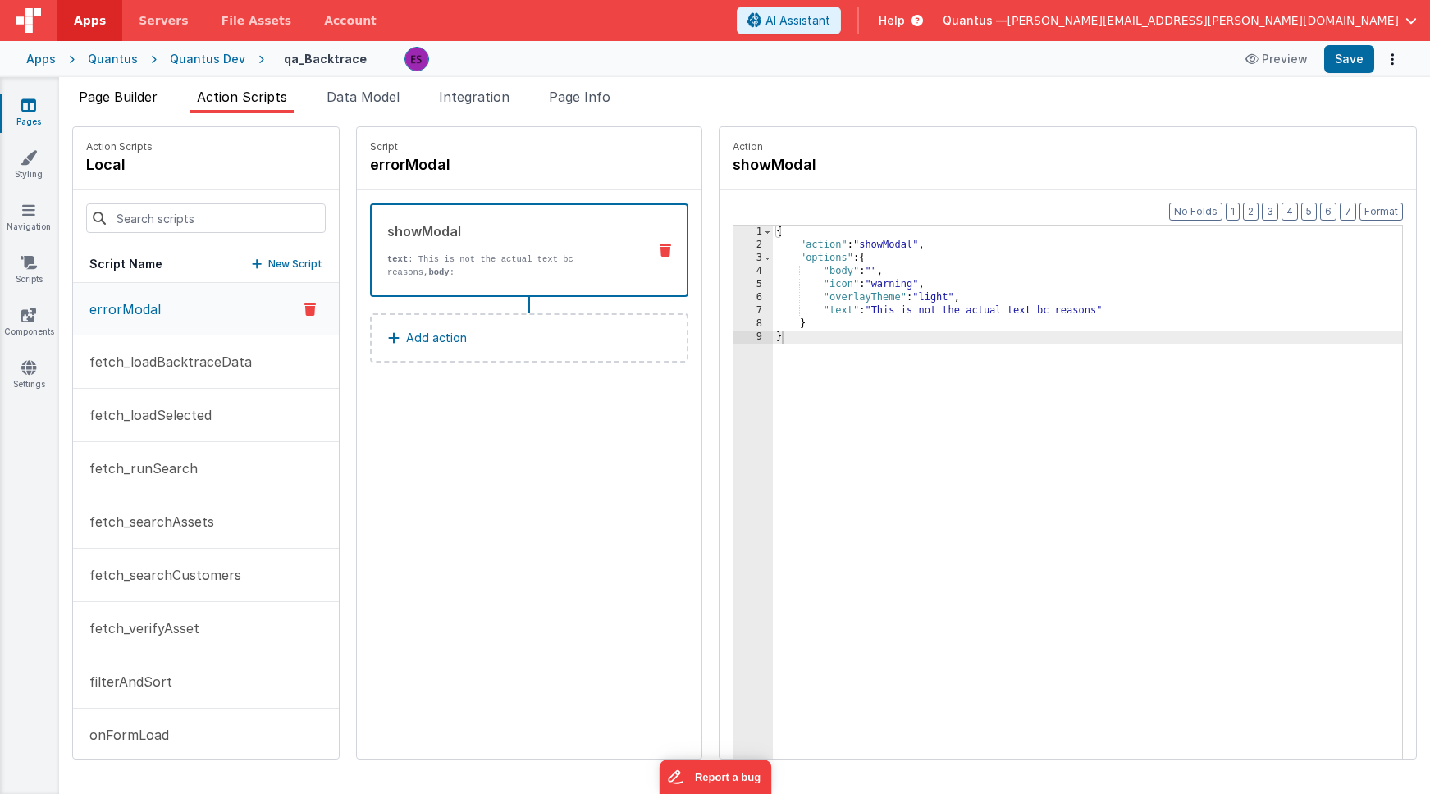
click at [131, 101] on span "Page Builder" at bounding box center [118, 97] width 79 height 16
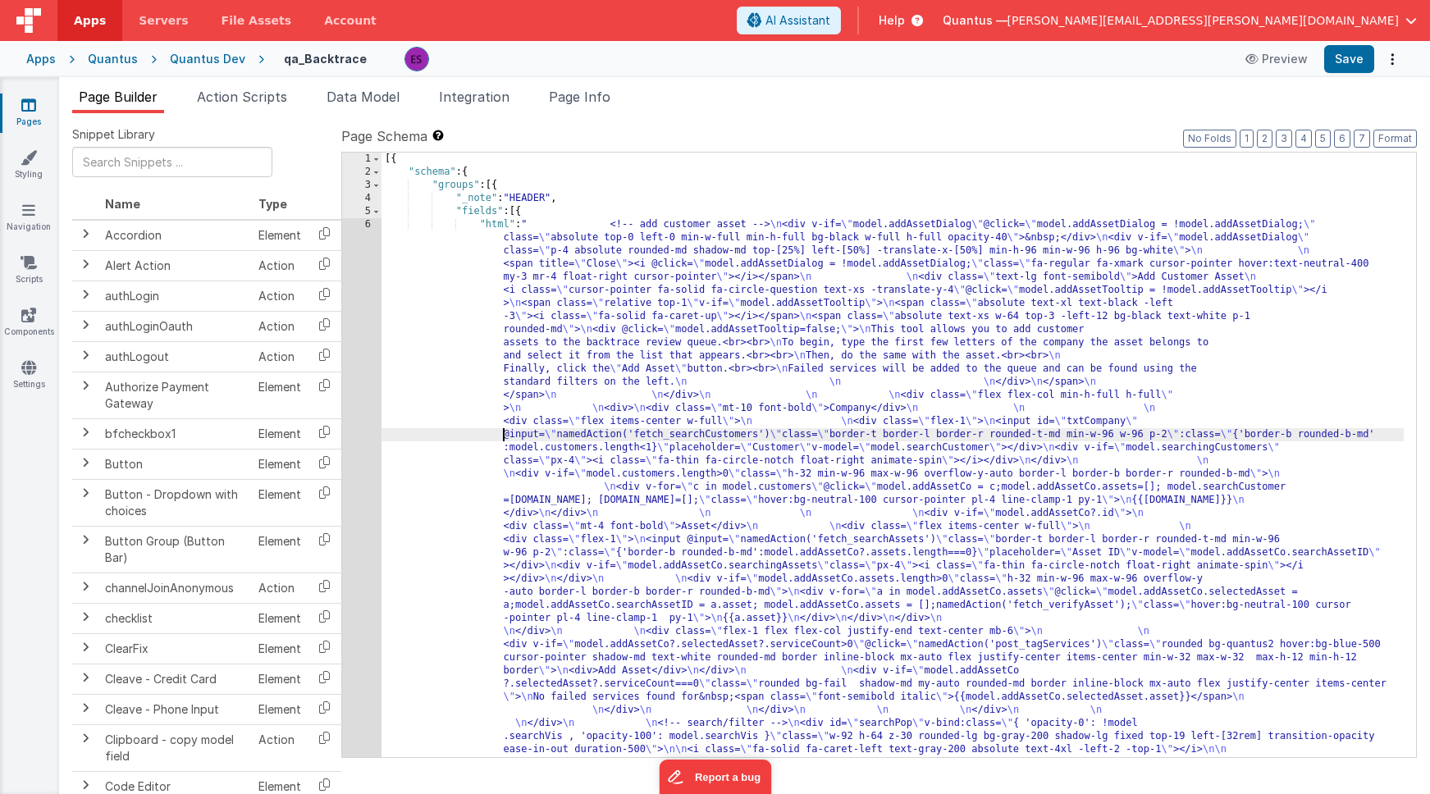
type input "modal"
click at [1390, 169] on span at bounding box center [1392, 165] width 11 height 11
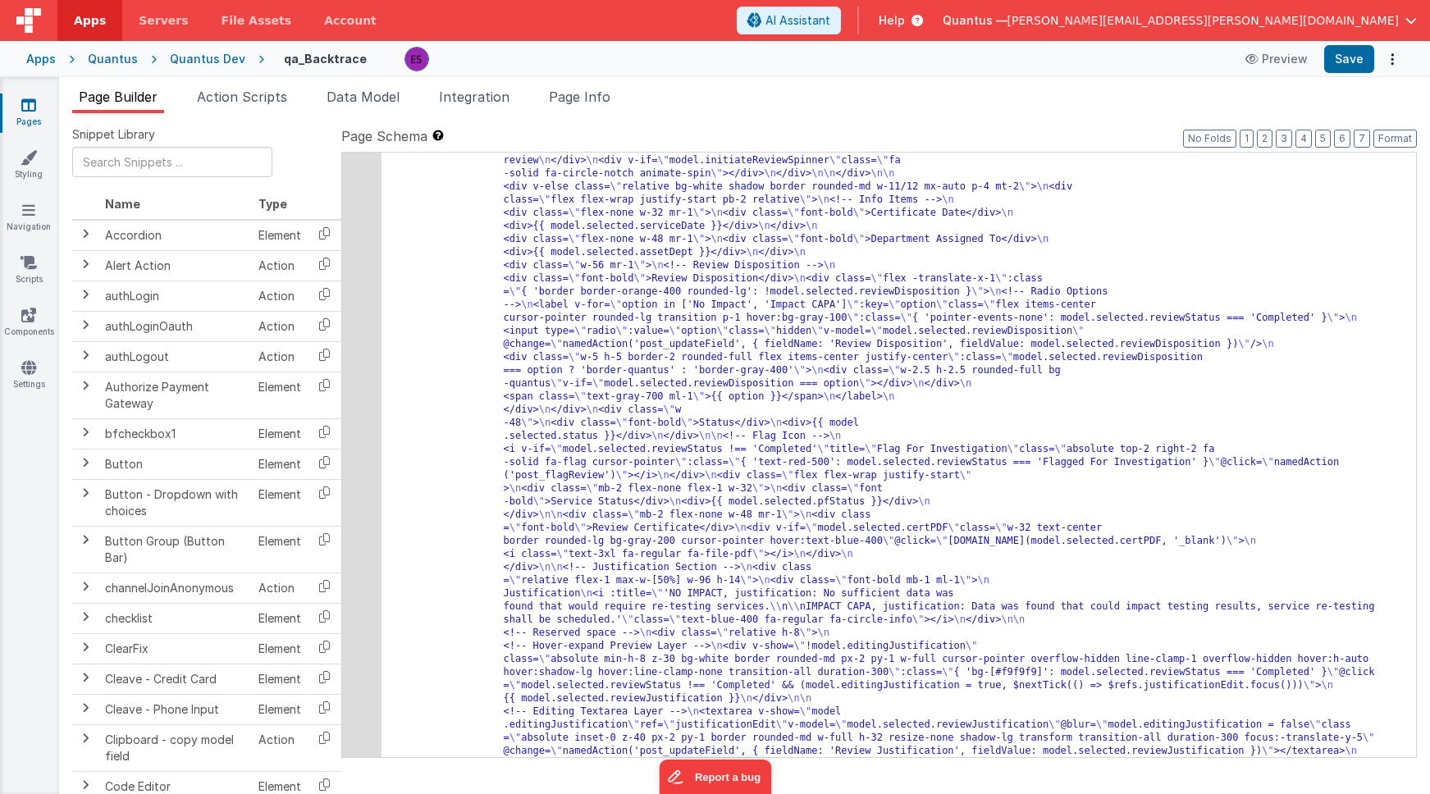
scroll to position [2284, 0]
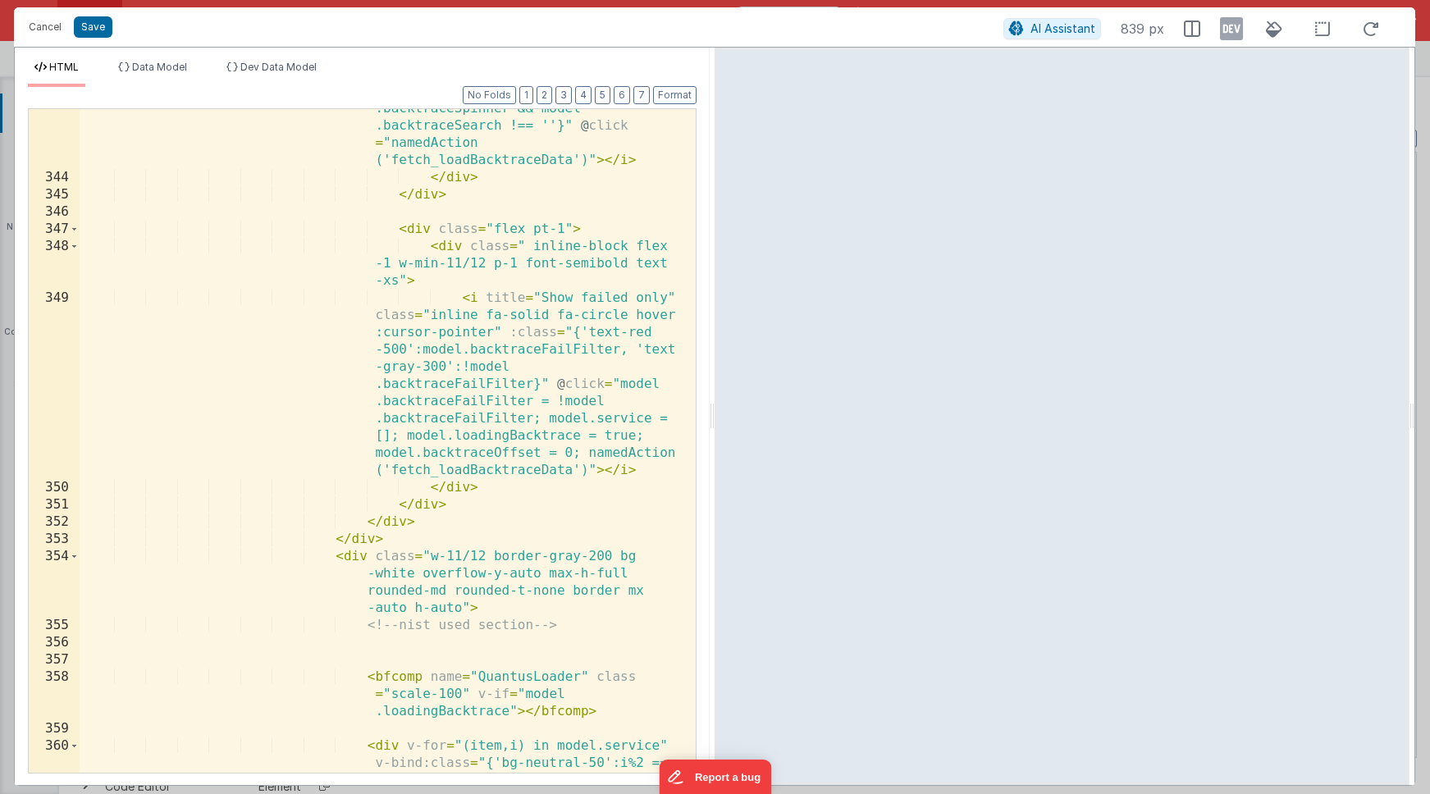
scroll to position [11417, 0]
click at [474, 324] on div "< i class = "fa-solid absolute top-2 right-2 flex items-center cursor -pointer"…" at bounding box center [382, 450] width 604 height 905
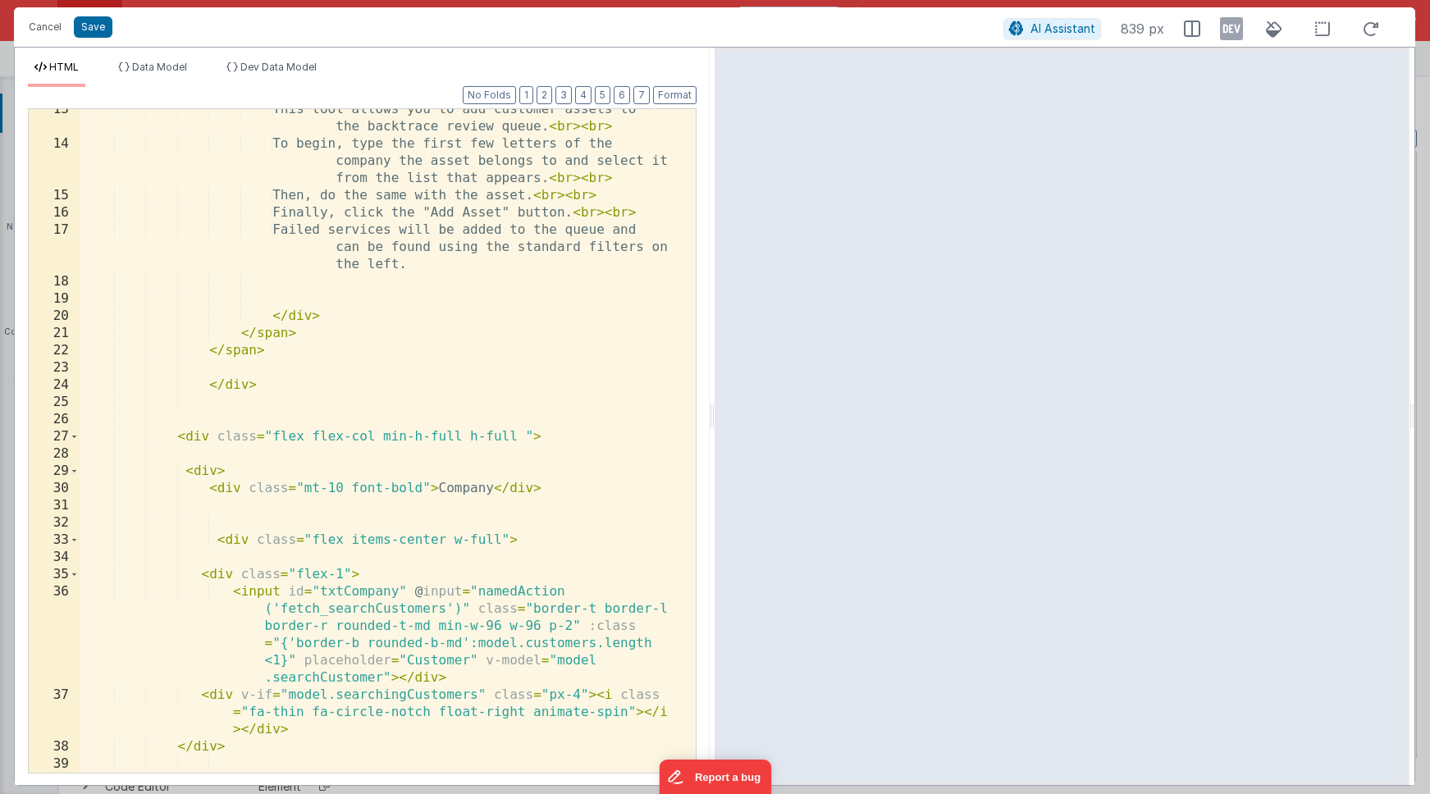
scroll to position [426, 0]
click at [51, 32] on button "Cancel" at bounding box center [45, 27] width 49 height 23
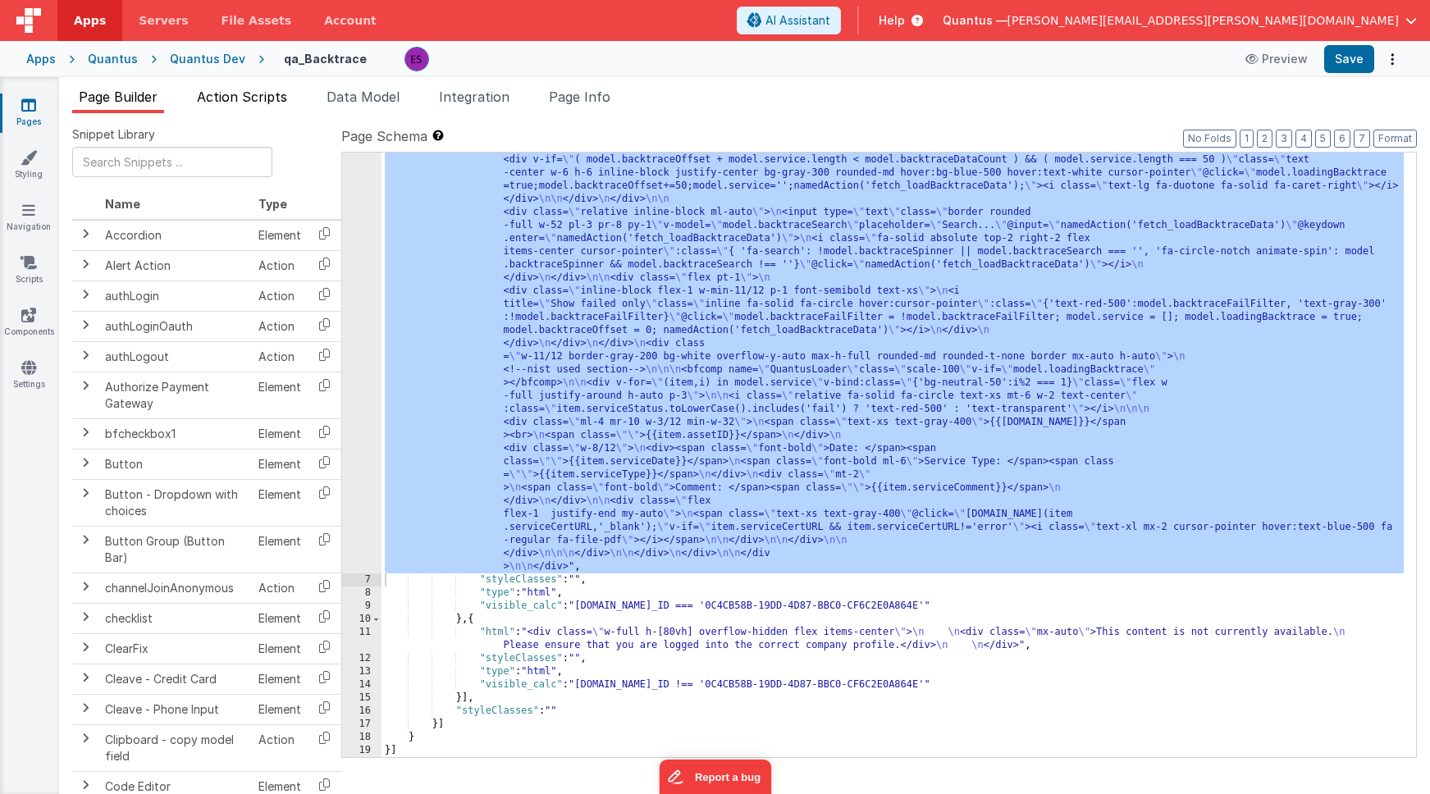
click at [246, 99] on span "Action Scripts" at bounding box center [242, 97] width 90 height 16
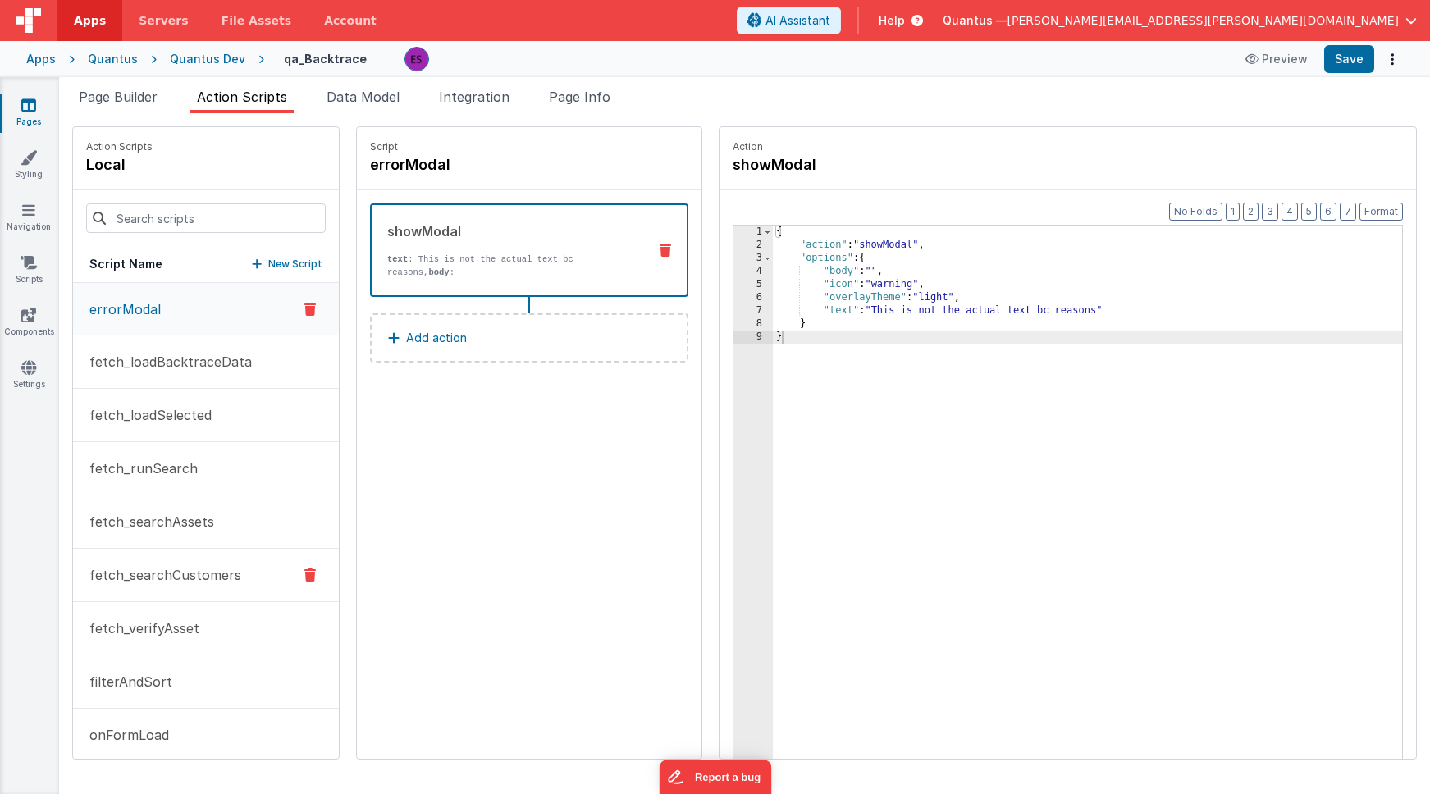
click at [152, 565] on p "fetch_searchCustomers" at bounding box center [161, 575] width 162 height 20
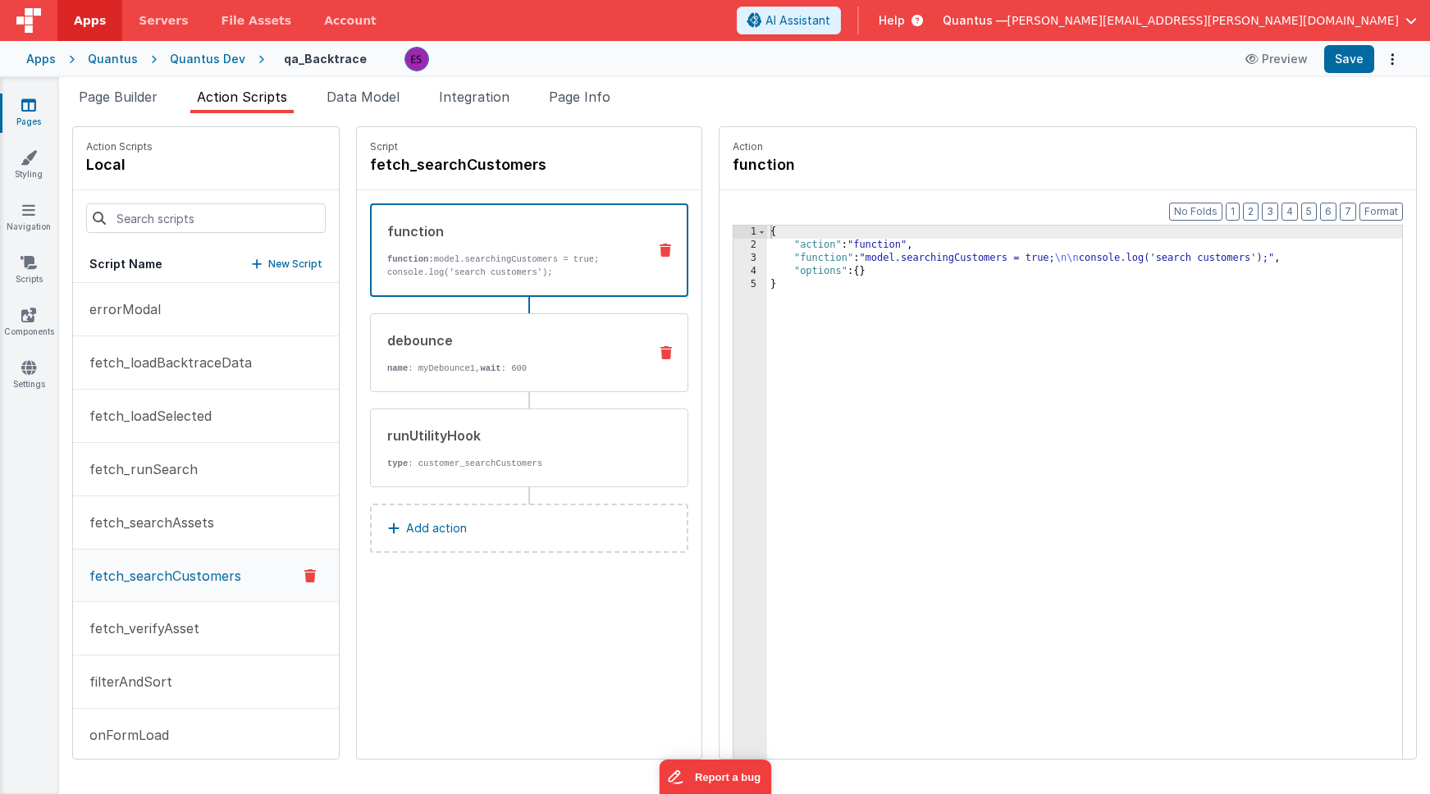
click at [501, 353] on div "debounce name : myDebounce1, wait : 600" at bounding box center [503, 353] width 264 height 44
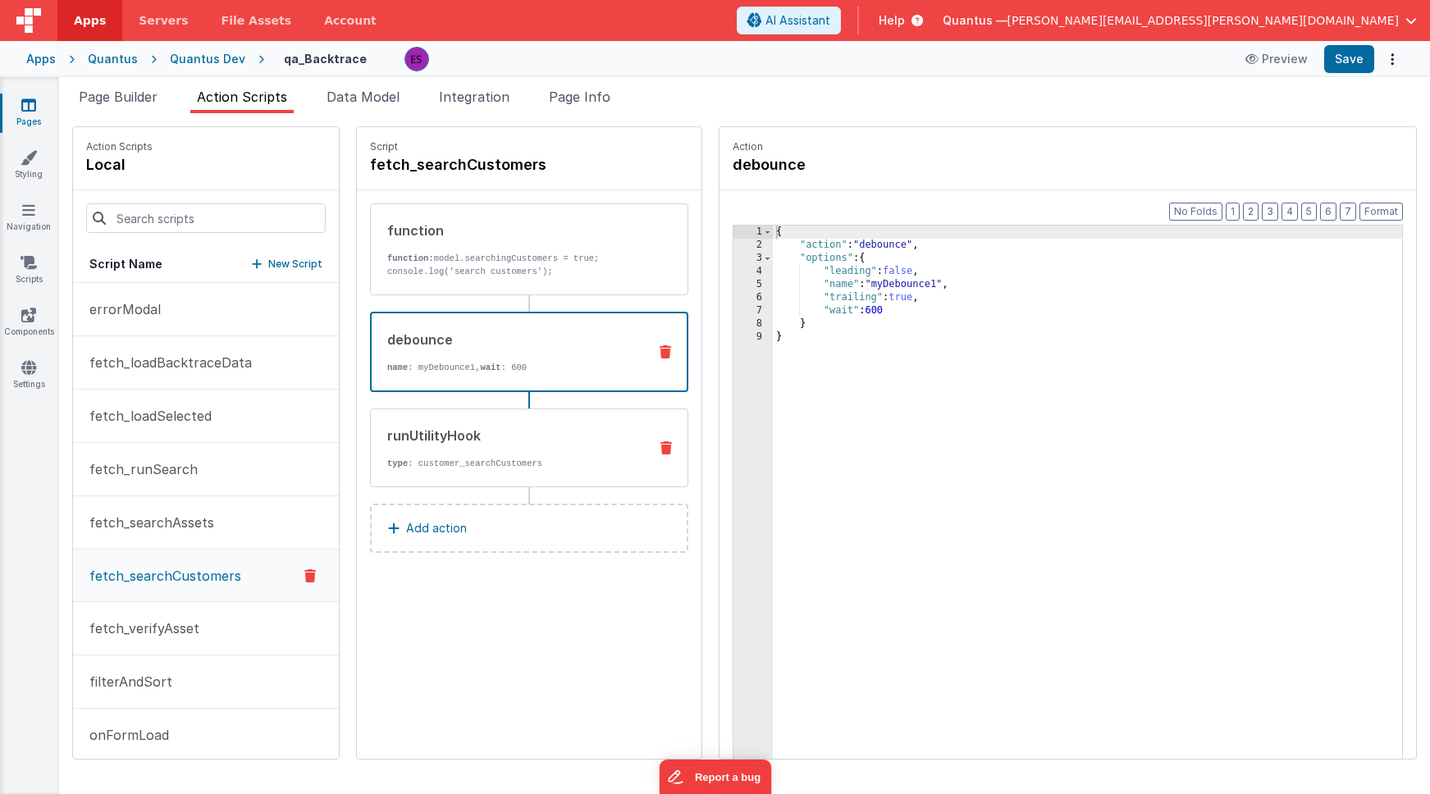
click at [500, 435] on div "runUtilityHook" at bounding box center [511, 436] width 248 height 20
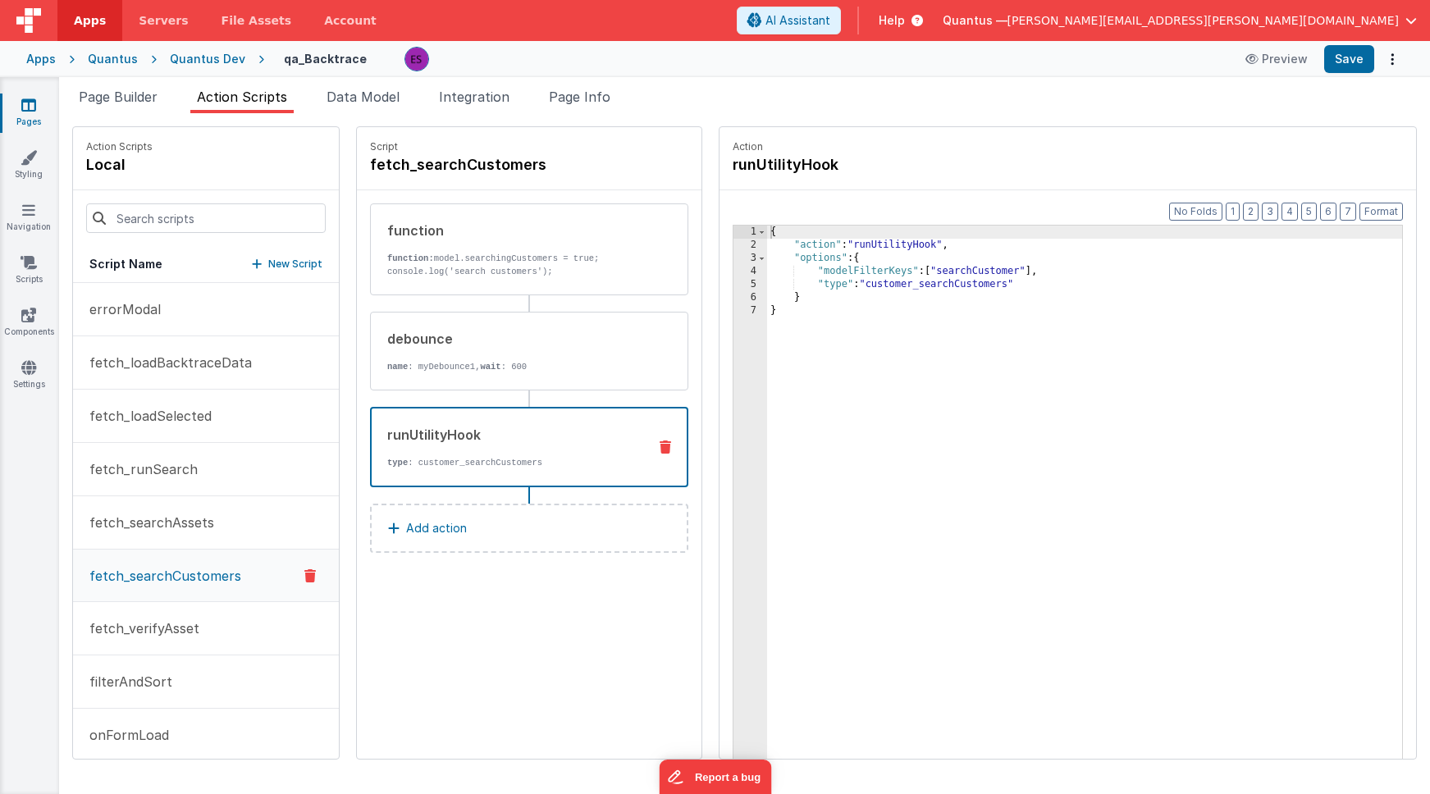
click at [888, 460] on div "{ "action" : "runUtilityHook" , "options" : { "modelFilterKeys" : [ "searchCust…" at bounding box center [1106, 531] width 678 height 611
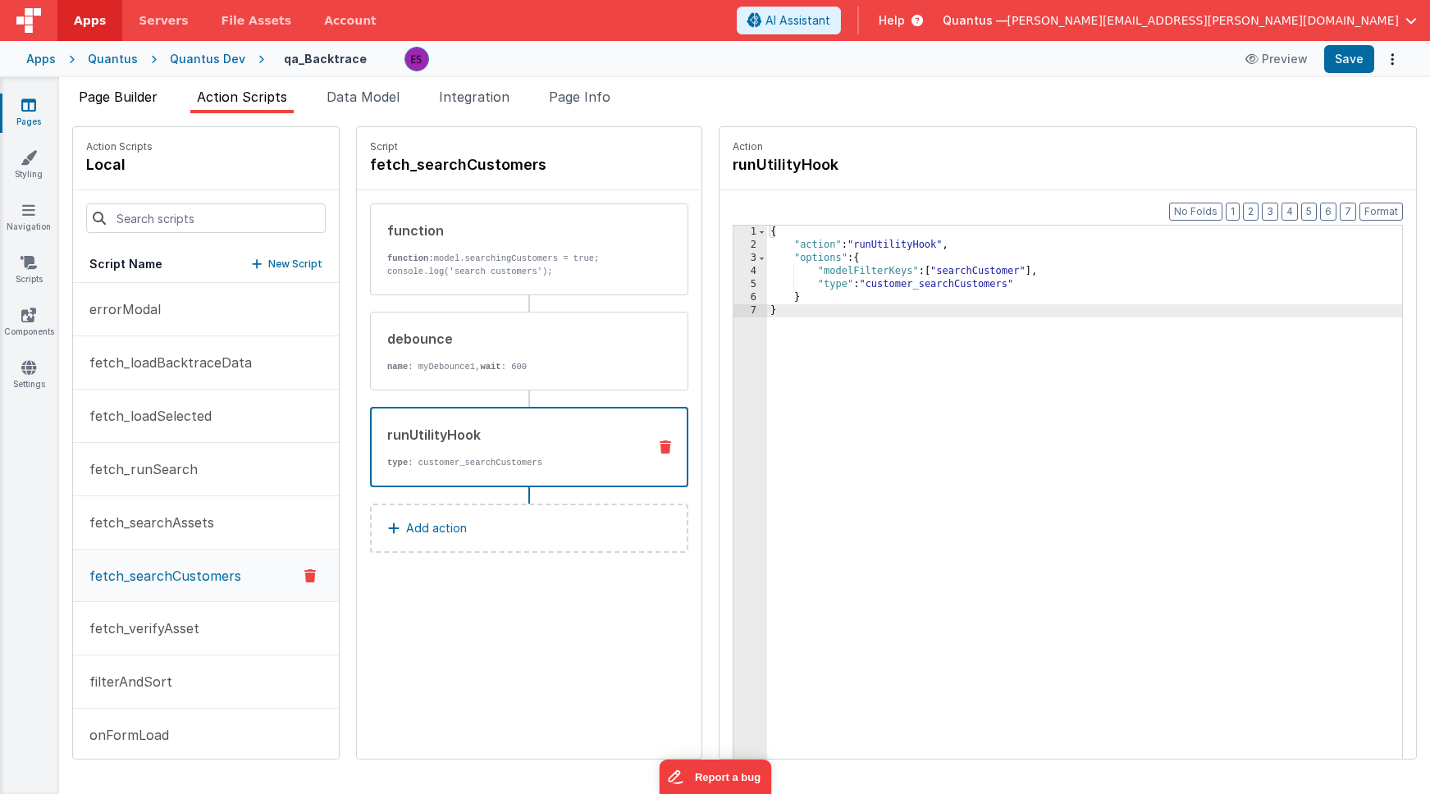
click at [140, 108] on li "Page Builder" at bounding box center [118, 100] width 92 height 26
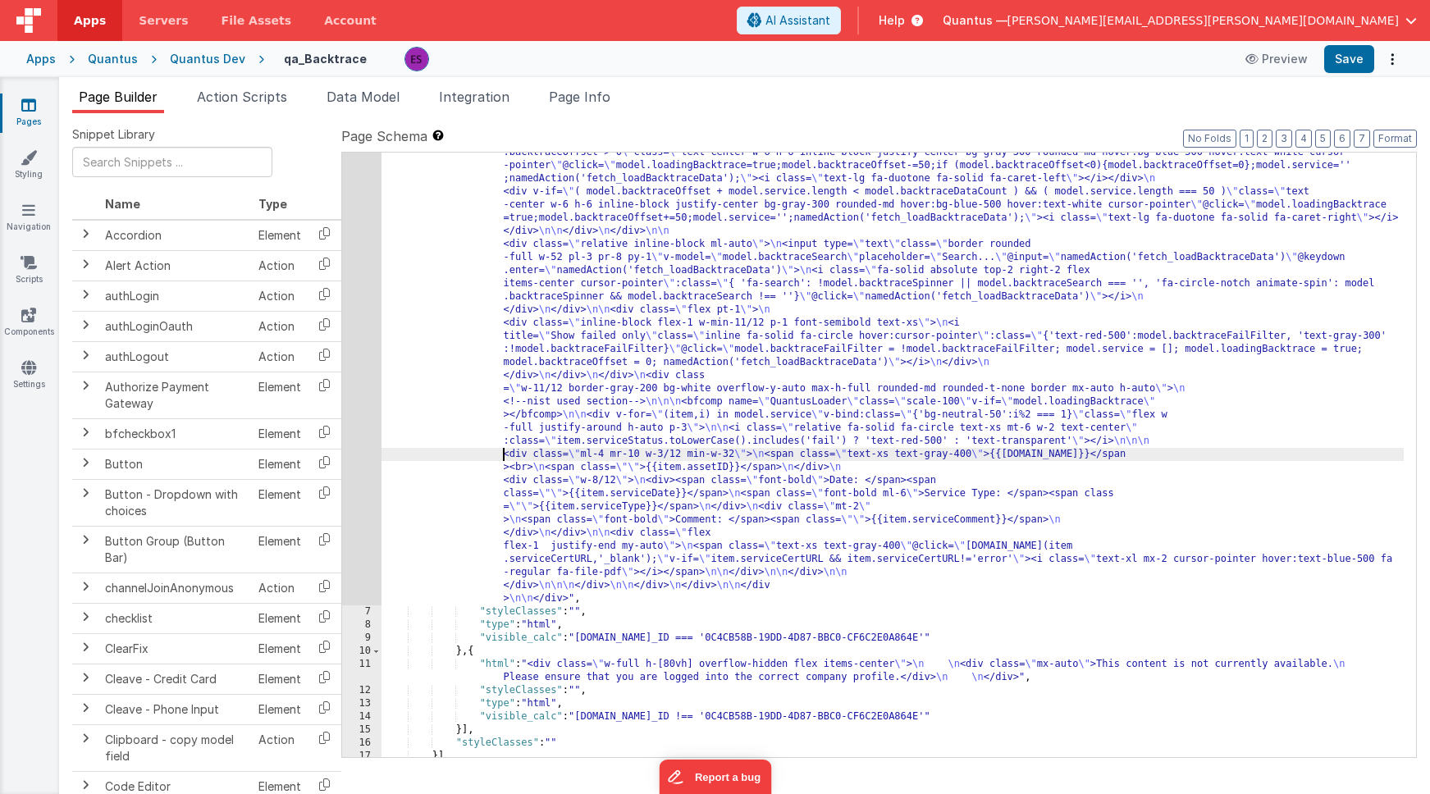
scroll to position [2252, 0]
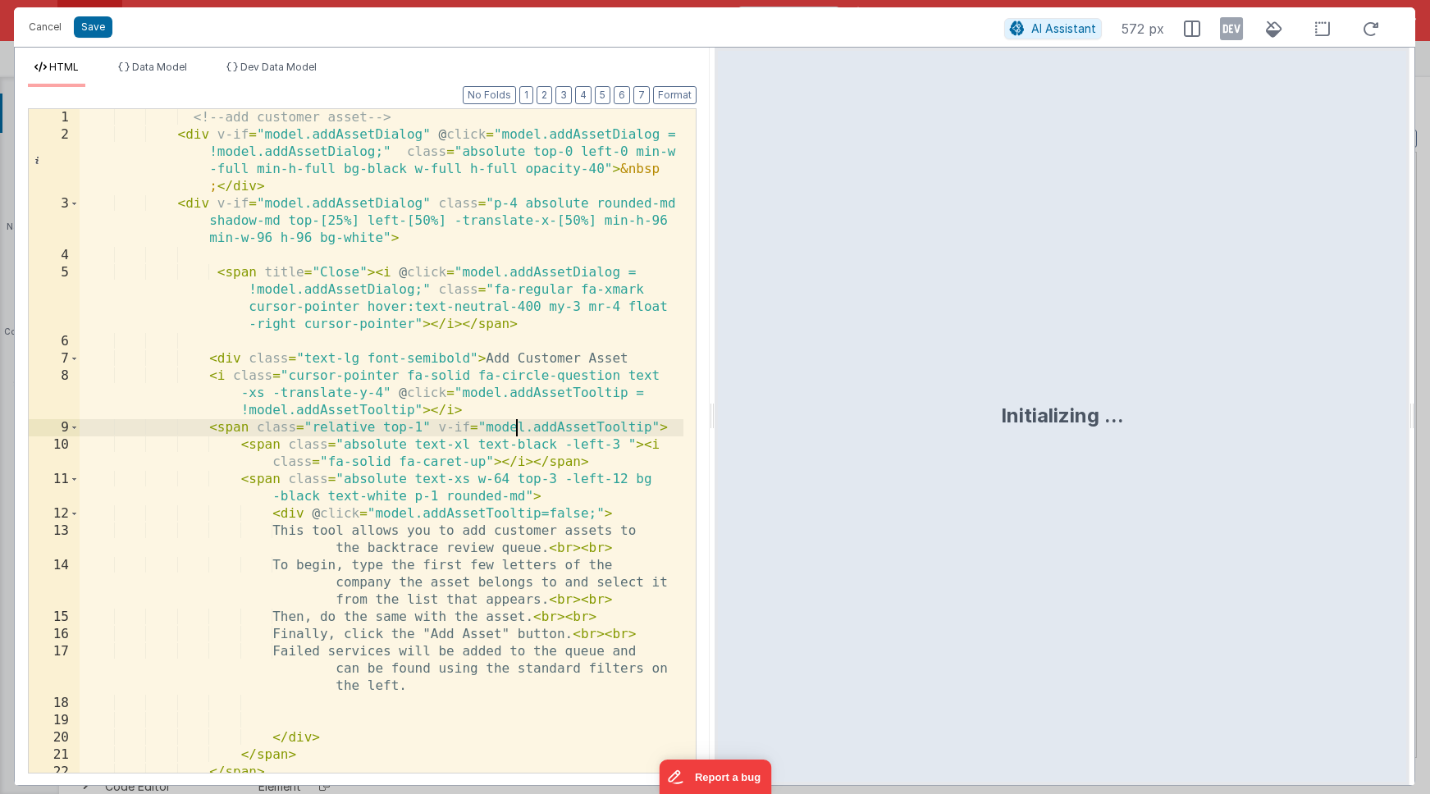
click at [513, 419] on div "<!-- add customer asset --> < div v-if = "model.addAssetDialog" @ click = "mode…" at bounding box center [382, 458] width 604 height 698
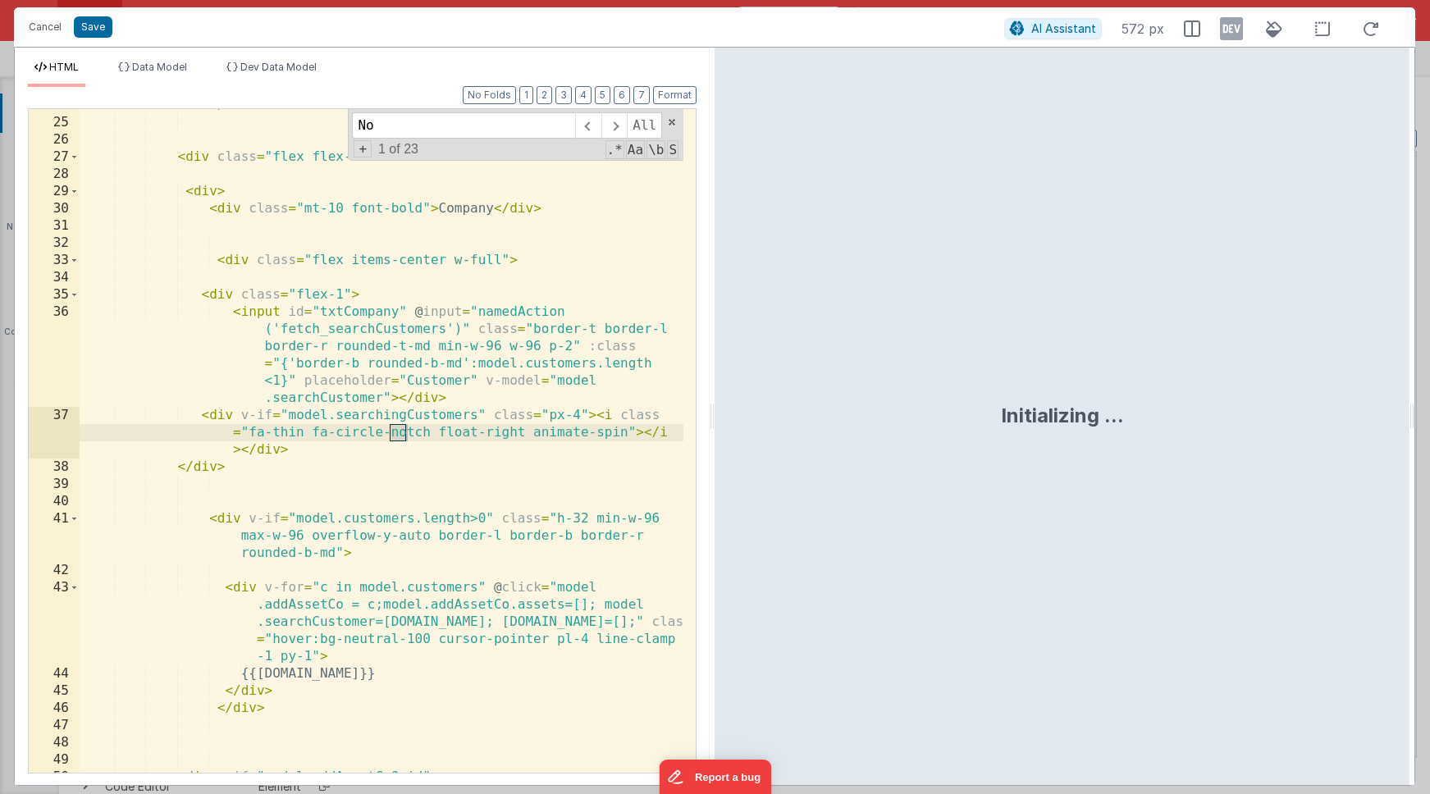
scroll to position [1840, 0]
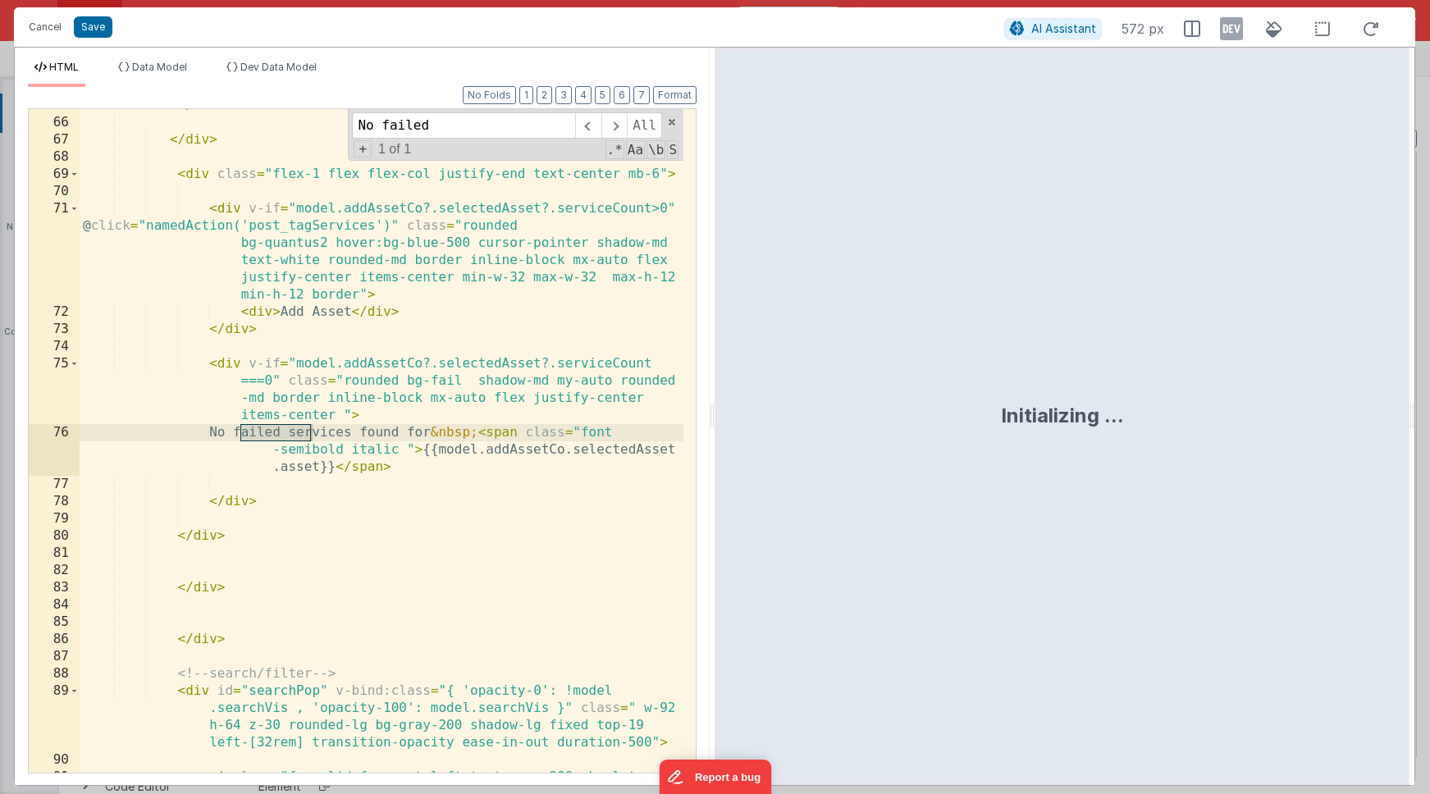
type input "No failed"
click at [551, 491] on div "</ div > </ div > < div class = "flex-1 flex flex-col justify-end text-center m…" at bounding box center [382, 455] width 604 height 716
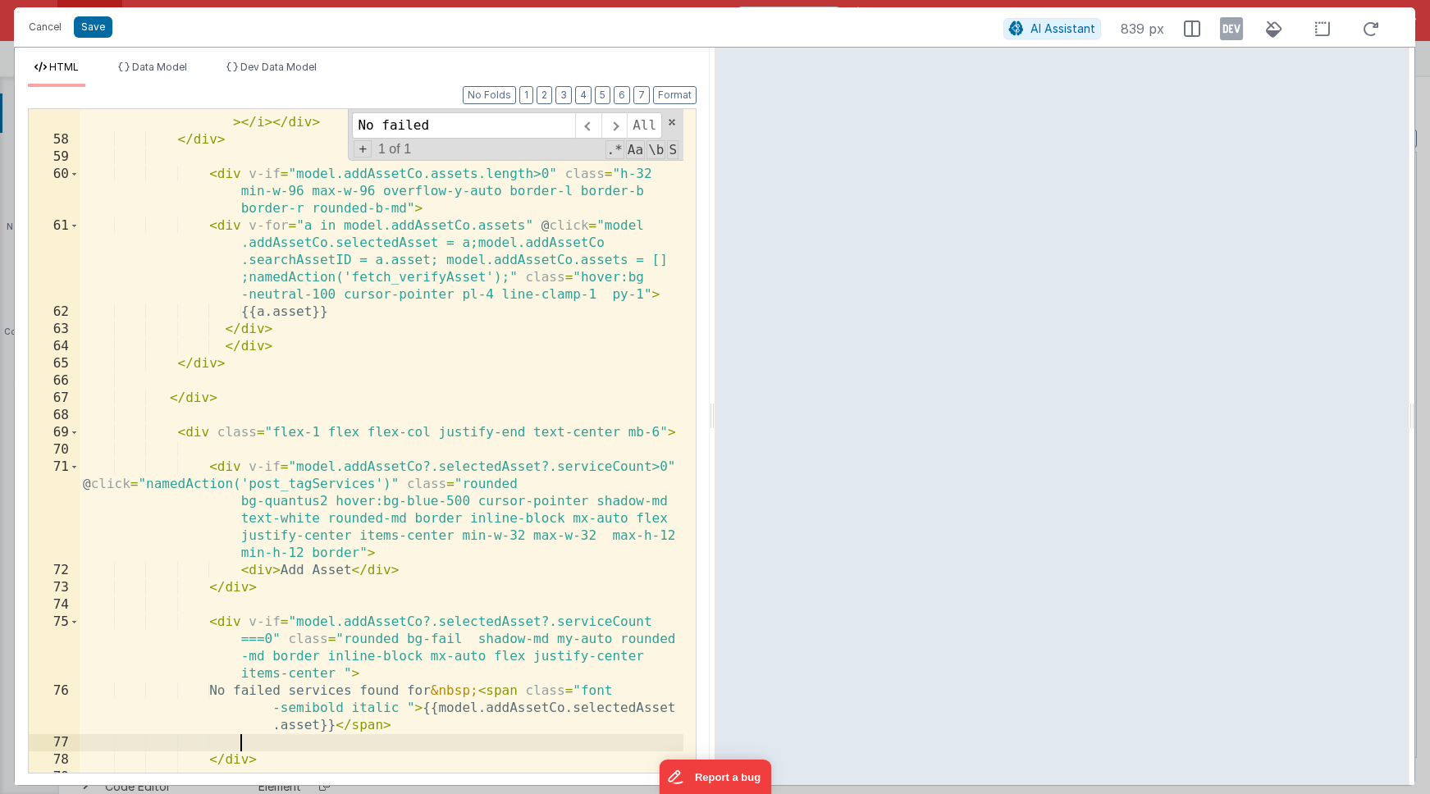
scroll to position [1569, 0]
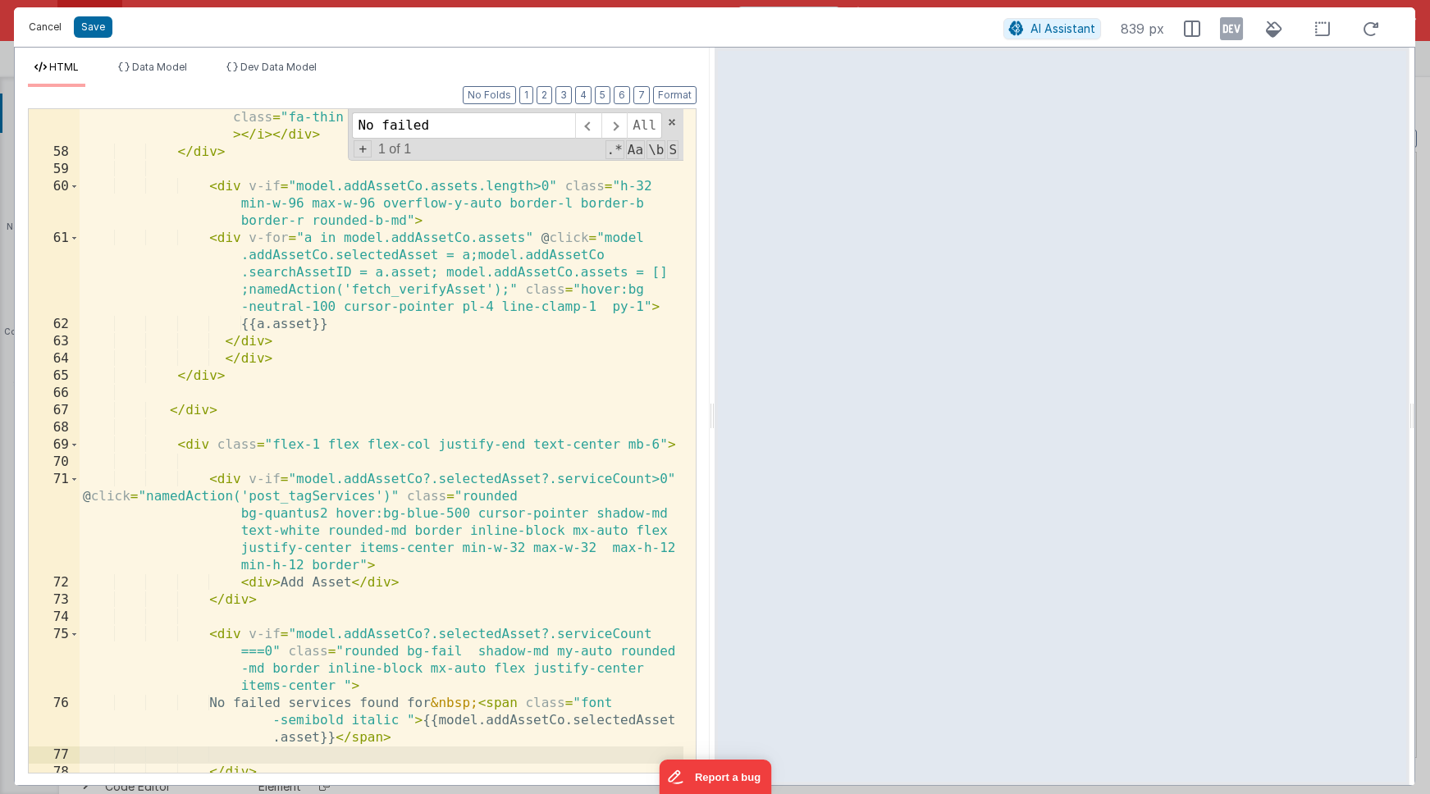
click at [53, 30] on button "Cancel" at bounding box center [45, 27] width 49 height 23
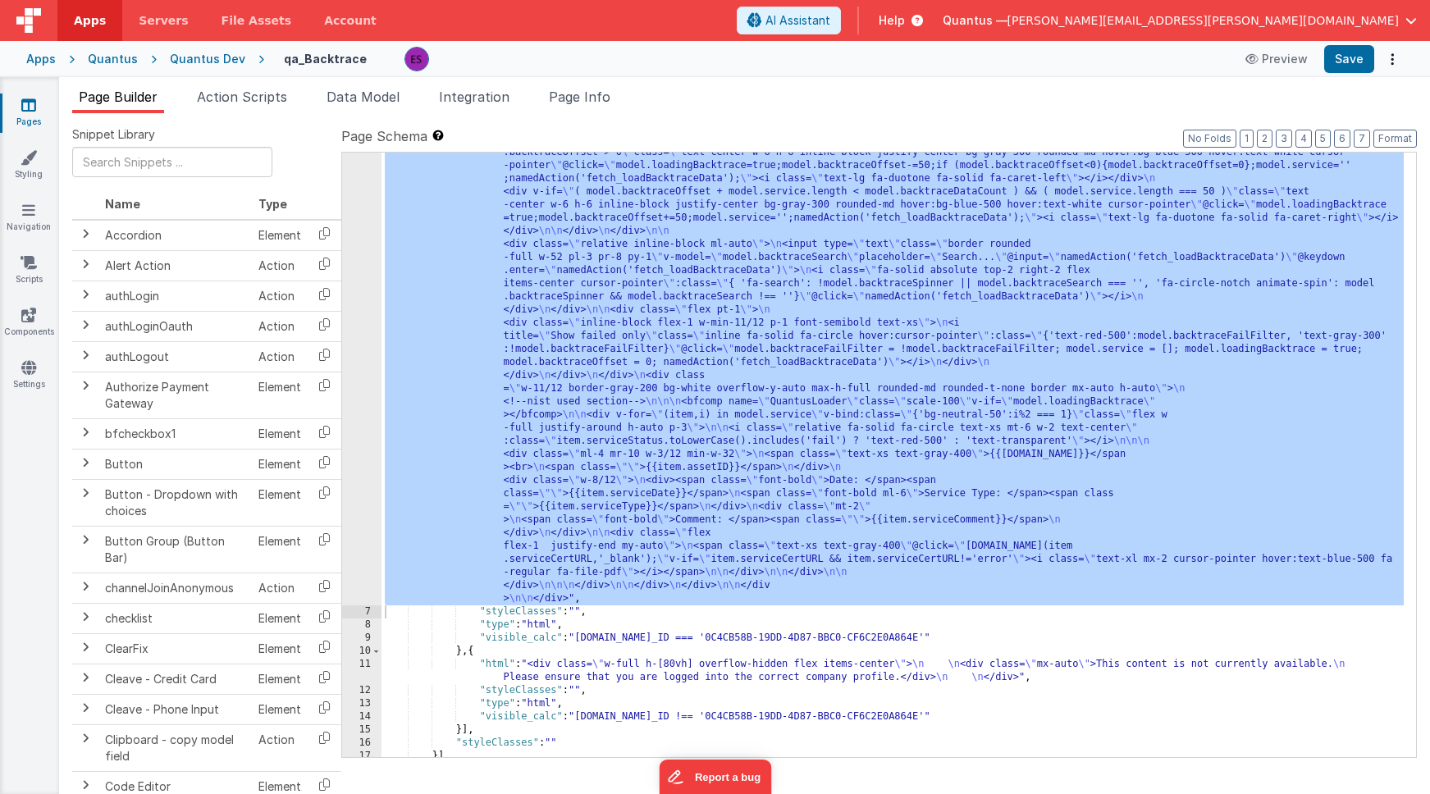
click at [232, 105] on li "Action Scripts" at bounding box center [241, 100] width 103 height 26
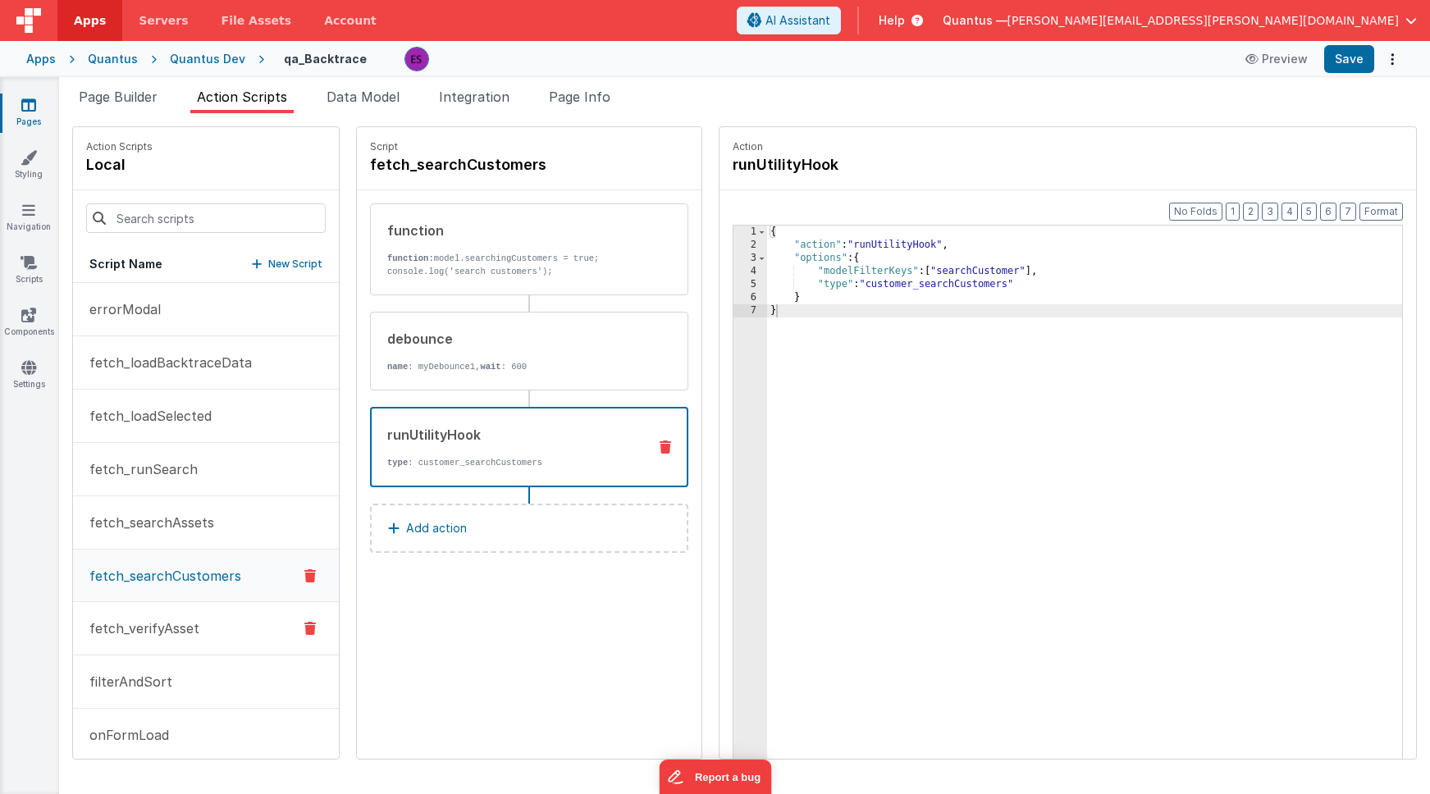
click at [191, 617] on button "fetch_verifyAsset" at bounding box center [206, 628] width 266 height 53
